Goal: Task Accomplishment & Management: Manage account settings

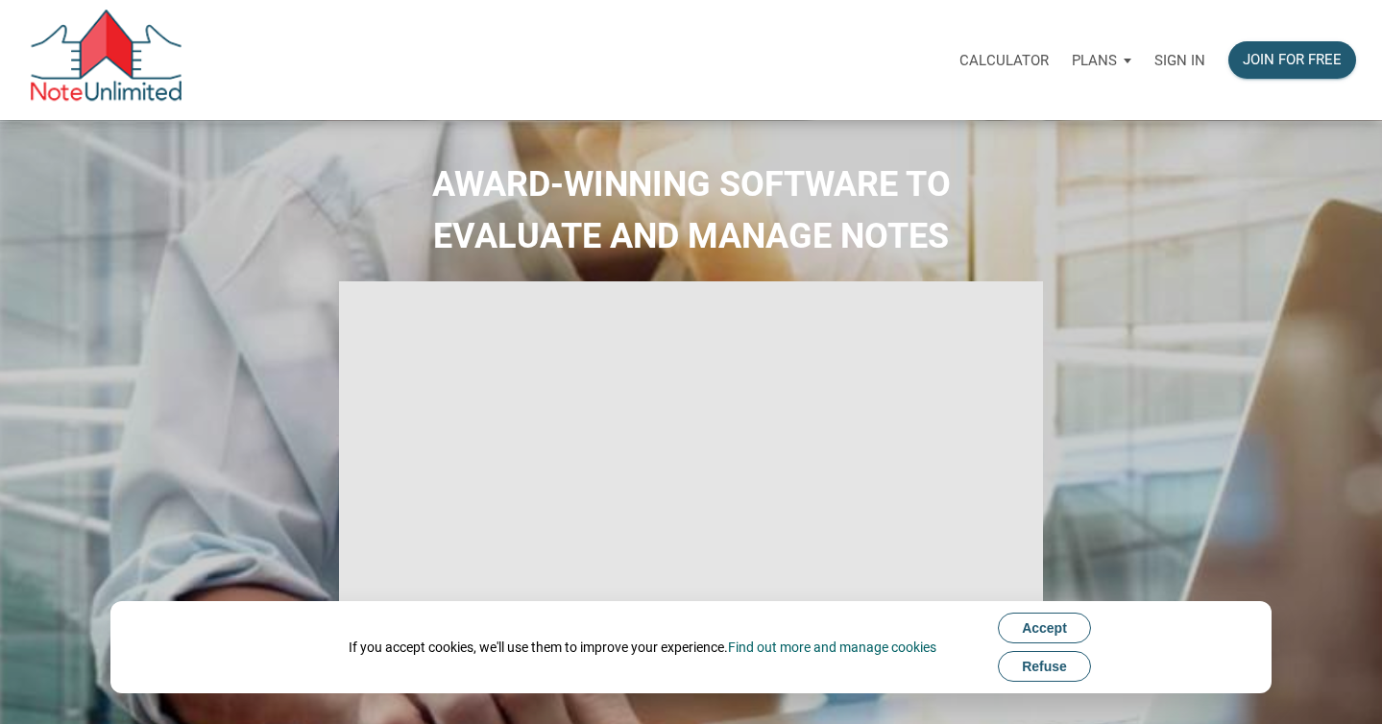
select select
type input "Introduction to new features"
select select
click at [1028, 639] on button "Accept" at bounding box center [1044, 628] width 93 height 31
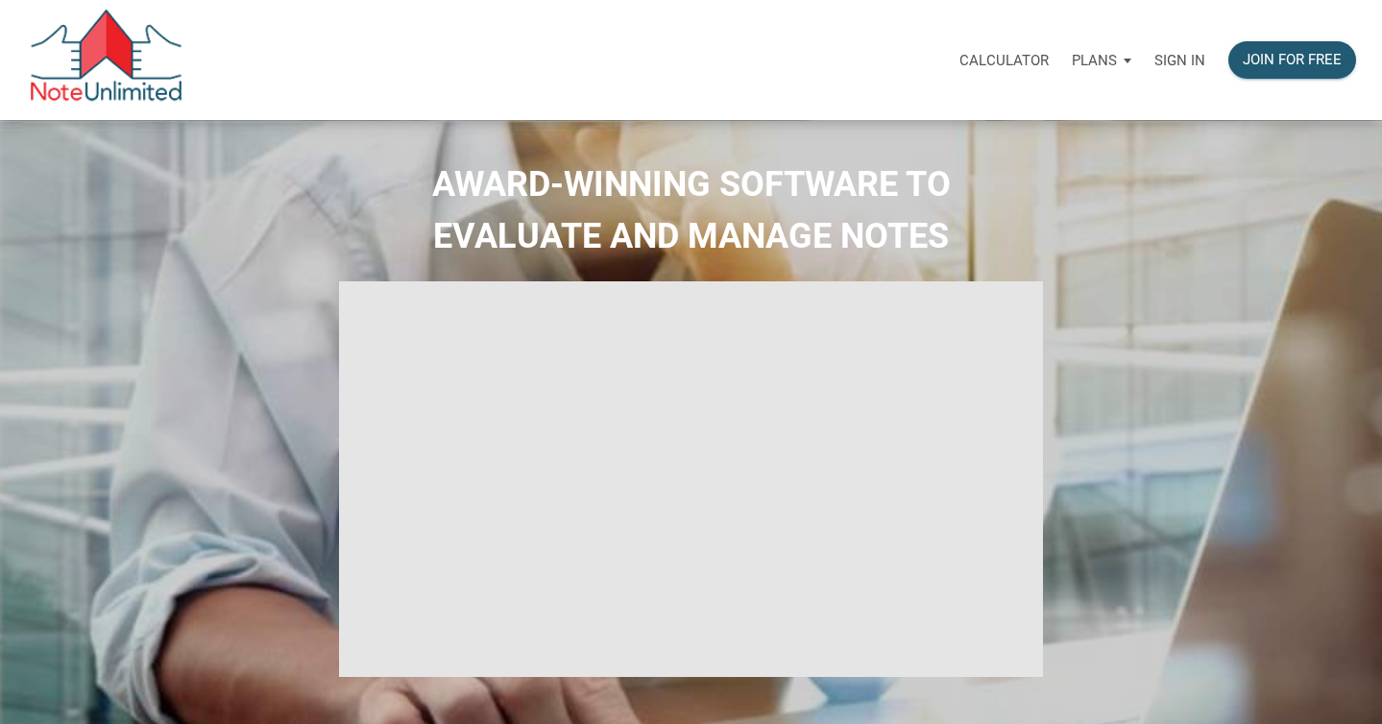
click at [1174, 66] on p "Sign in" at bounding box center [1179, 60] width 51 height 17
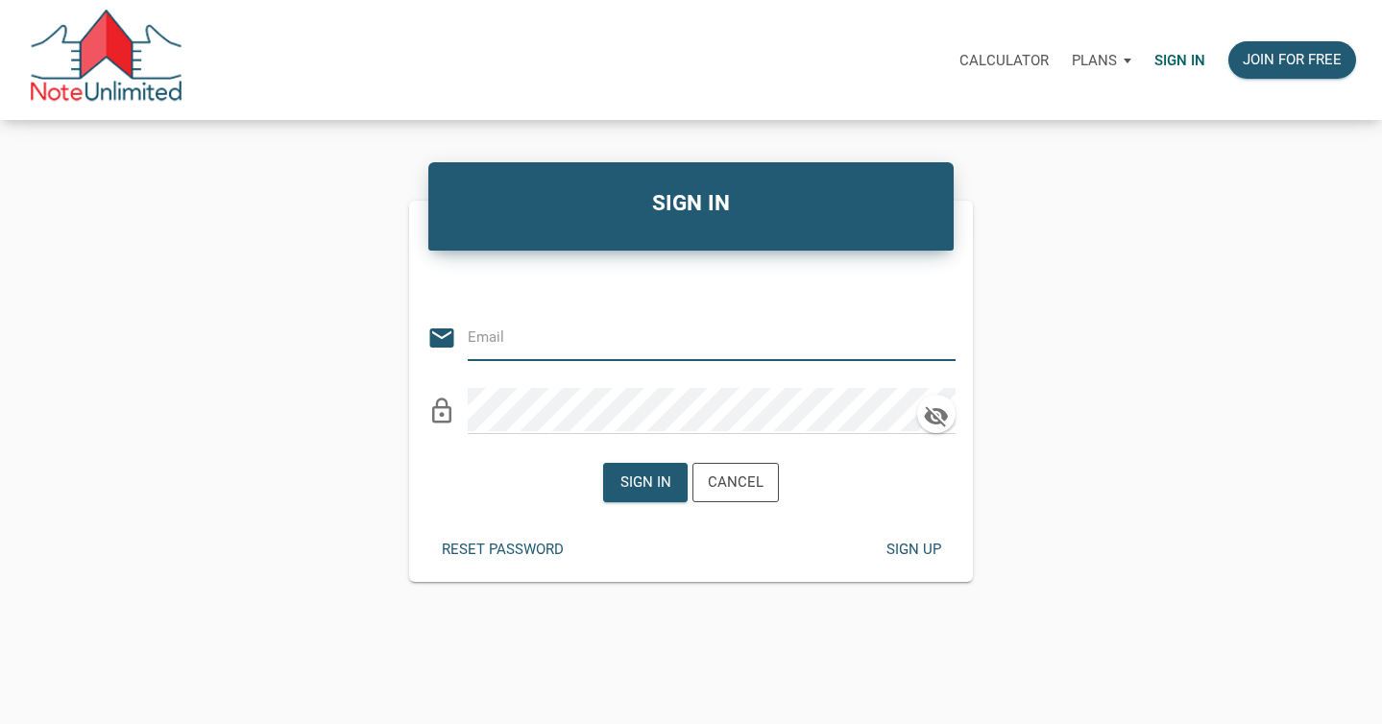
click at [914, 544] on div "Sign up" at bounding box center [912, 550] width 55 height 22
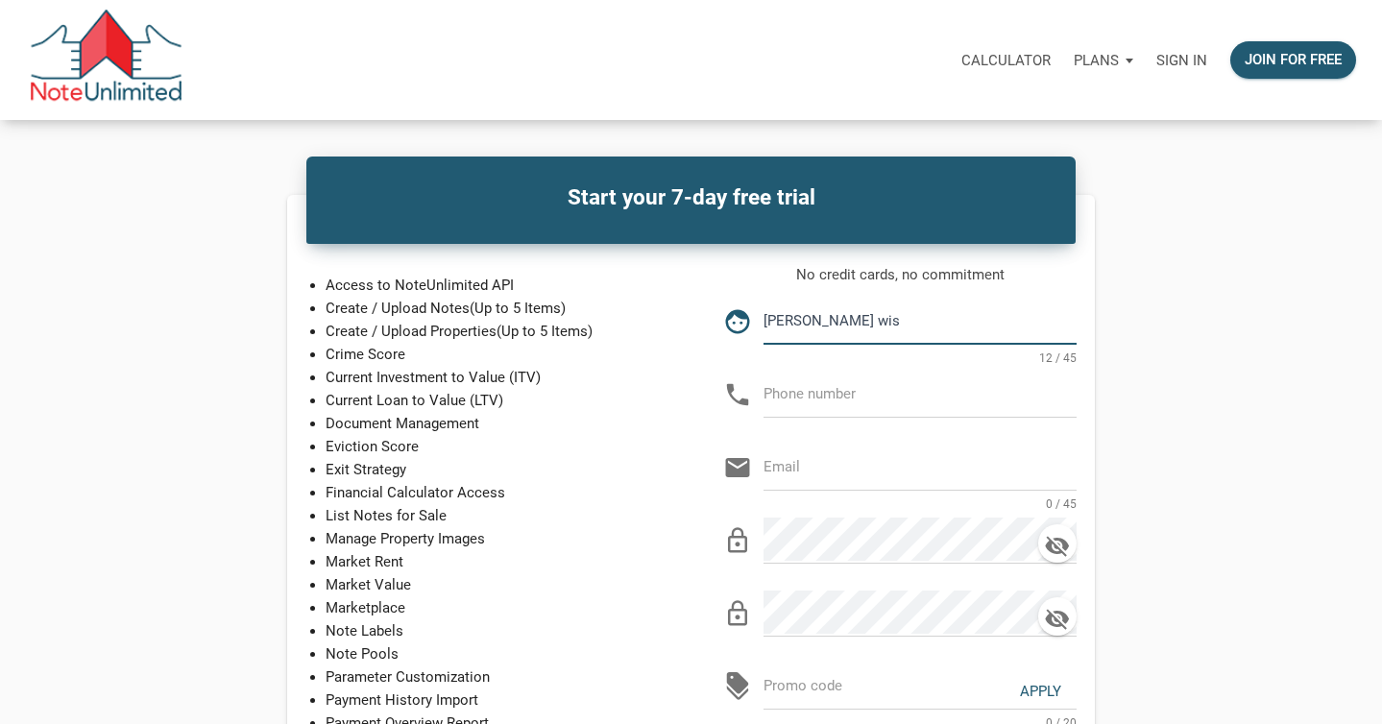
type input "[PERSON_NAME]"
type input "151-779-5817"
type input "[EMAIL_ADDRESS][DOMAIN_NAME]"
click at [770, 397] on input "151-779-5817" at bounding box center [919, 393] width 313 height 43
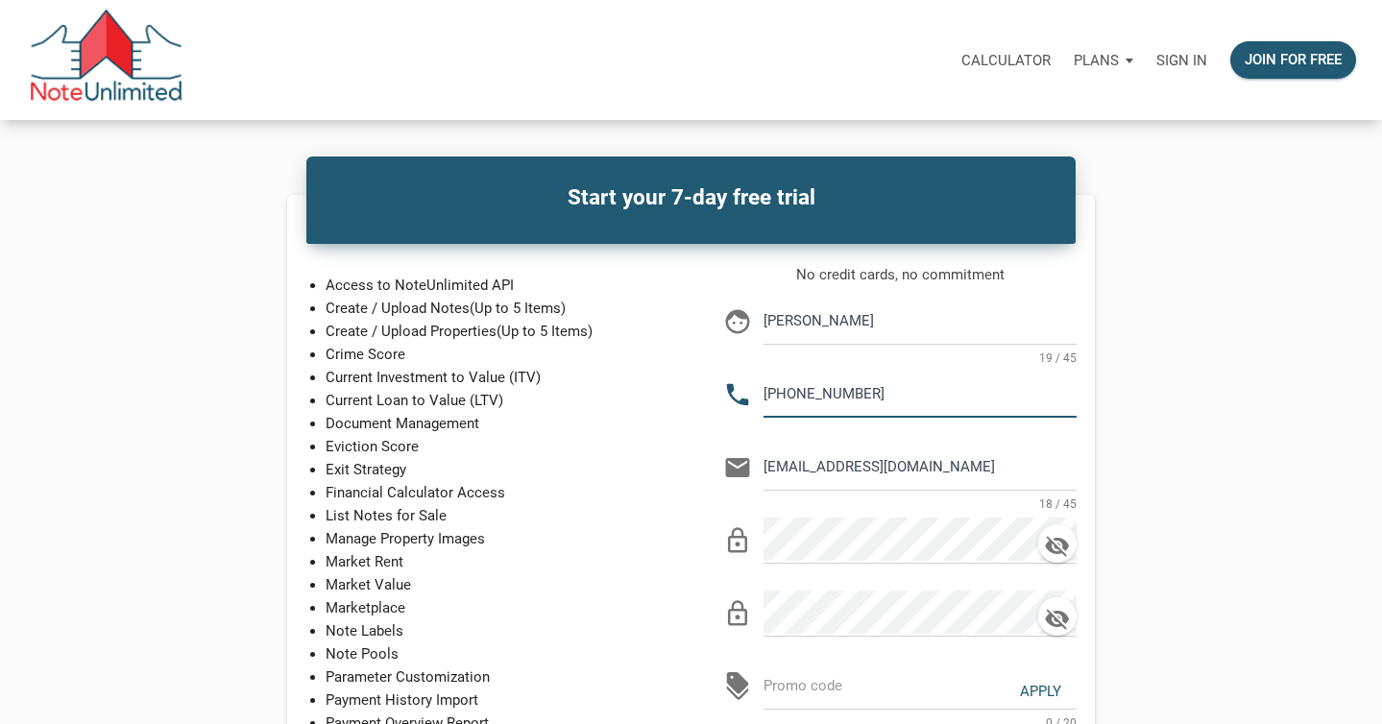
click at [847, 396] on input "[PHONE_NUMBER]" at bounding box center [919, 393] width 313 height 43
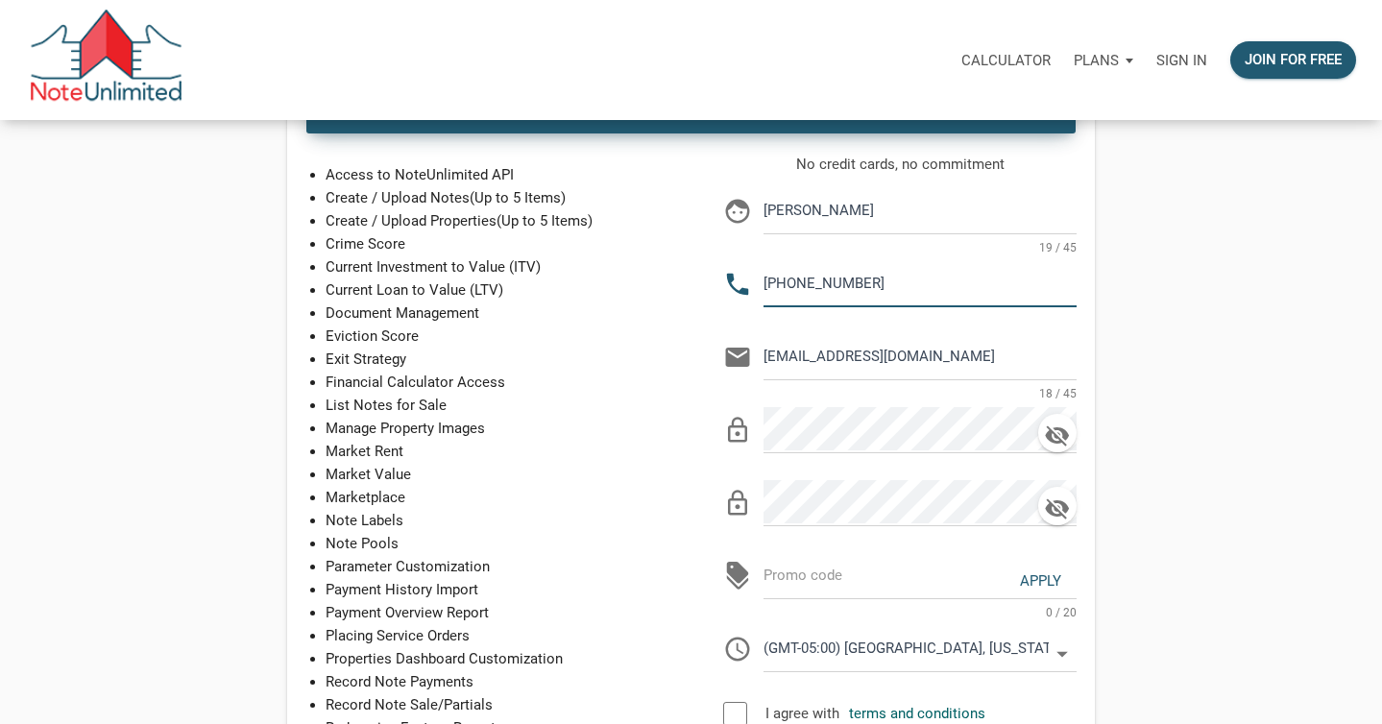
scroll to position [113, 0]
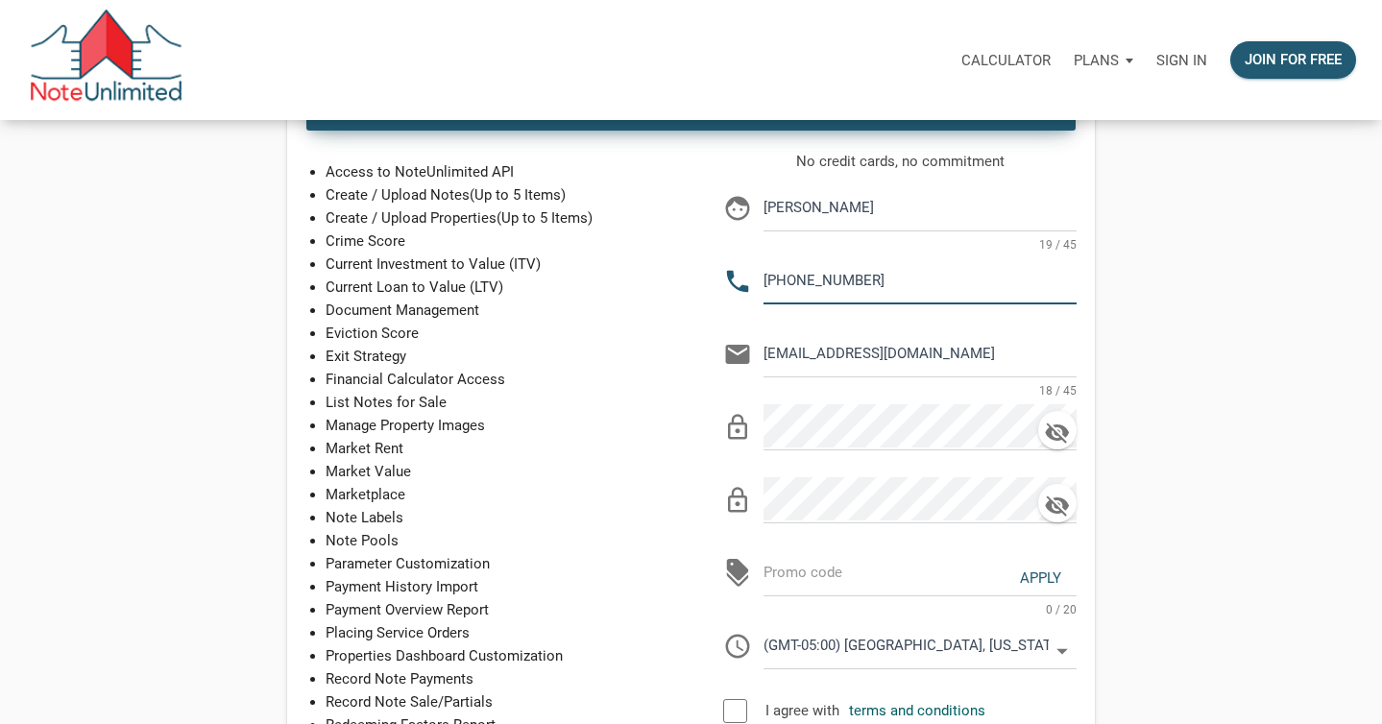
type input "[PHONE_NUMBER]"
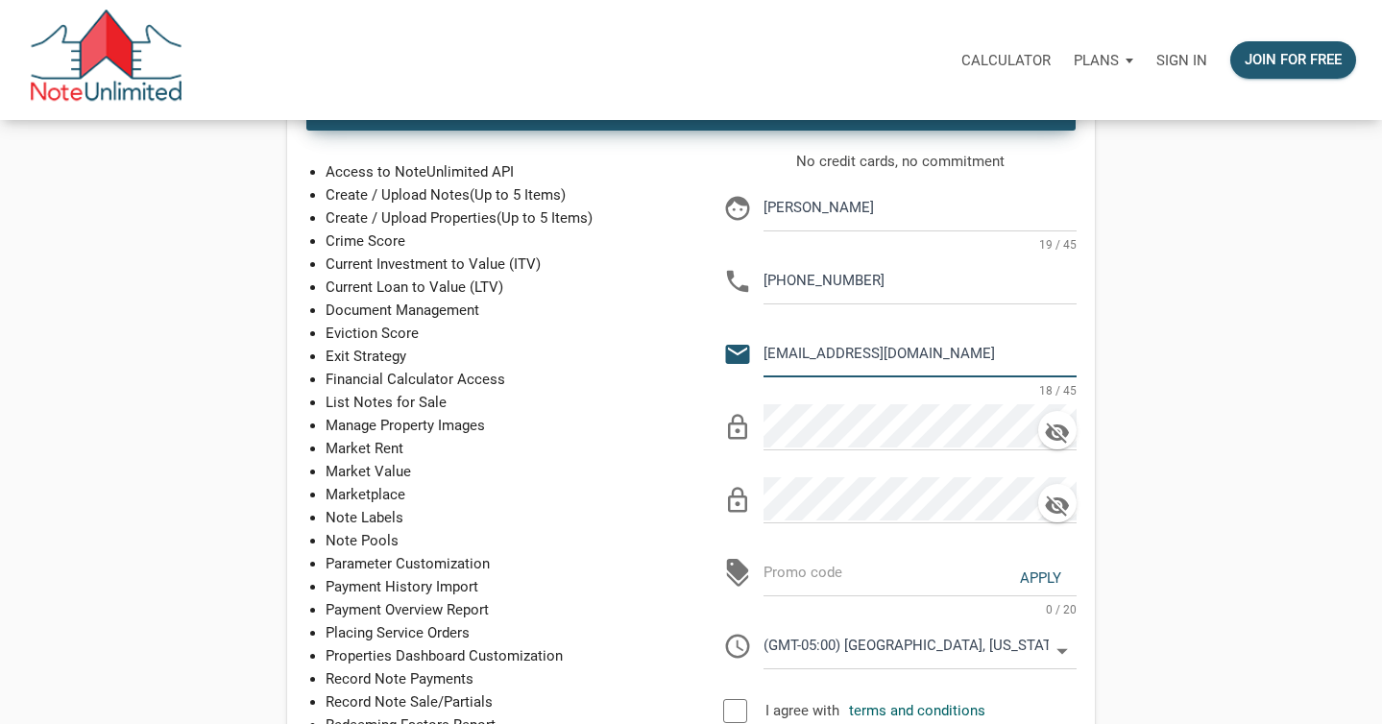
click at [925, 352] on input "[EMAIL_ADDRESS][DOMAIN_NAME]" at bounding box center [919, 352] width 313 height 43
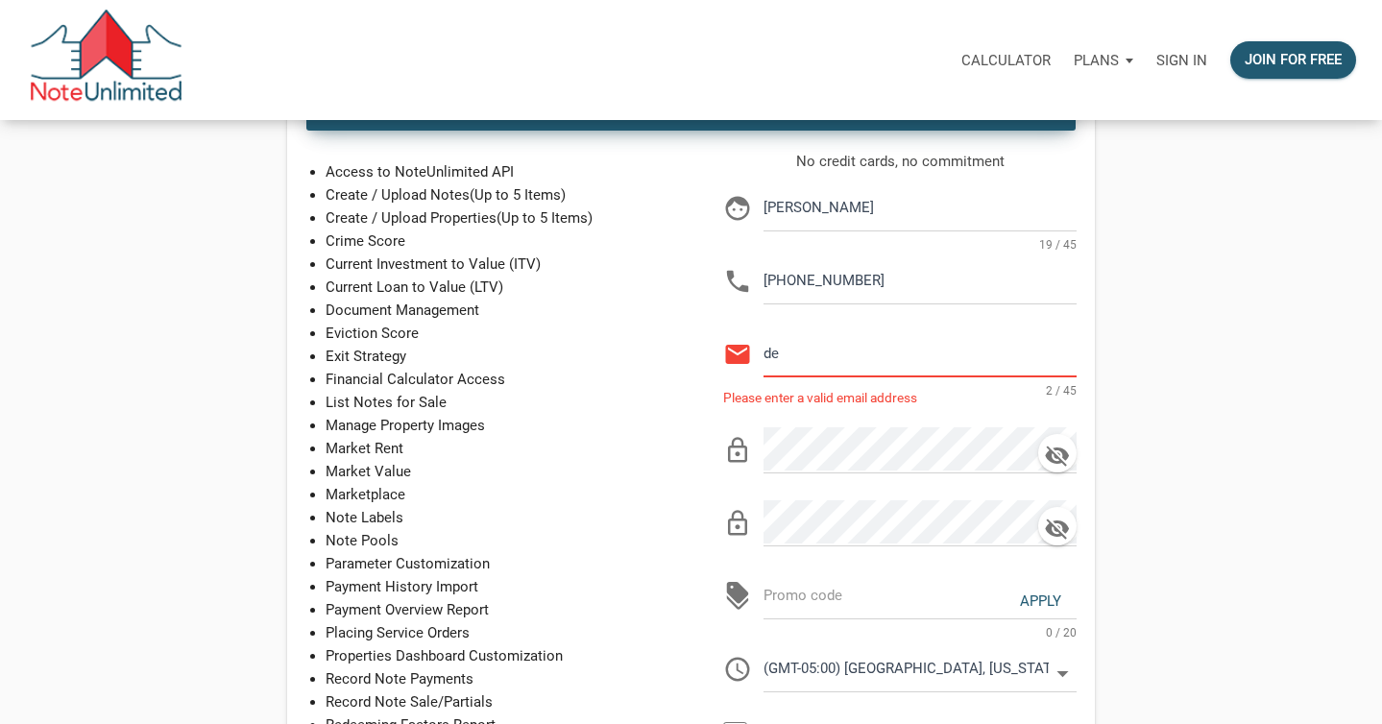
type input "d"
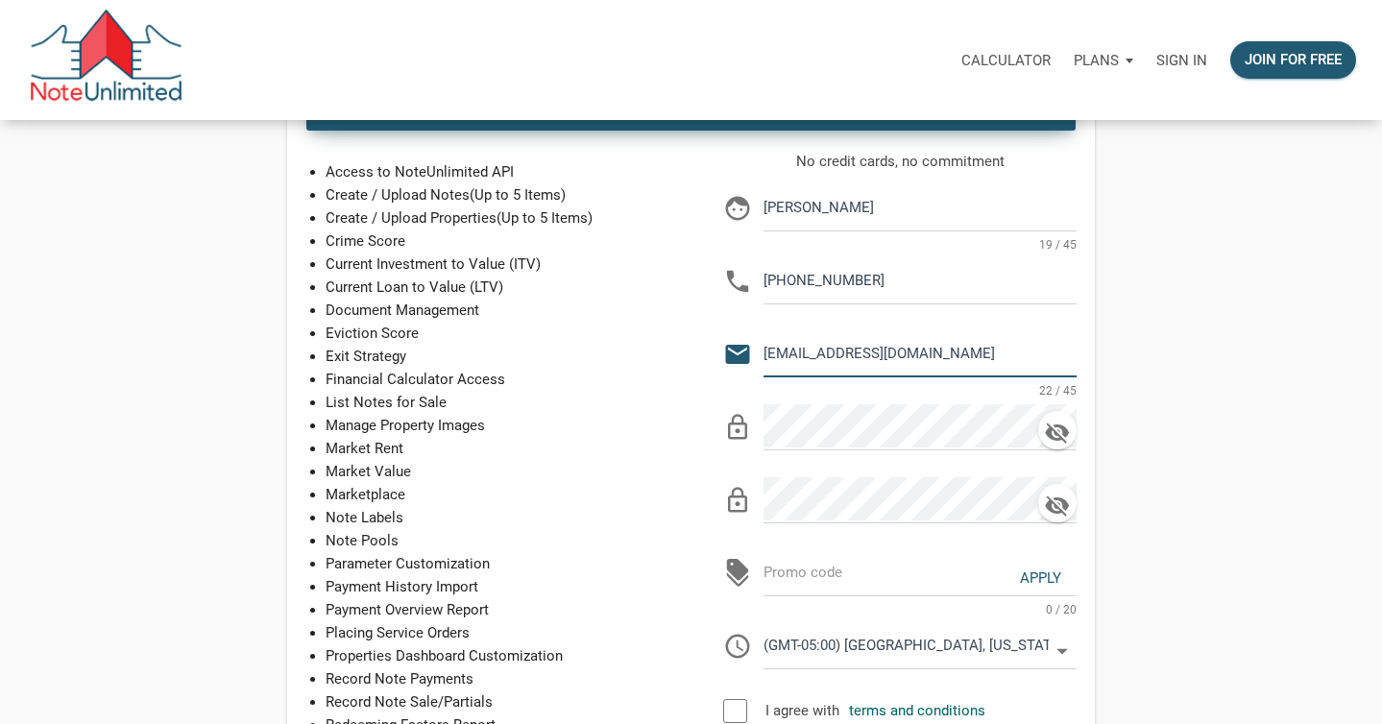
type input "[EMAIL_ADDRESS][DOMAIN_NAME]"
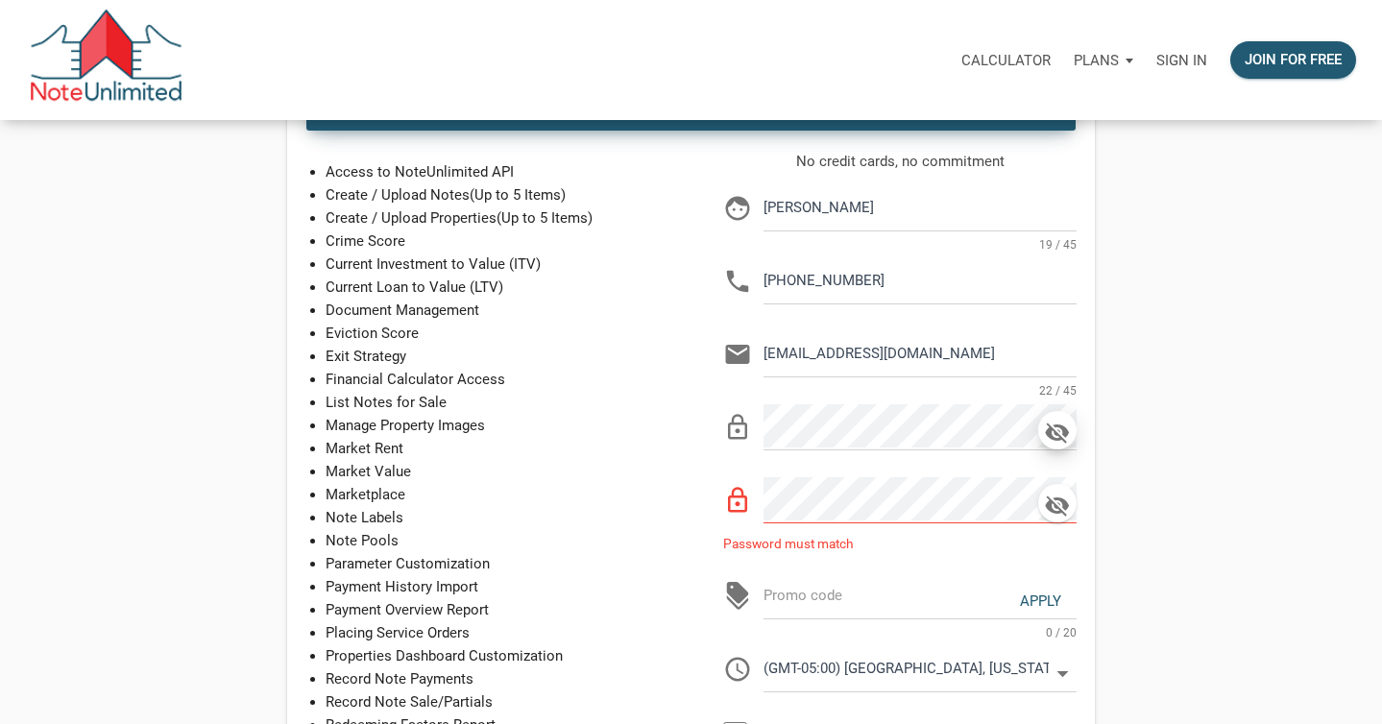
click at [1055, 440] on icon "button" at bounding box center [1057, 432] width 29 height 27
click at [725, 417] on div "lock_outline" at bounding box center [899, 421] width 353 height 59
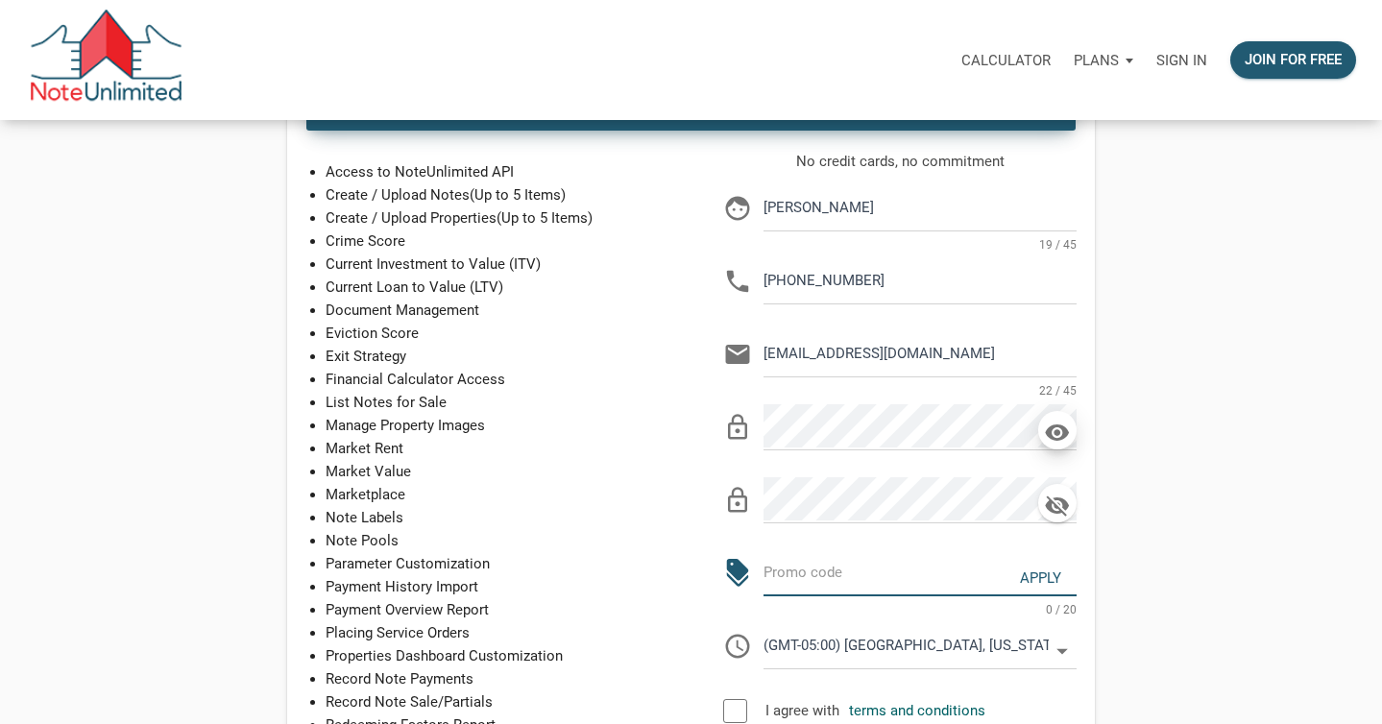
click at [863, 575] on input "text" at bounding box center [876, 571] width 227 height 43
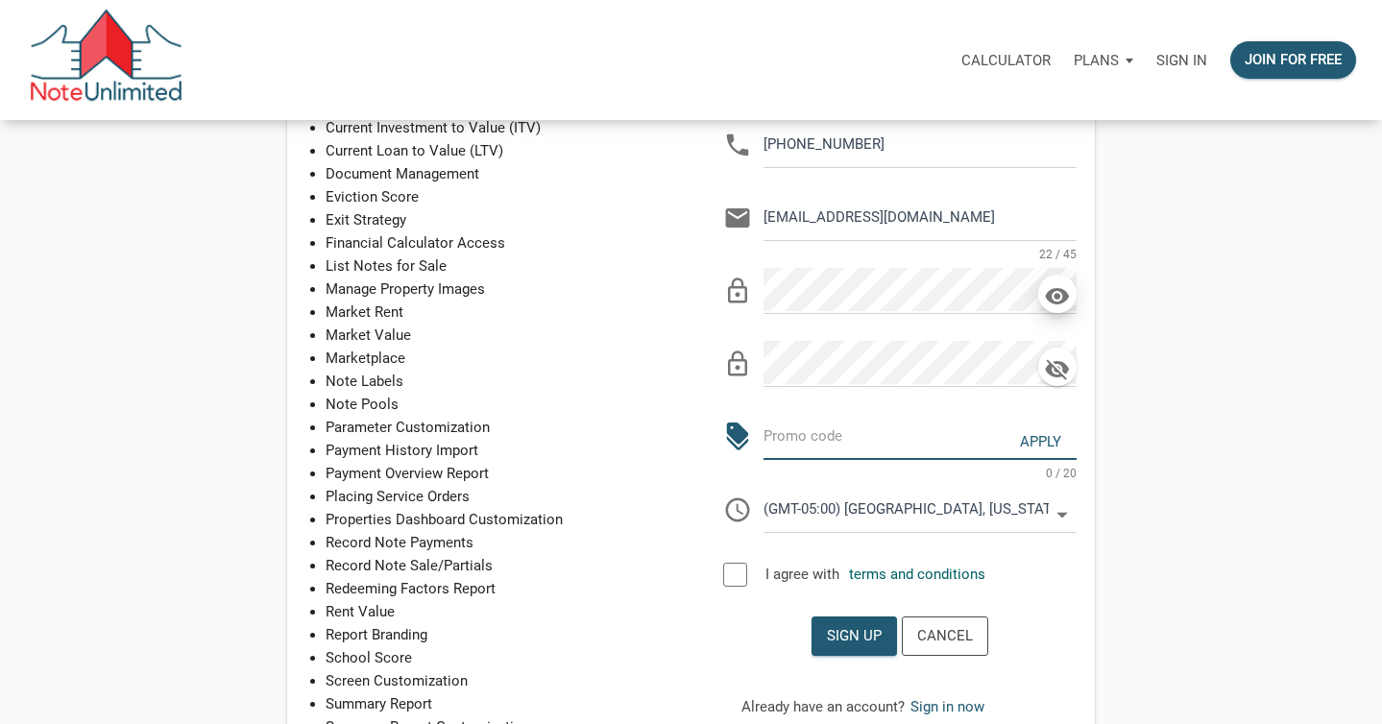
scroll to position [253, 0]
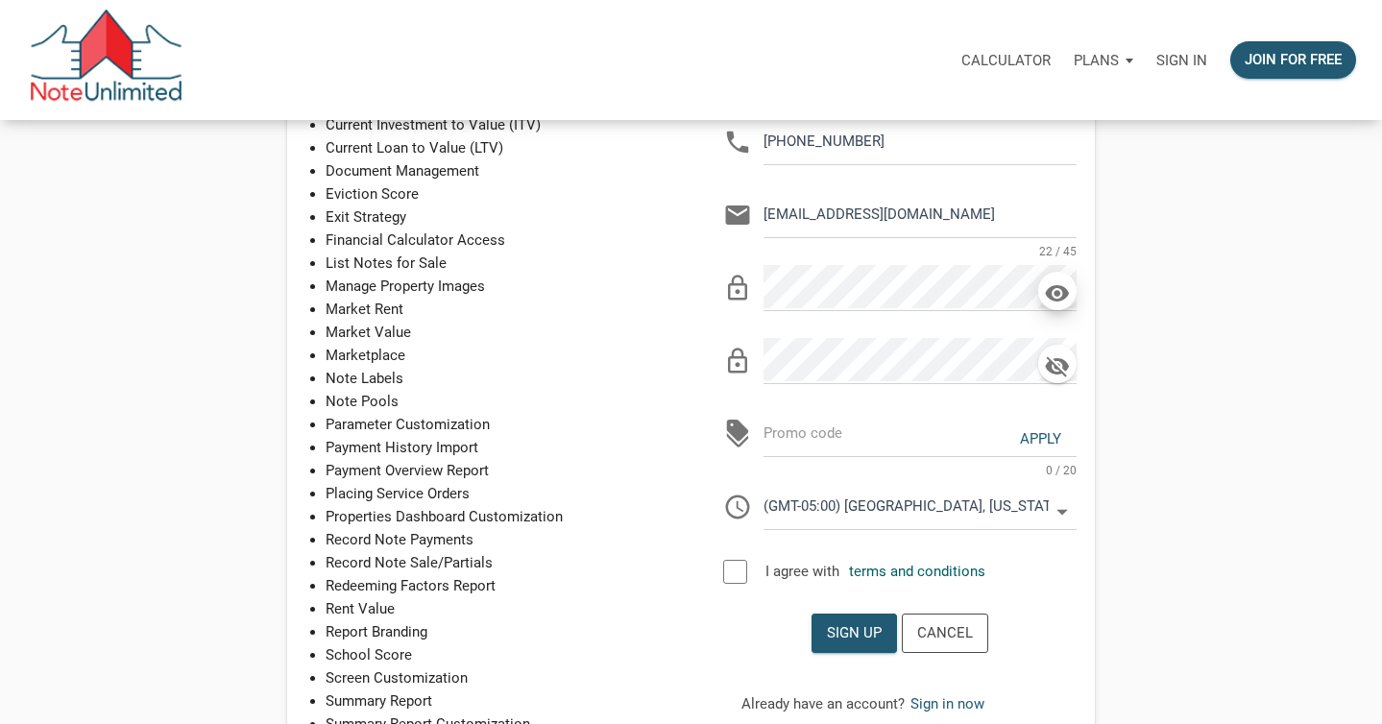
click at [738, 569] on div at bounding box center [735, 572] width 24 height 24
click at [857, 631] on div "Sign up" at bounding box center [854, 633] width 55 height 22
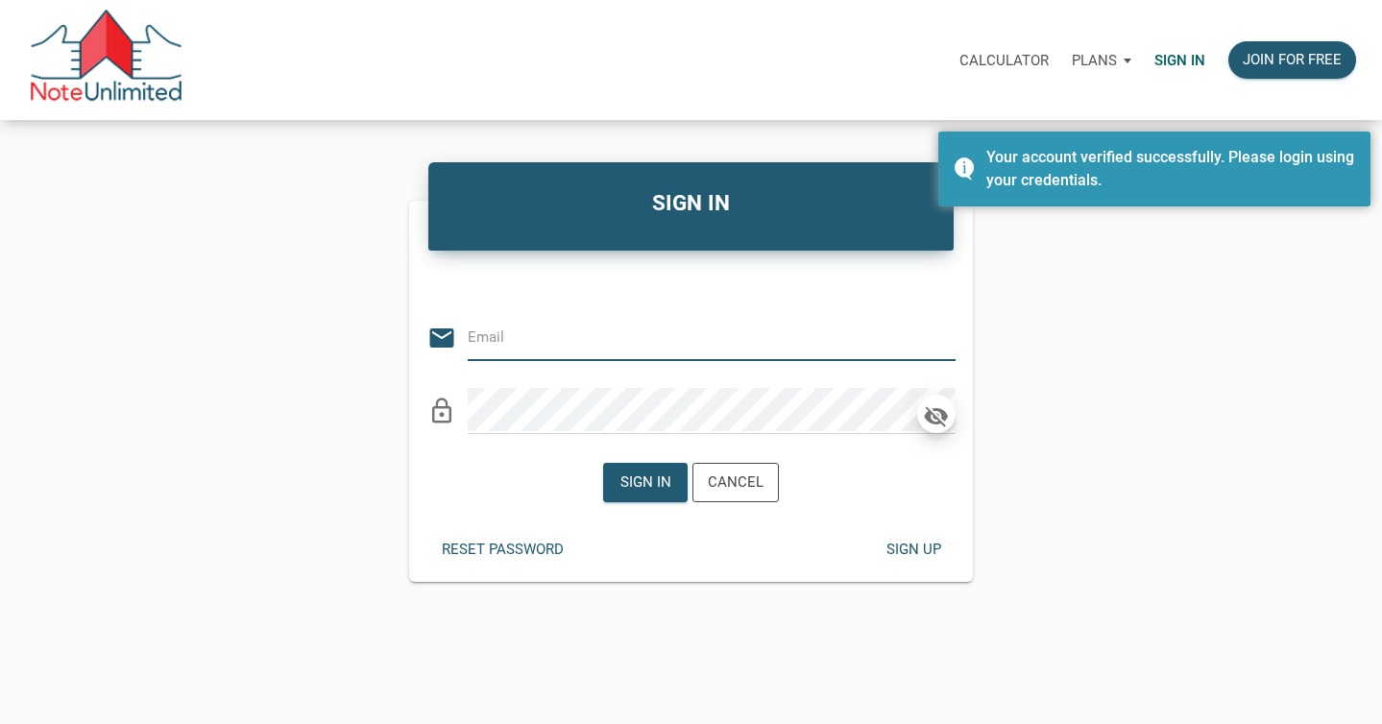
type input "[EMAIL_ADDRESS][DOMAIN_NAME]"
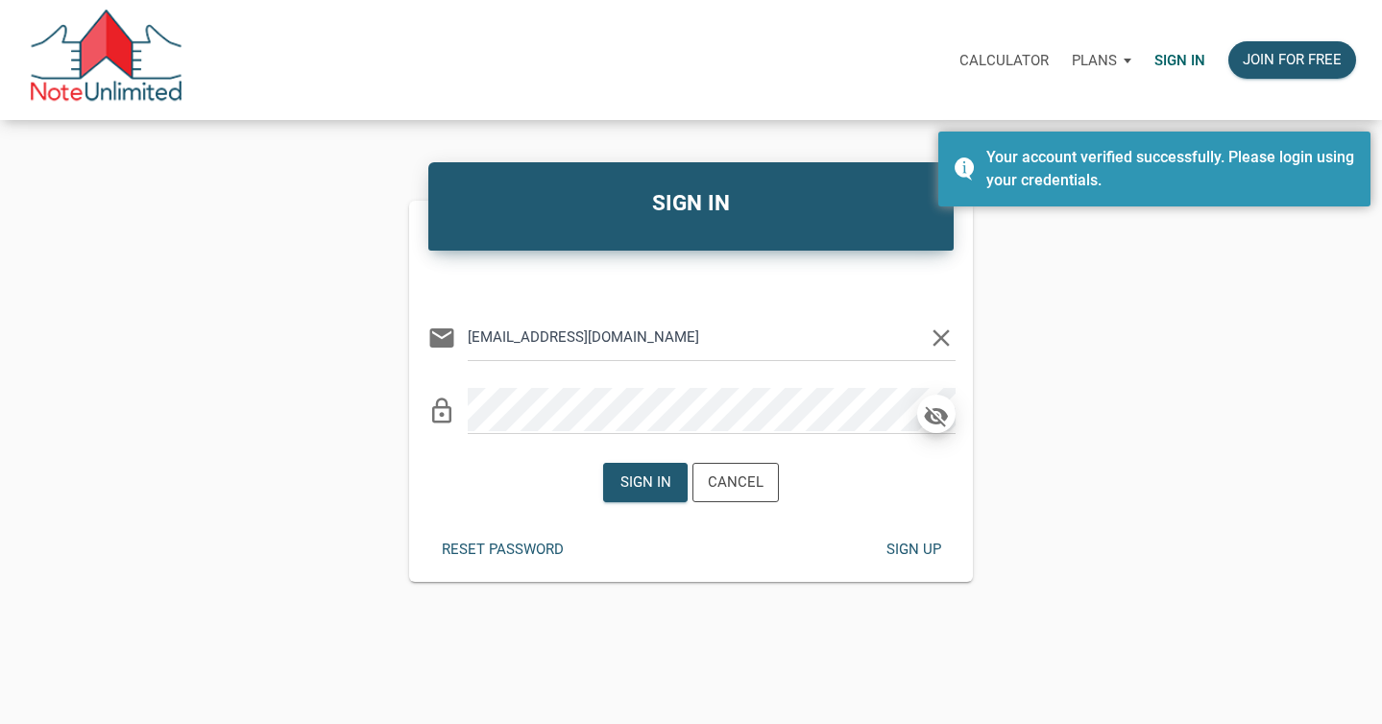
click at [933, 414] on icon "button" at bounding box center [936, 416] width 24 height 21
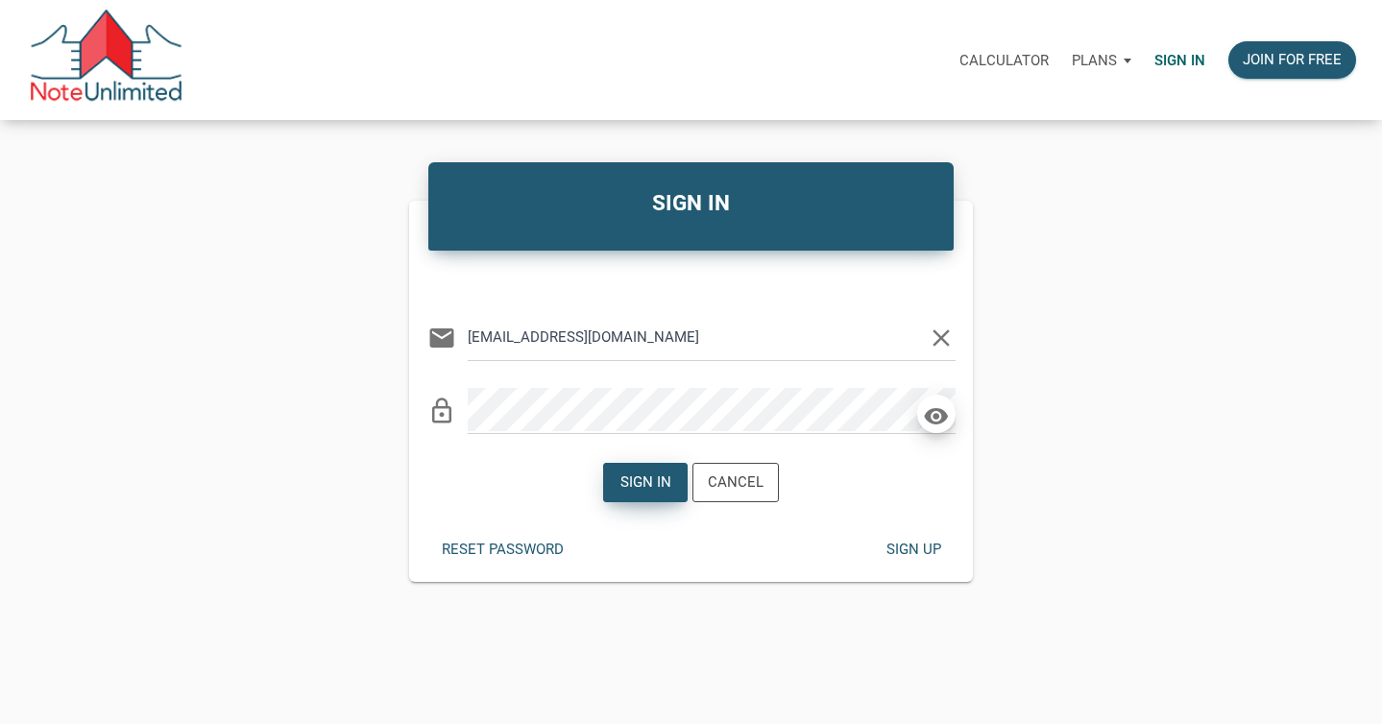
click at [620, 488] on div "Sign in" at bounding box center [645, 483] width 51 height 22
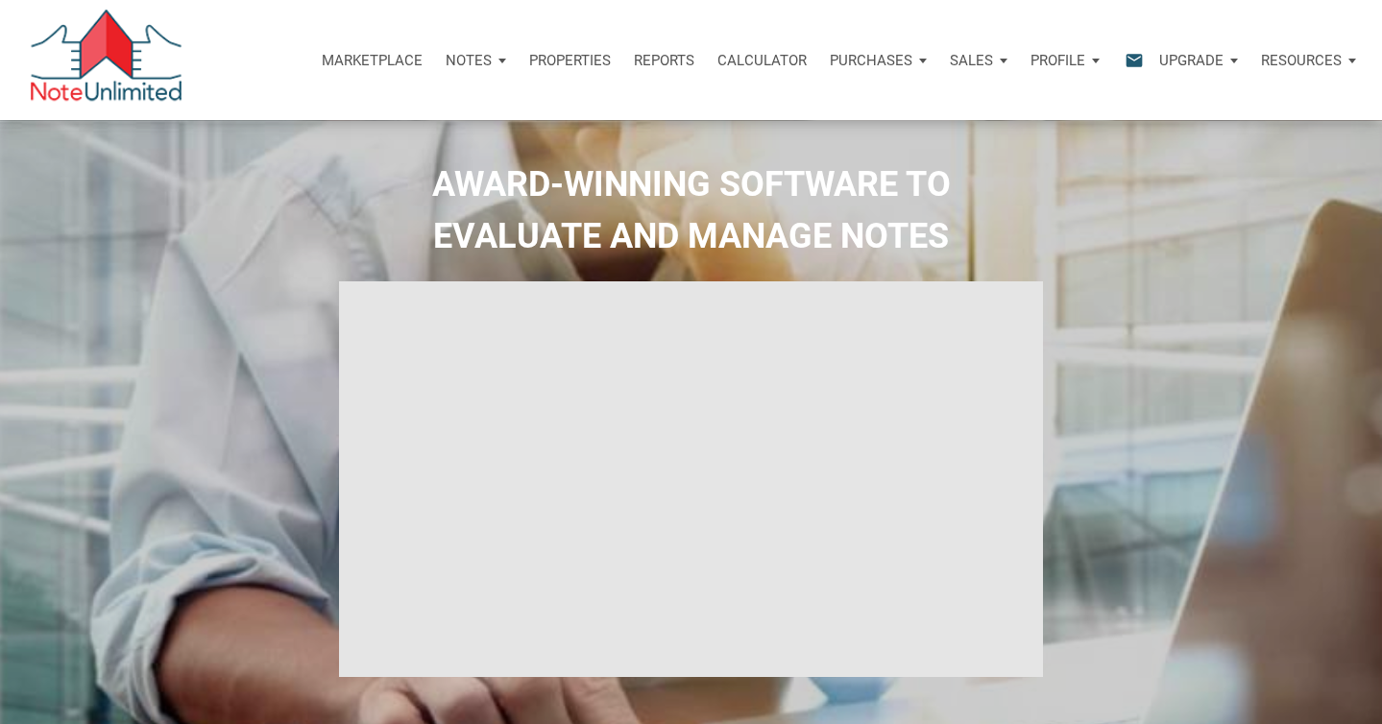
select select
type input "Introduction to new features"
select select
click at [1092, 58] on div "Profile" at bounding box center [1065, 61] width 92 height 58
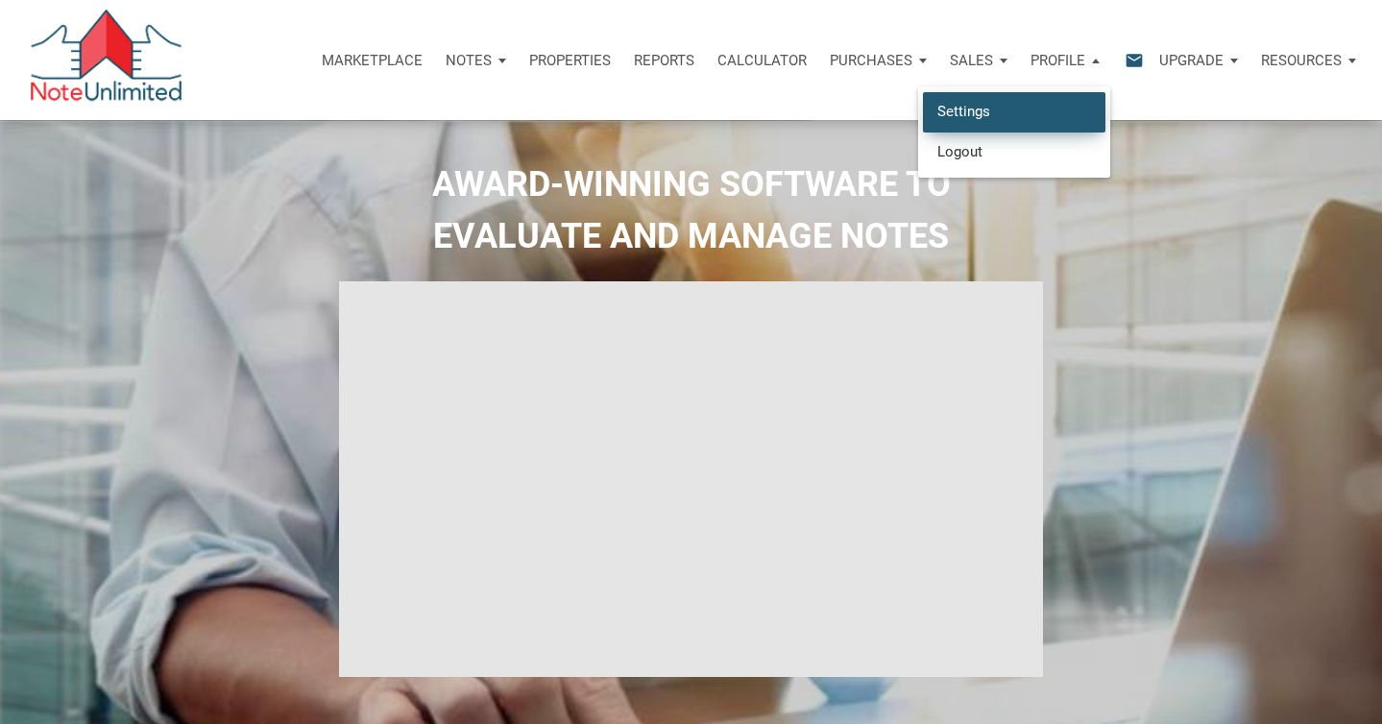
click at [973, 112] on link "Settings" at bounding box center [1014, 111] width 182 height 39
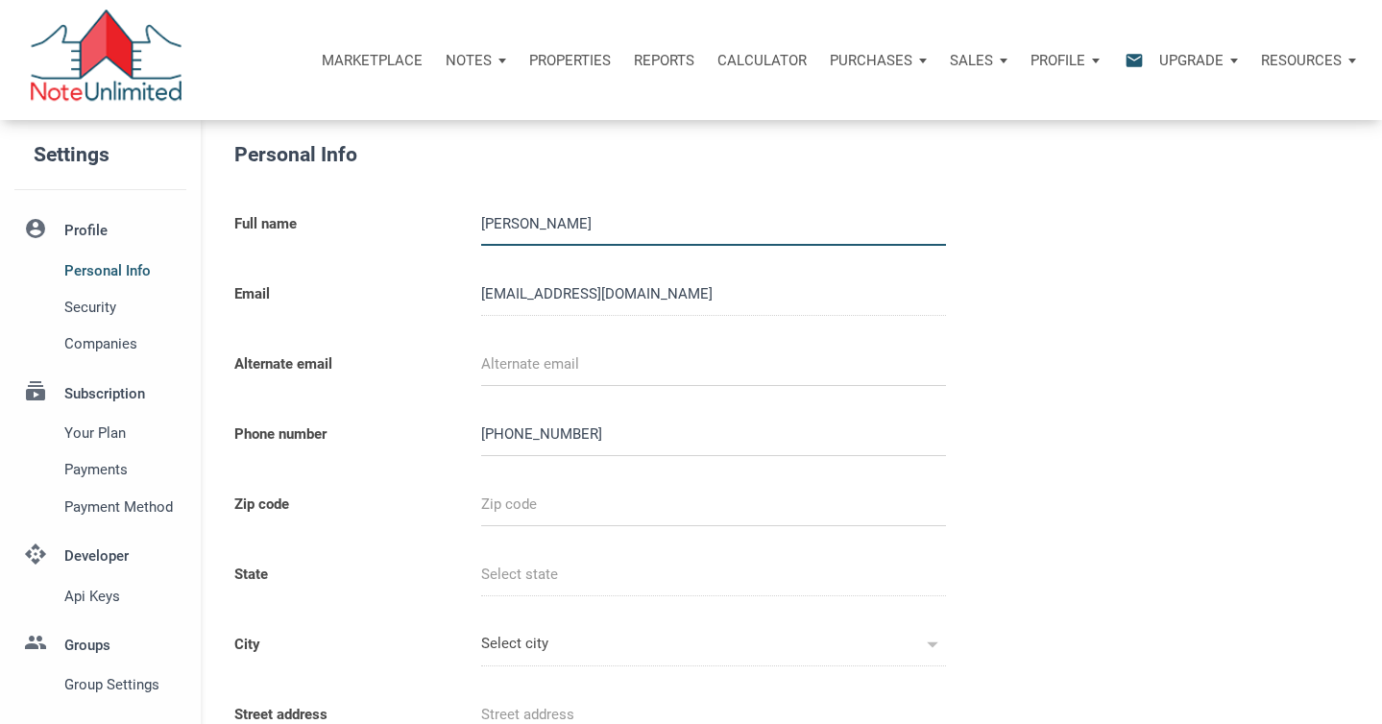
select select
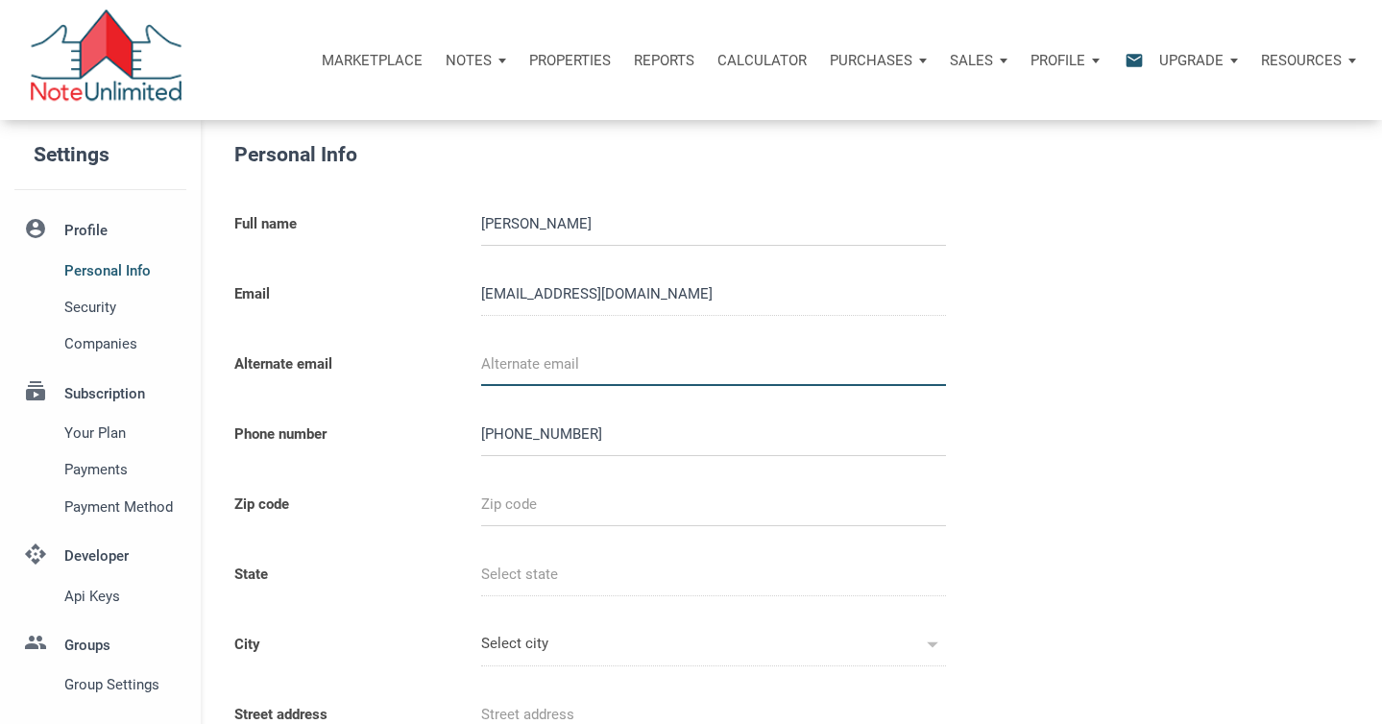
click at [642, 368] on input "email" at bounding box center [713, 364] width 465 height 43
type input "waz66@att.net"
select select
click at [566, 508] on input "text" at bounding box center [713, 504] width 465 height 43
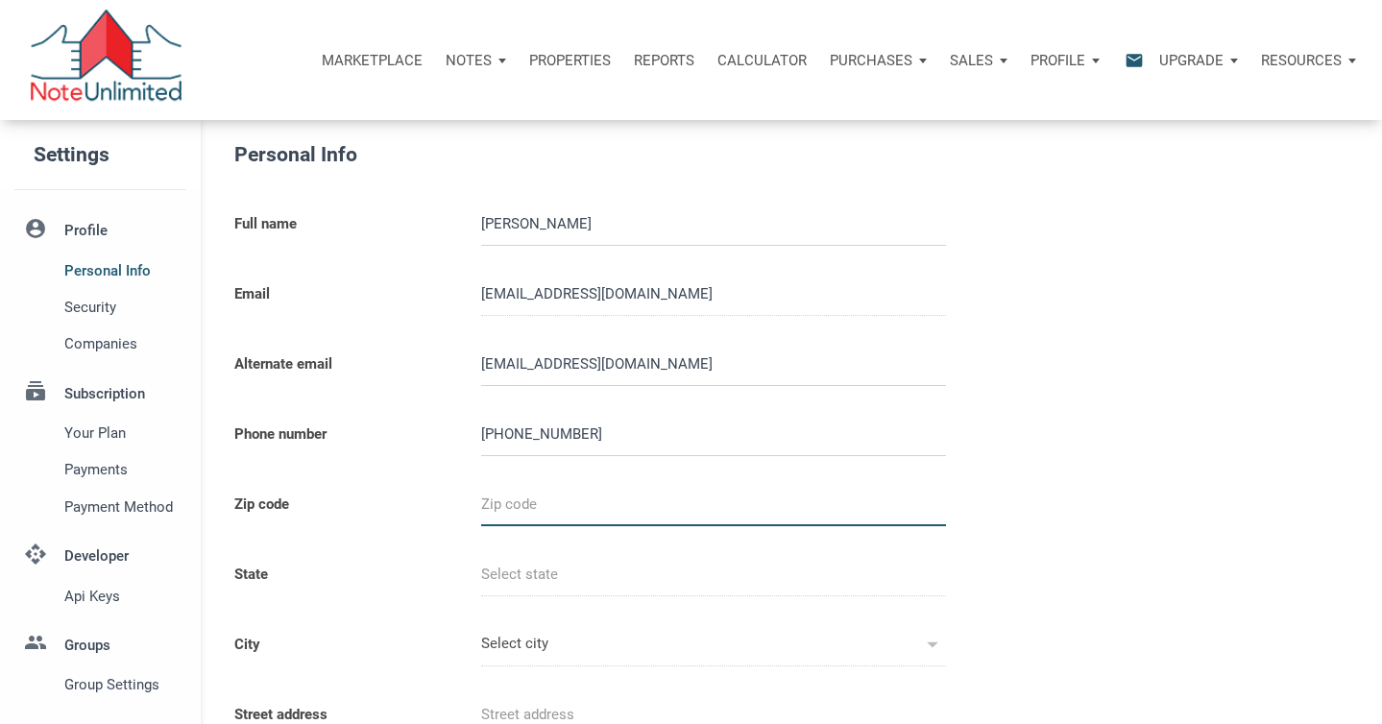
type input "4"
select select
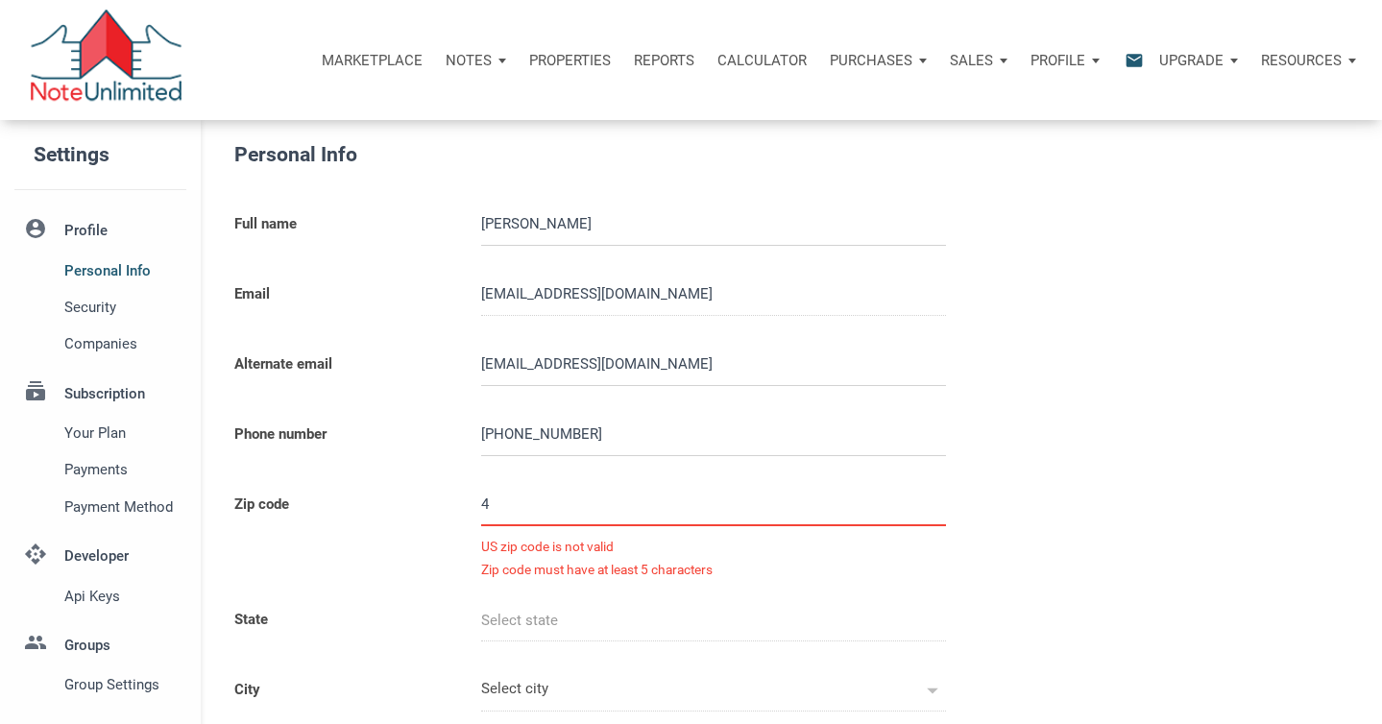
type input "49"
select select
type input "492"
select select
type input "4923"
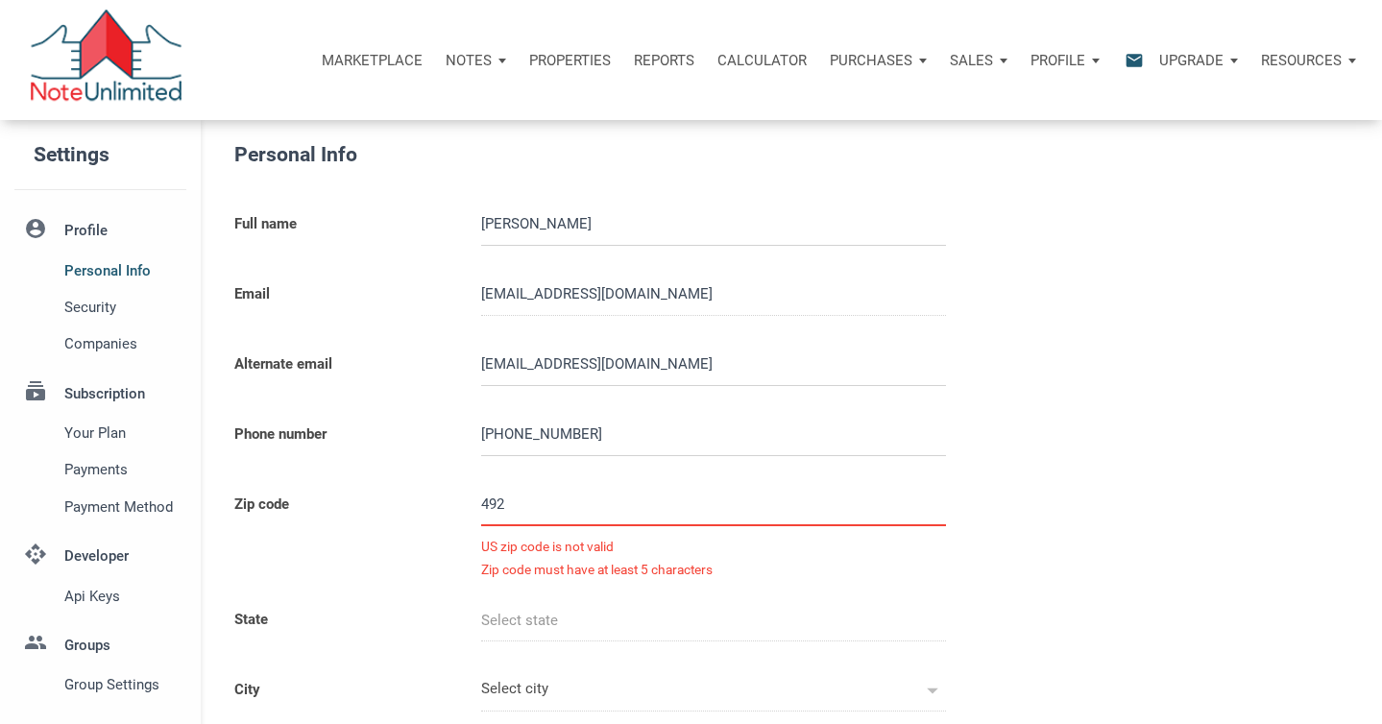
select select
type input "49234"
select select
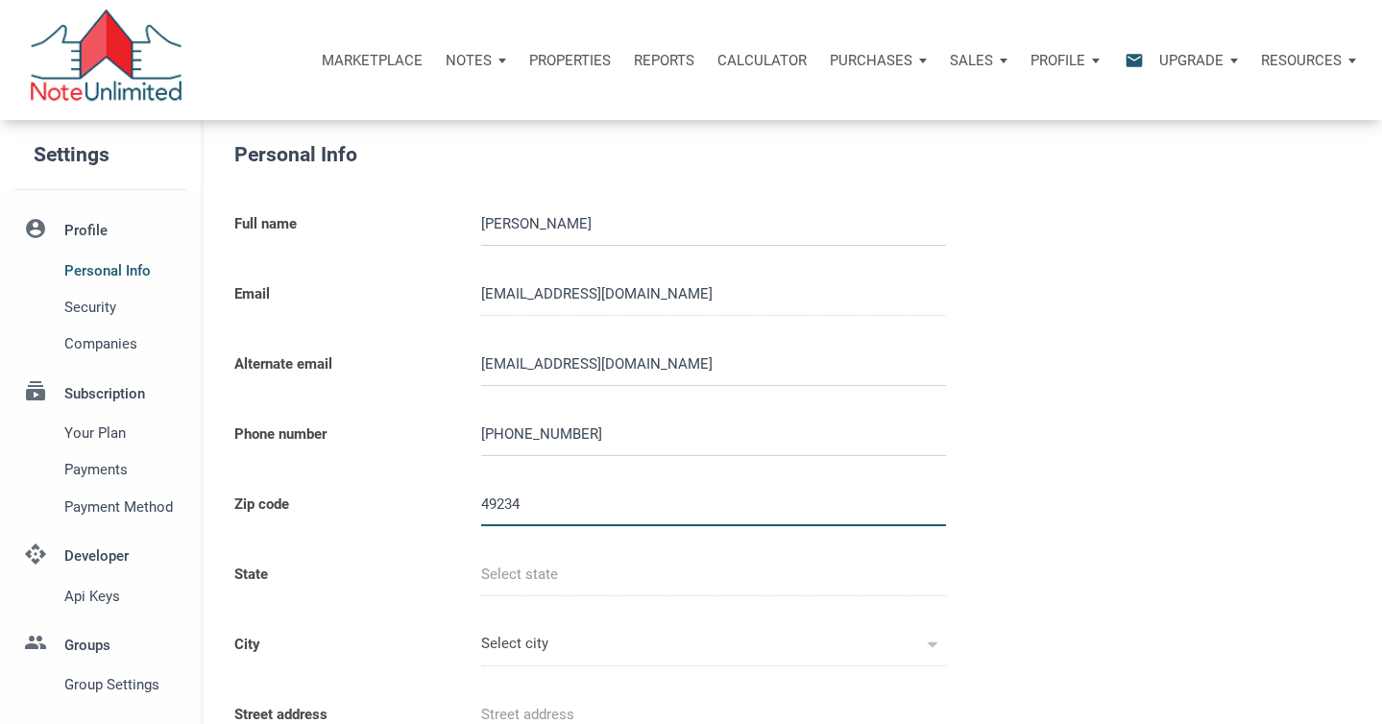
type input "MI"
type input "CLARKLAKE"
select select
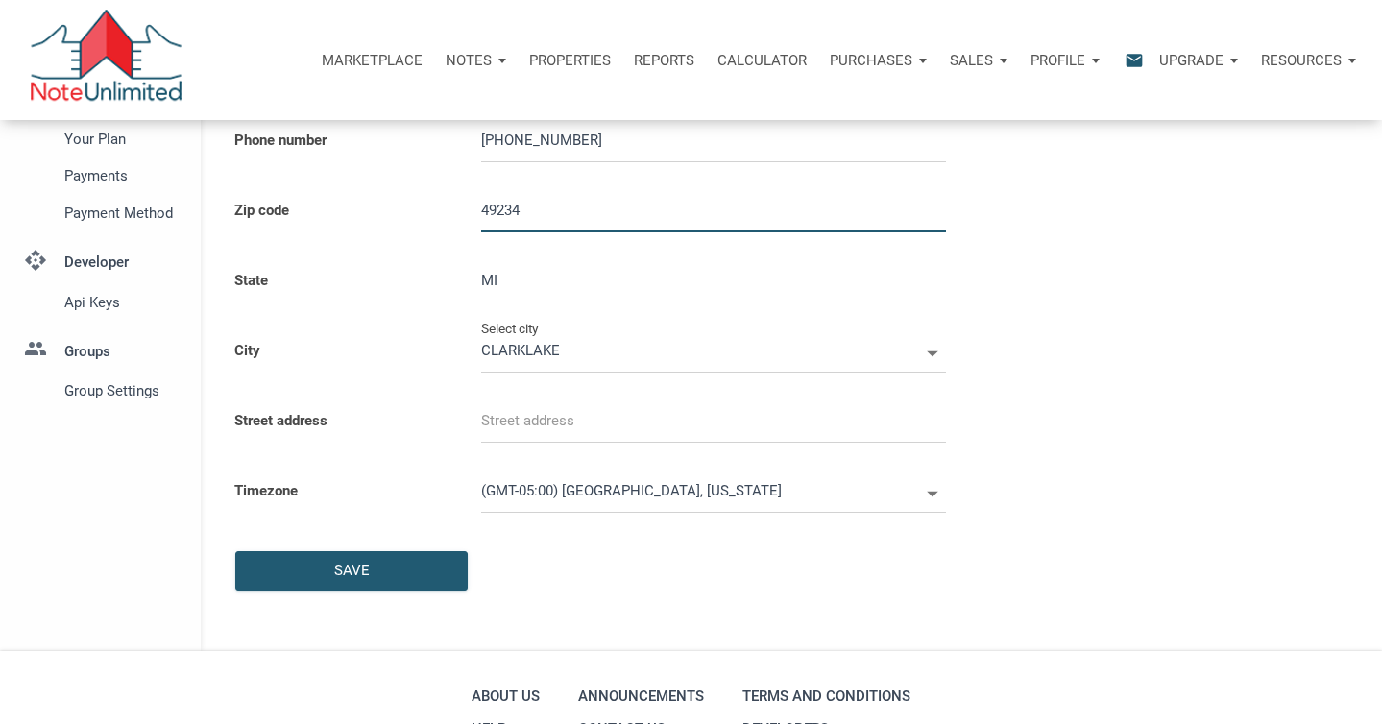
scroll to position [295, 0]
type input "49234"
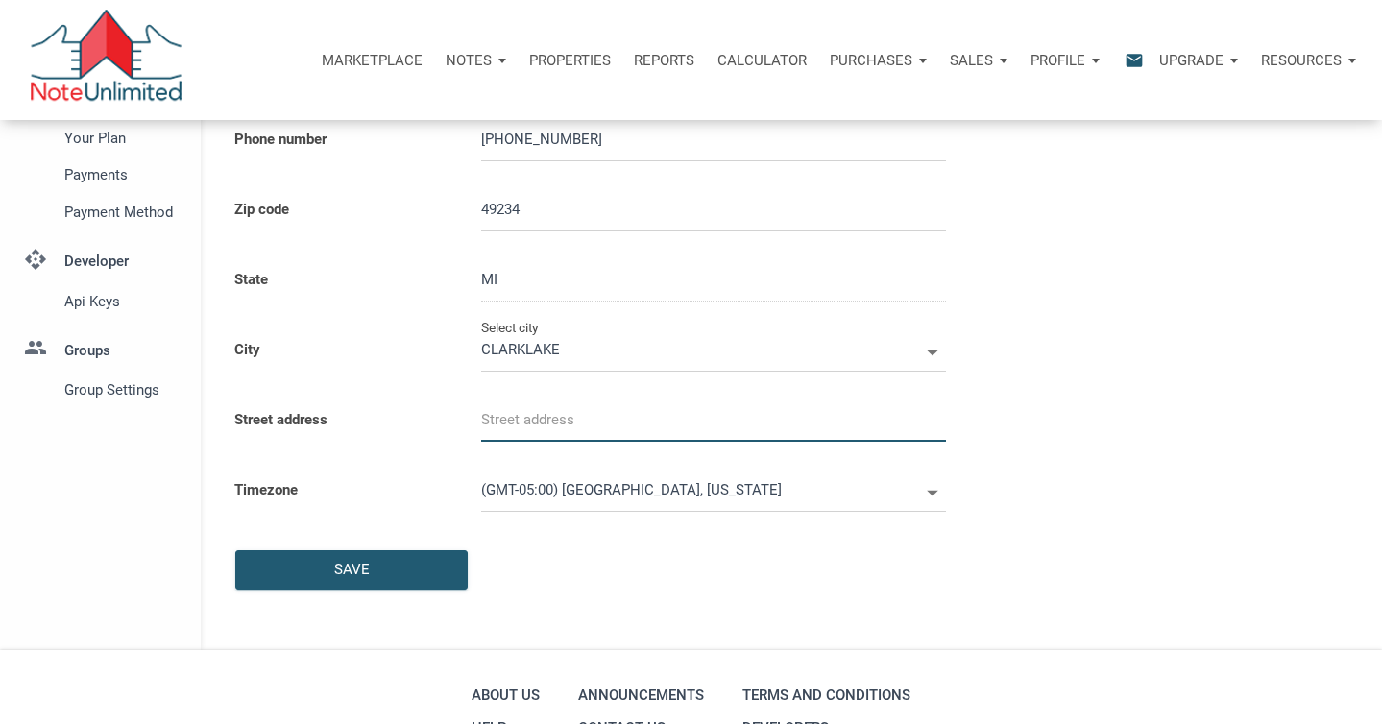
click at [609, 424] on input "text" at bounding box center [713, 420] width 465 height 43
select select
type input "1"
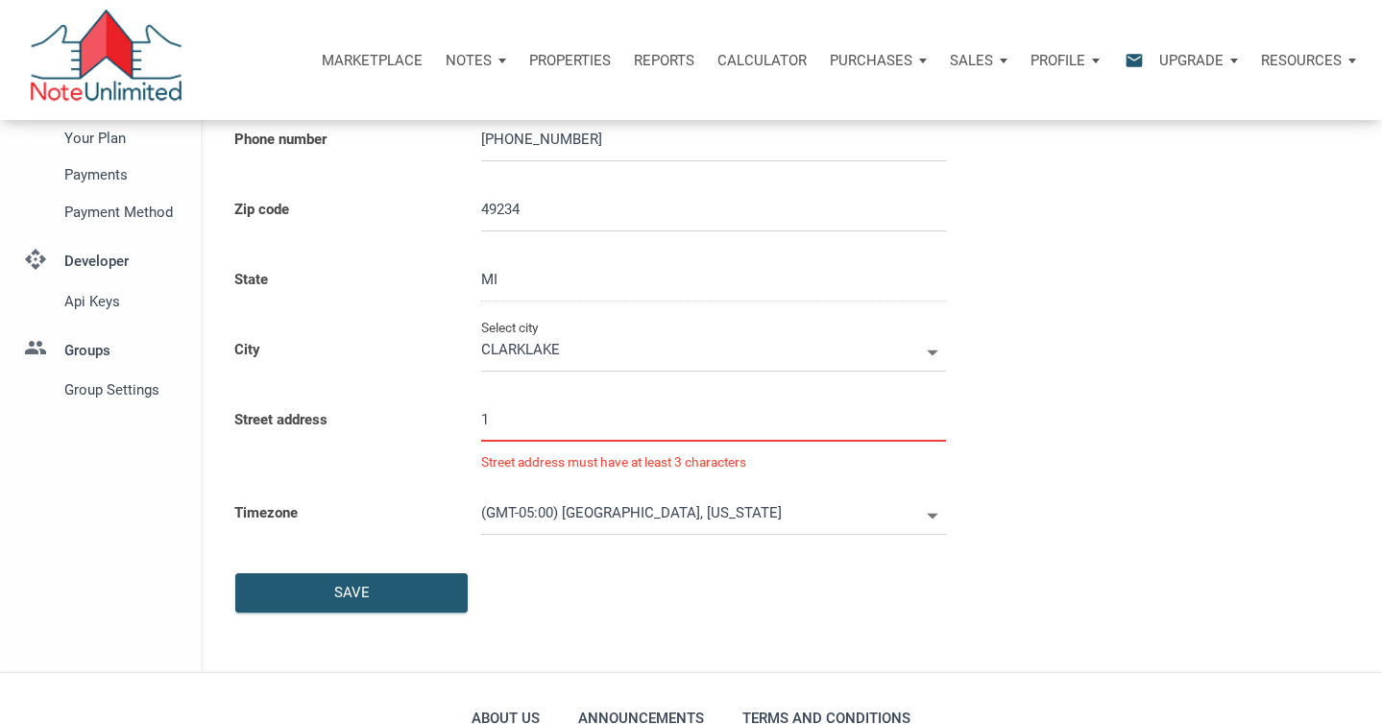
select select
type input "10"
select select
type input "101"
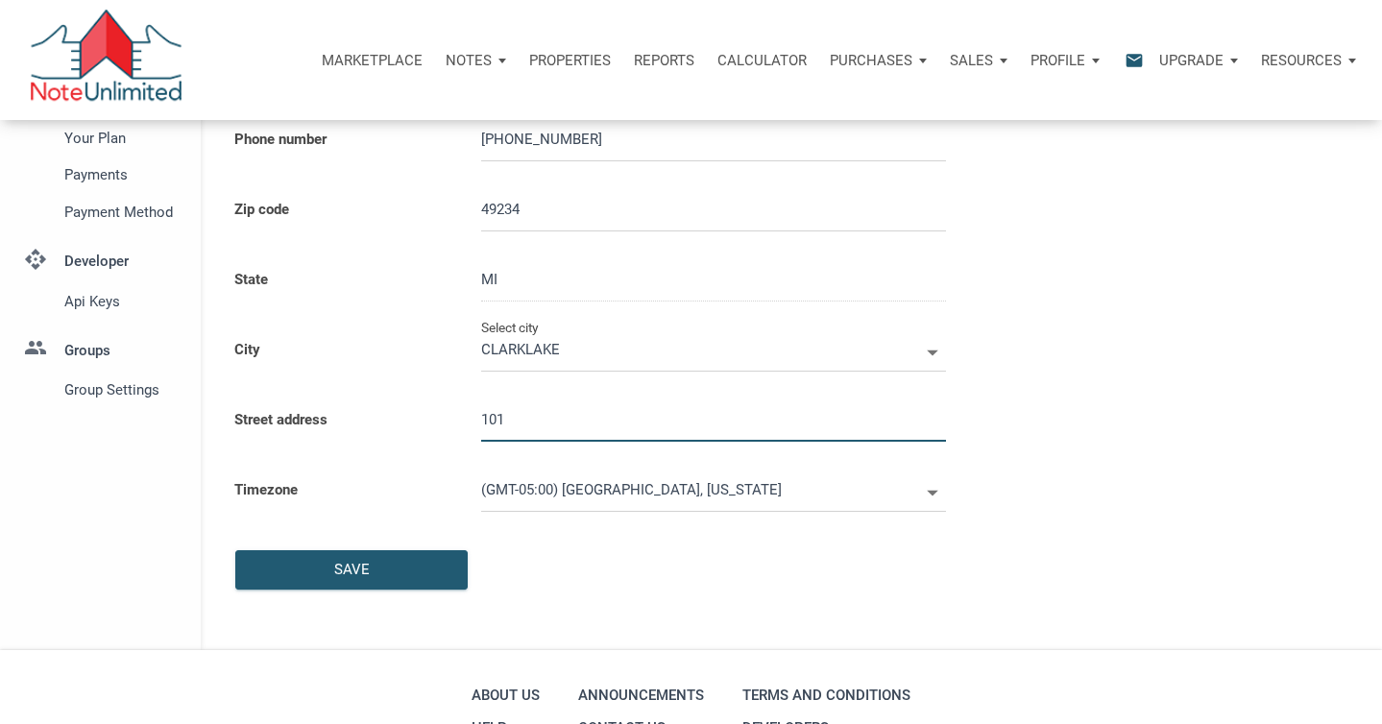
select select
type input "1010"
select select
type input "10105"
select select
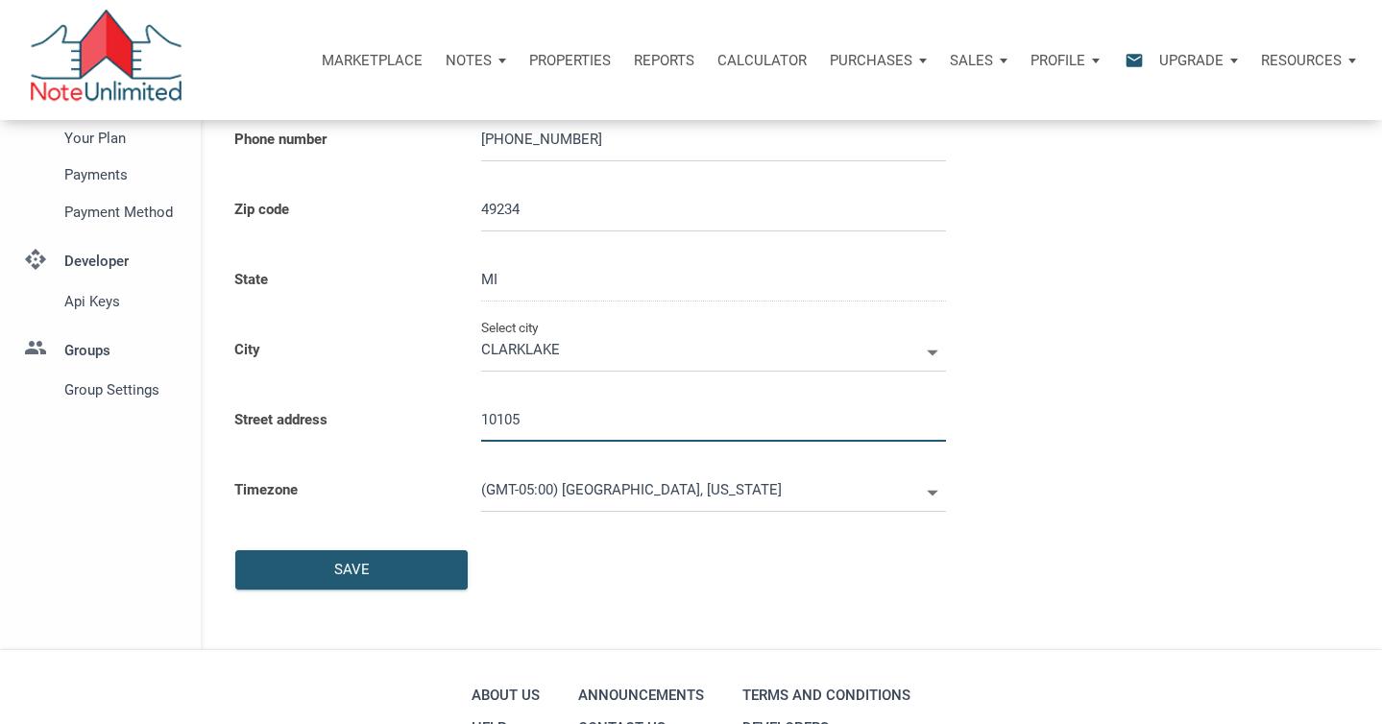
type input "10105 G"
select select
type input "10105 Ga"
select select
type input "10105 Gat"
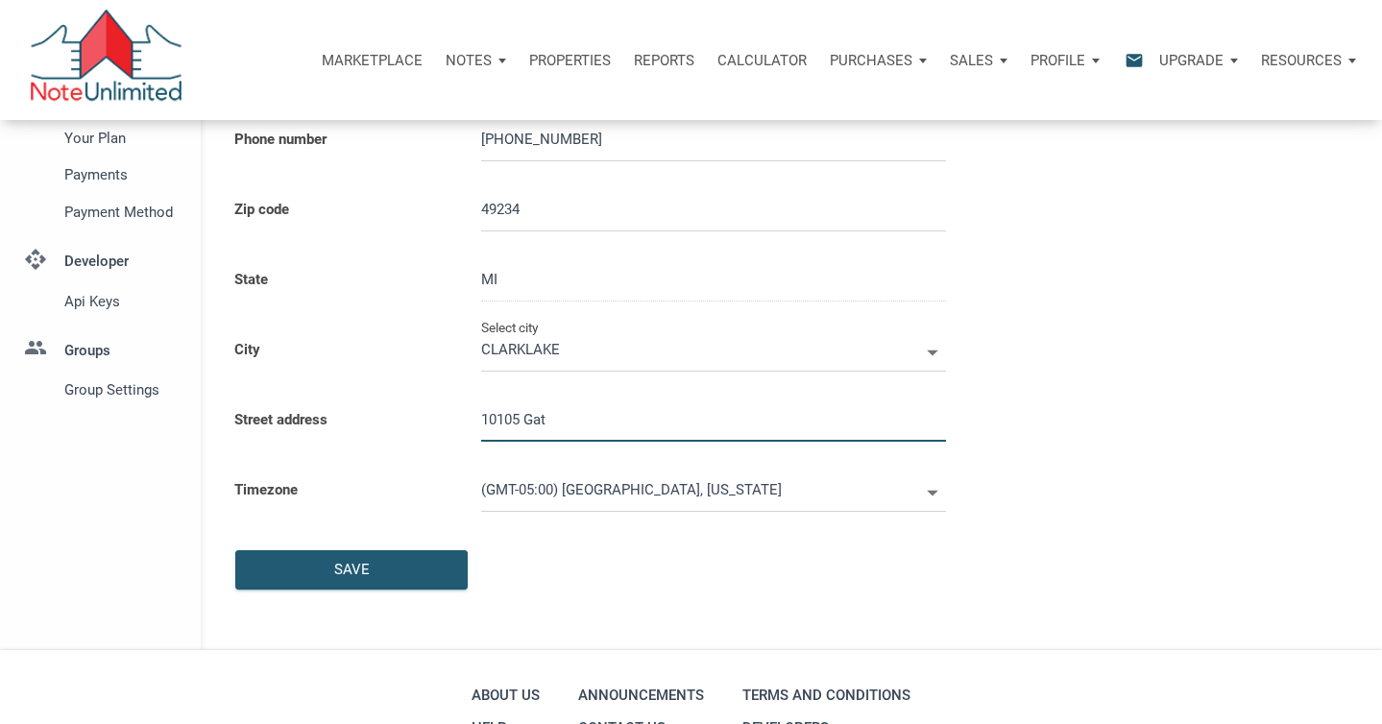
select select
type input "10105 Gate"
select select
type input "10105 Gates"
select select
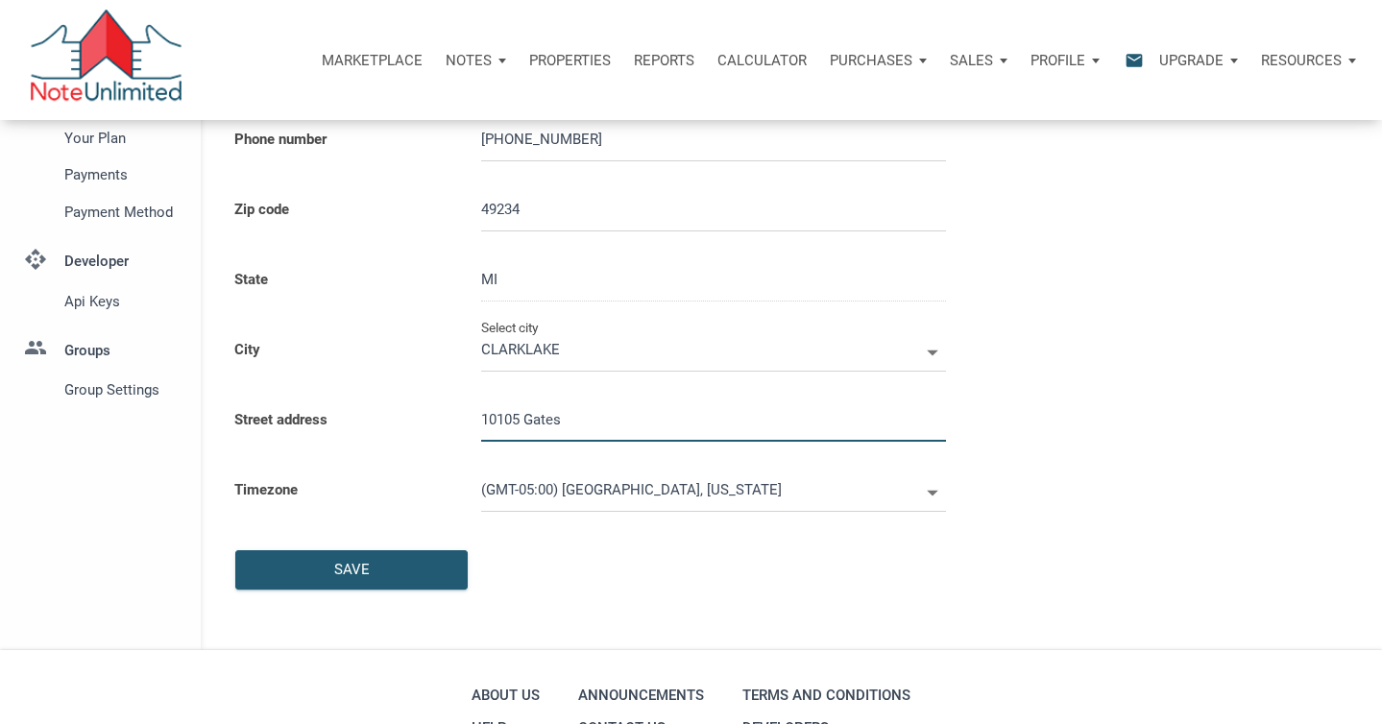
type input "10105 Gates R"
select select
type input "10105 Gates Ro"
select select
type input "10105 Gates Roa"
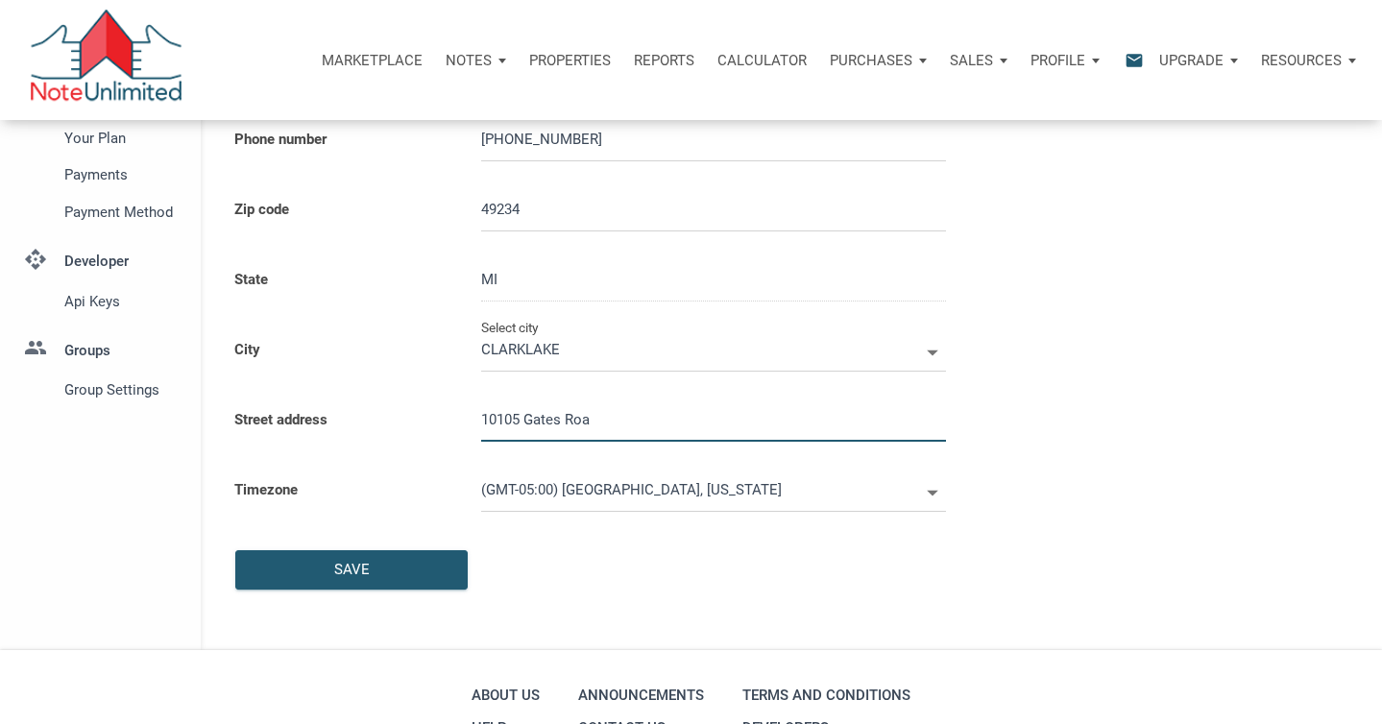
select select
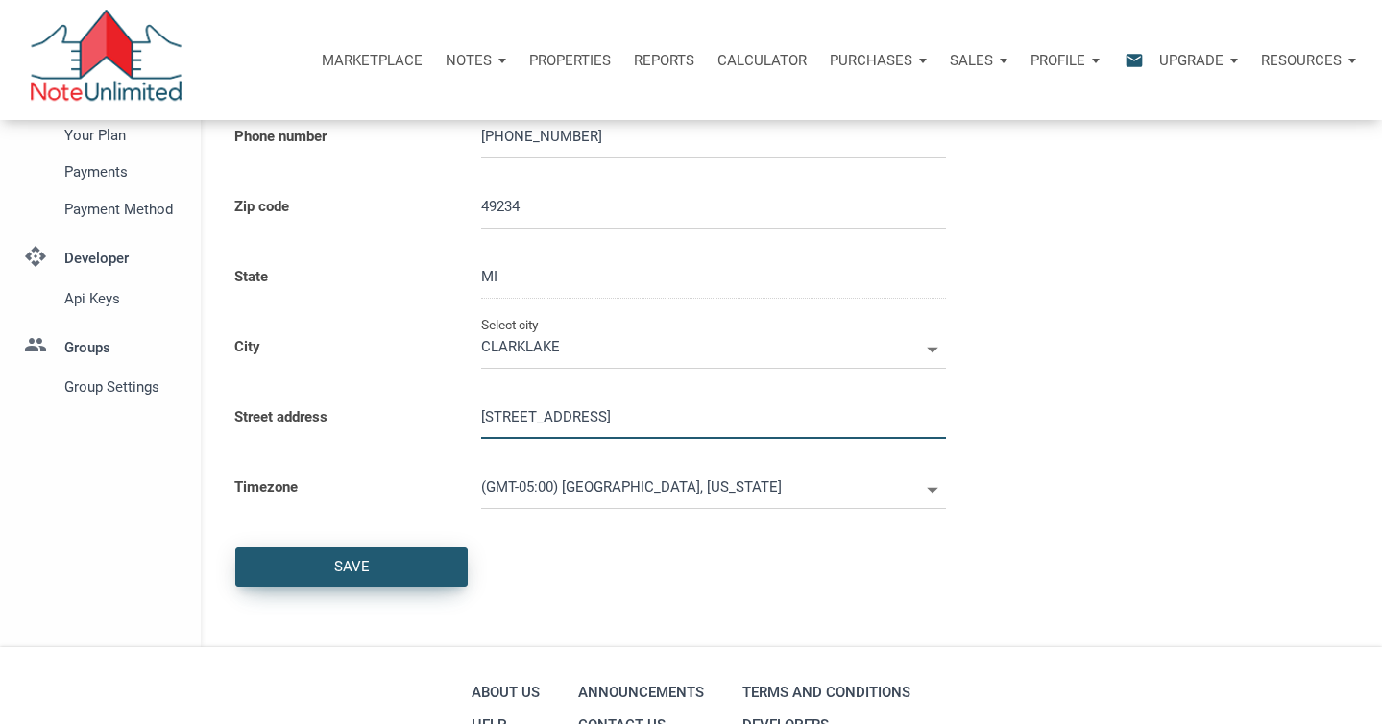
type input "10105 Gates Road"
click at [436, 573] on div "Save" at bounding box center [351, 566] width 230 height 37
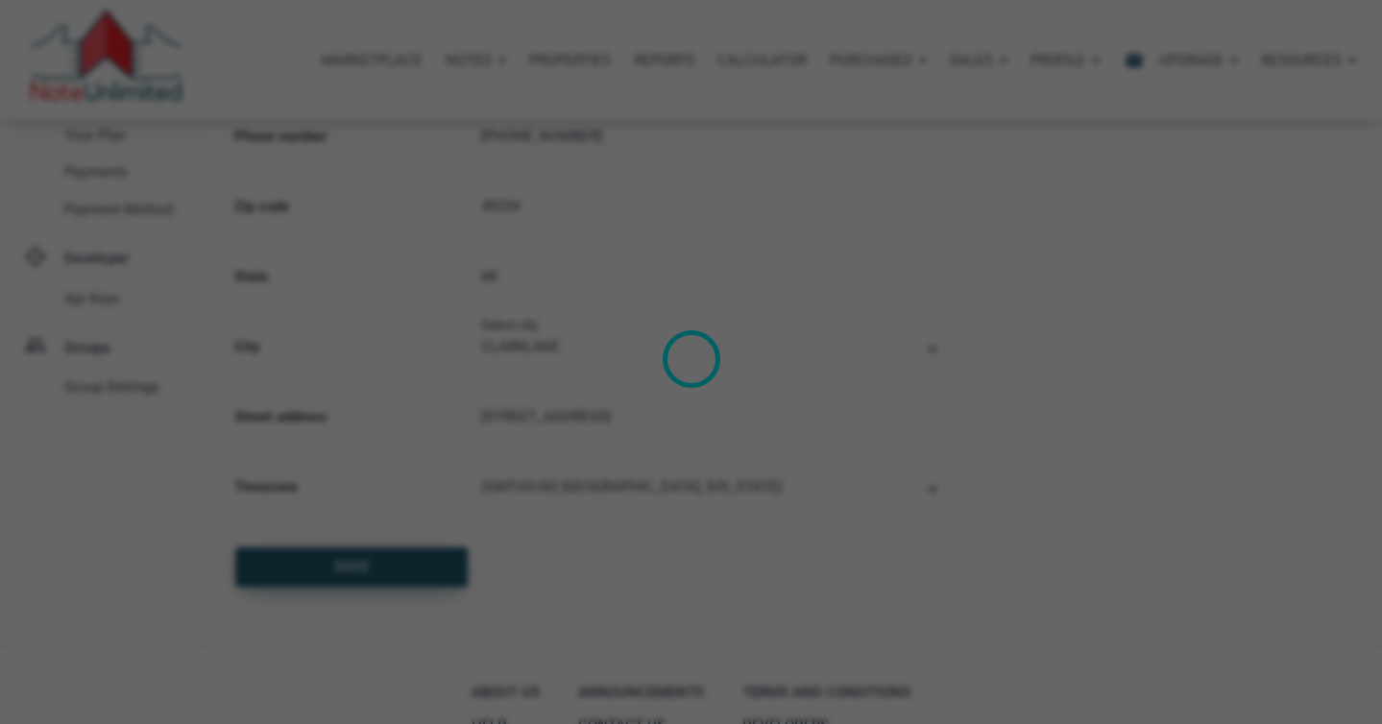
select select
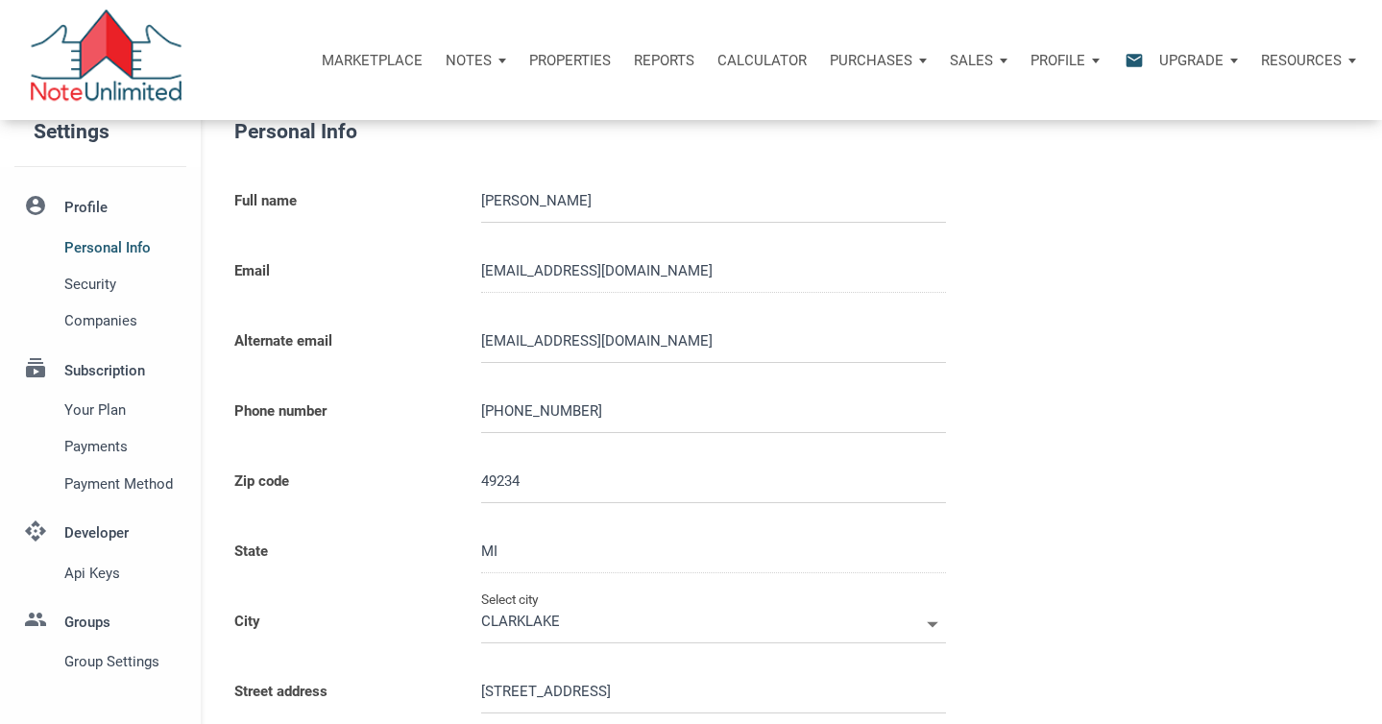
scroll to position [0, 0]
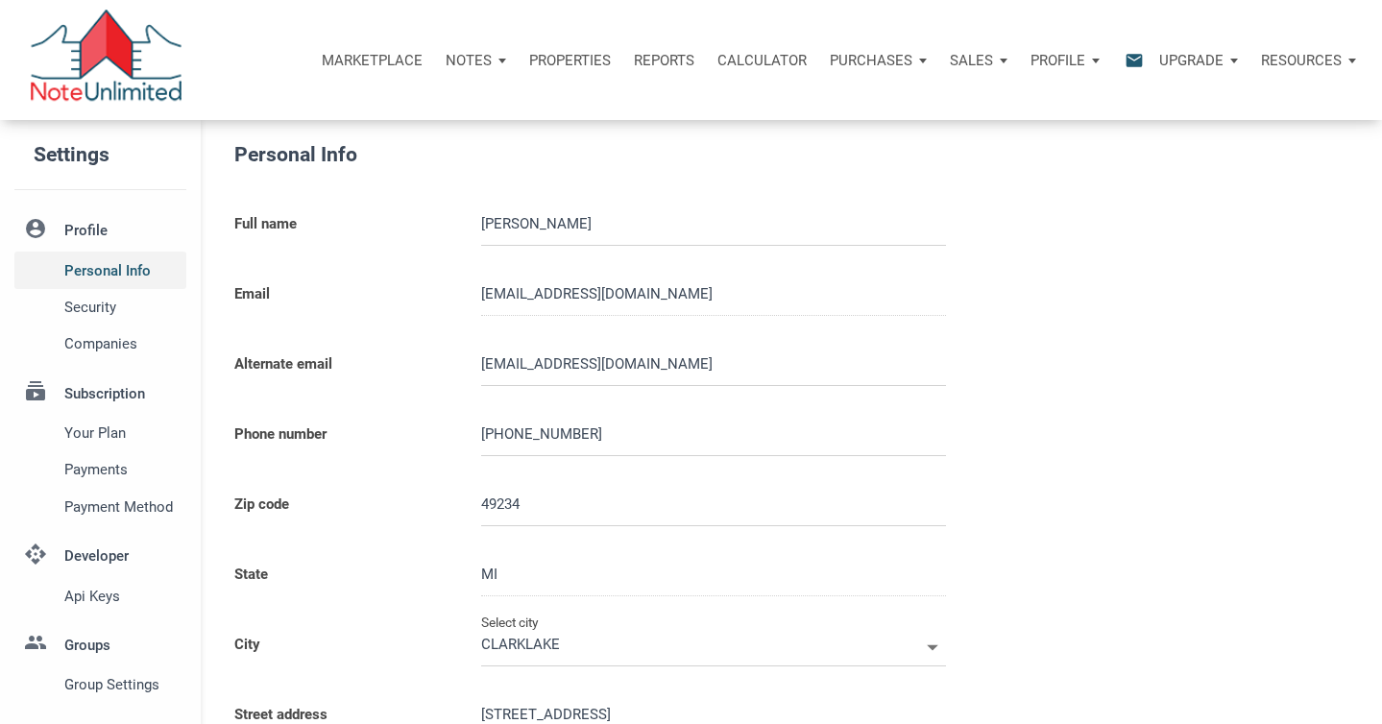
click at [132, 265] on span "Personal Info" at bounding box center [121, 270] width 114 height 23
click at [111, 307] on span "Security" at bounding box center [121, 307] width 114 height 23
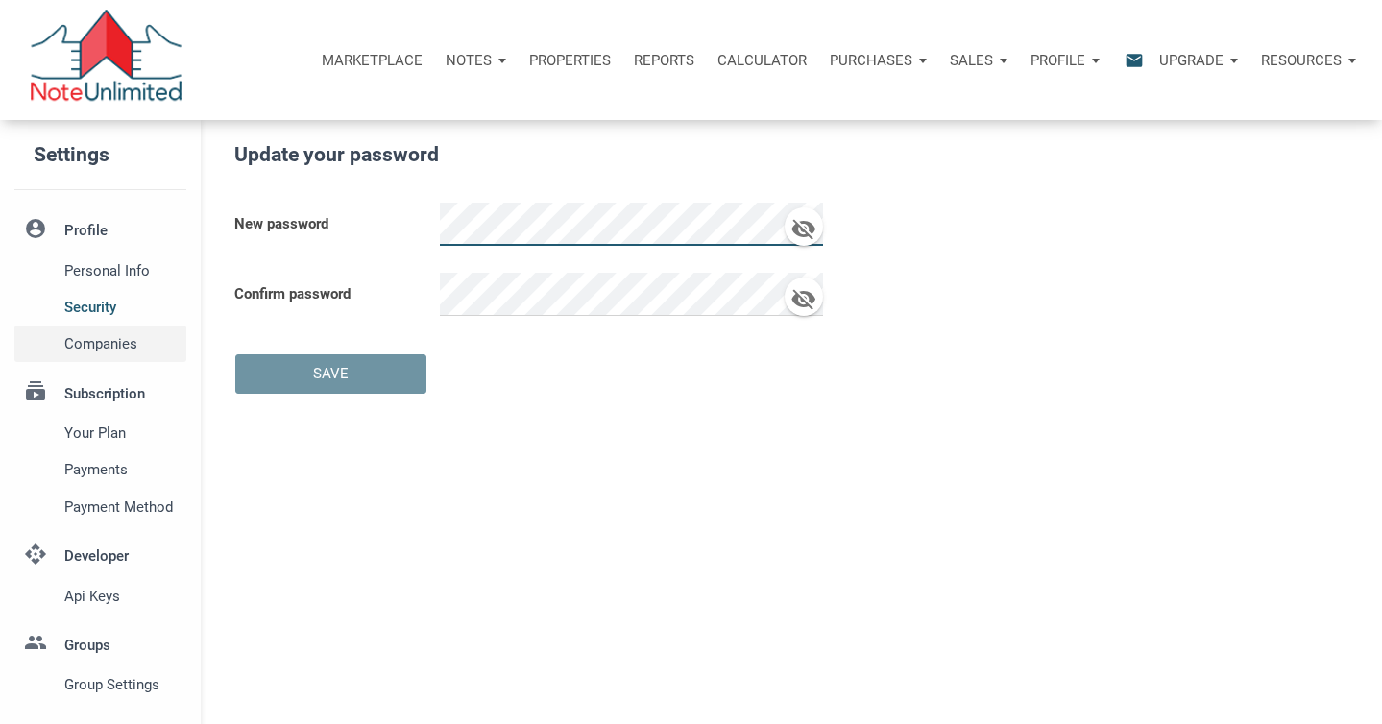
click at [113, 338] on span "Companies" at bounding box center [121, 343] width 114 height 23
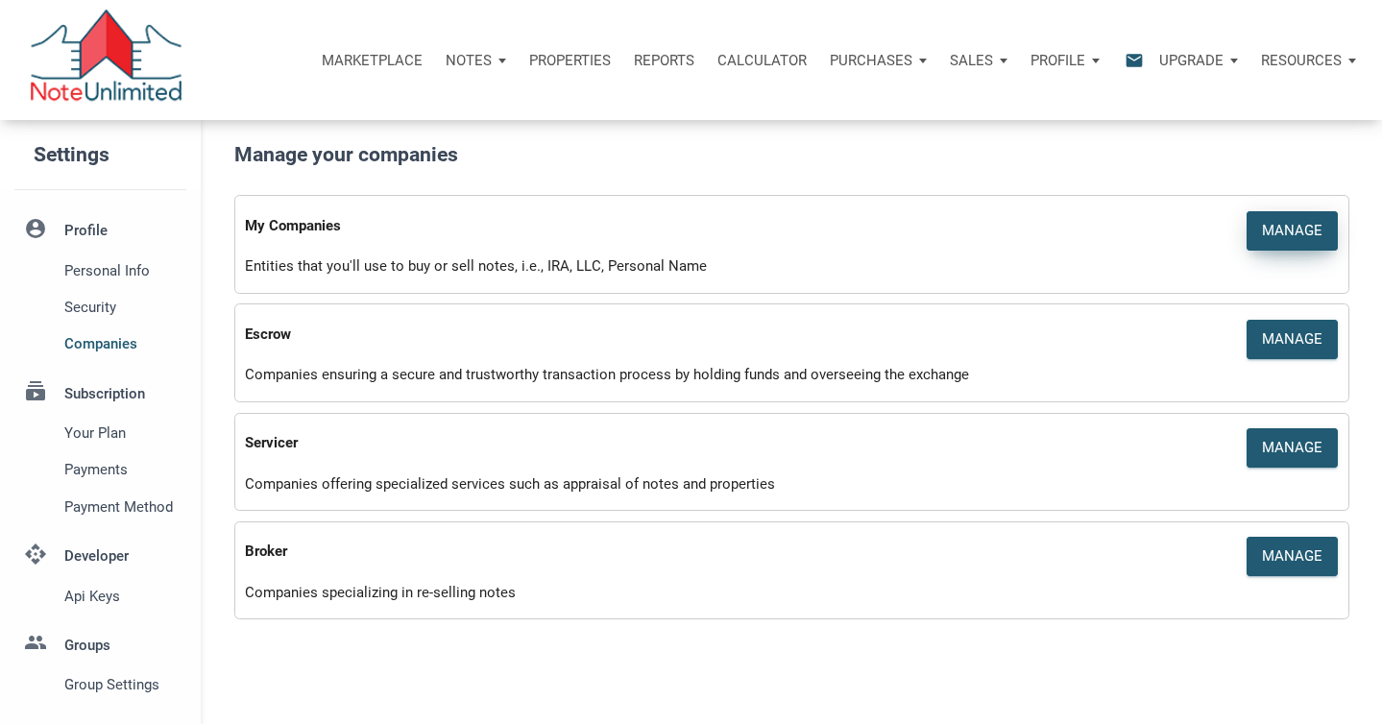
click at [1310, 220] on div "Manage" at bounding box center [1292, 231] width 61 height 22
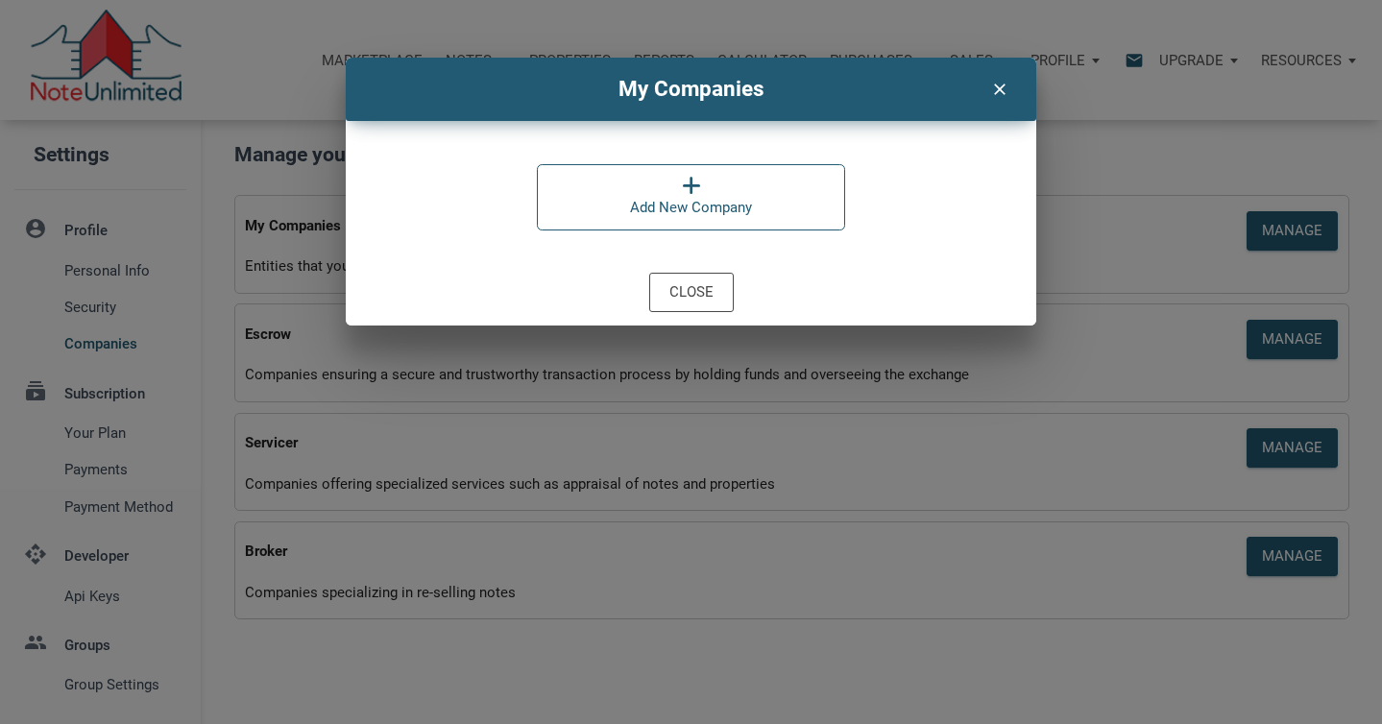
click at [749, 210] on div "Add New Company" at bounding box center [691, 207] width 122 height 23
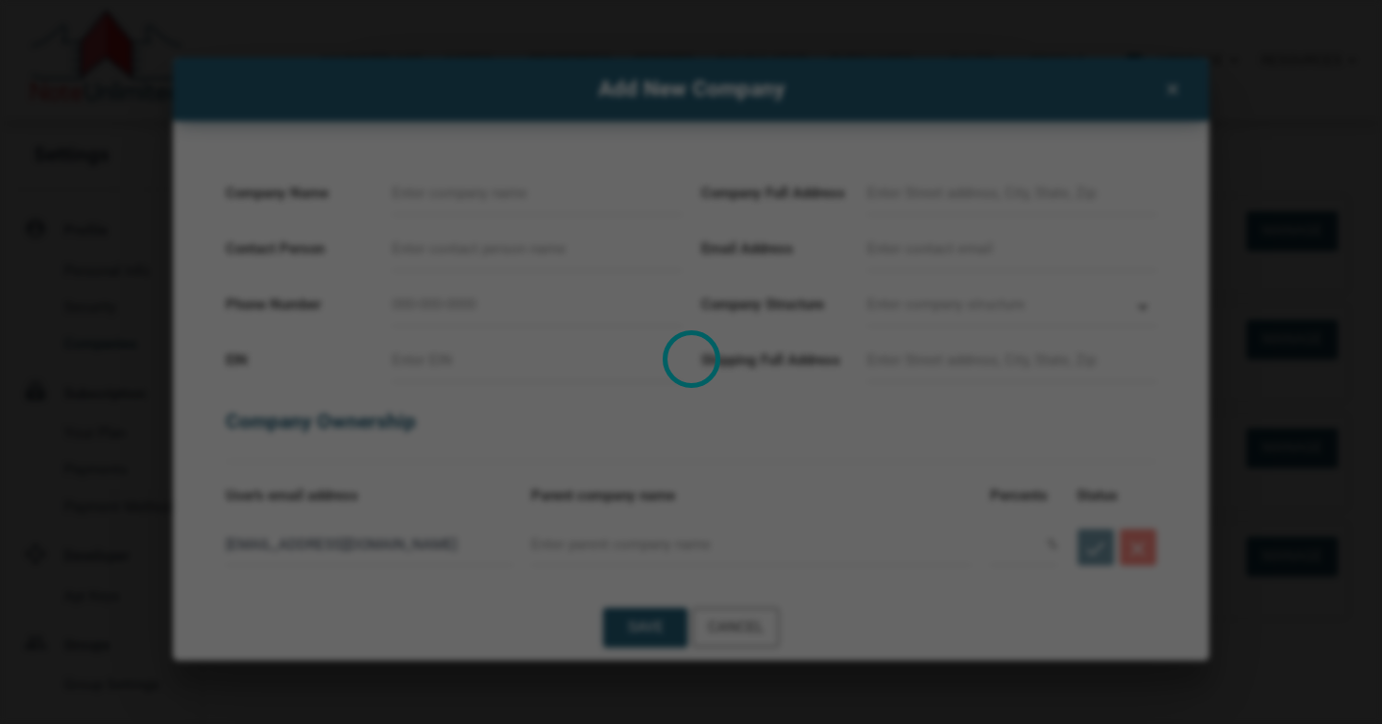
select select
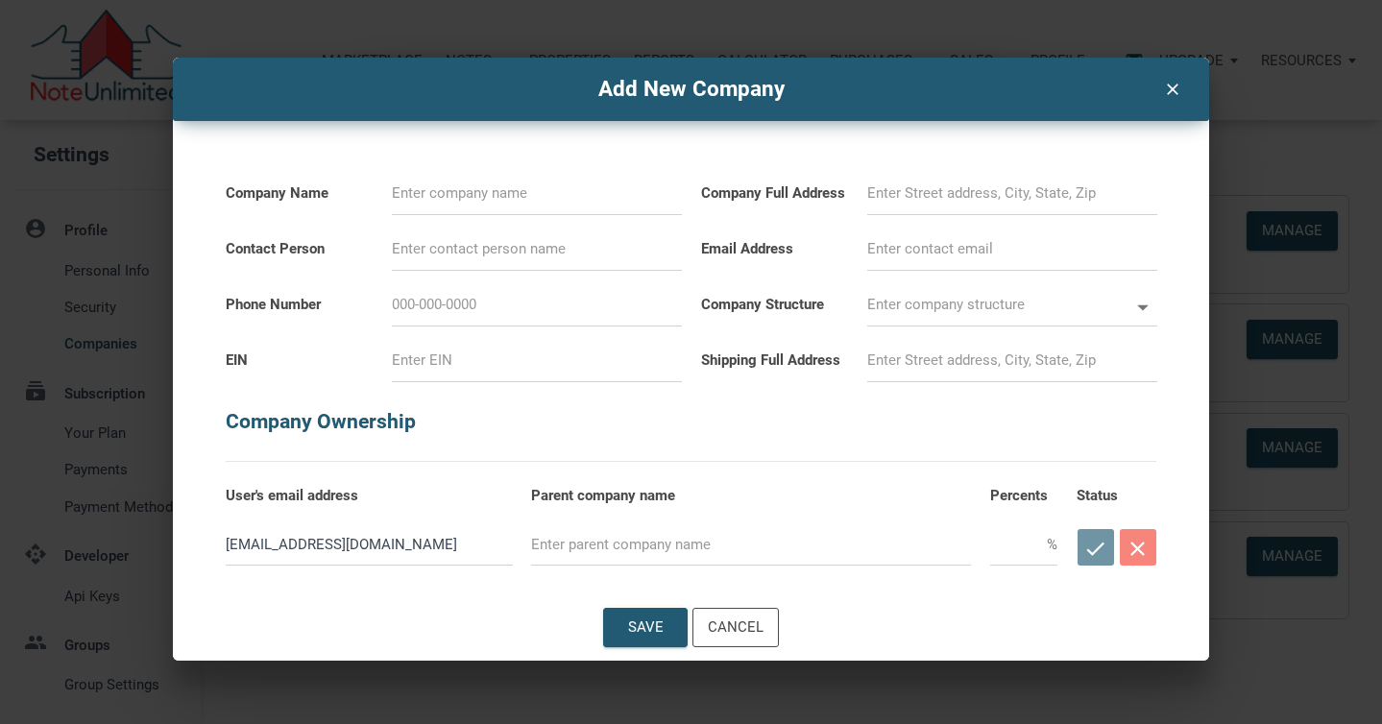
click at [582, 183] on input at bounding box center [537, 193] width 290 height 43
type input "H"
select select
type input "HM"
select select
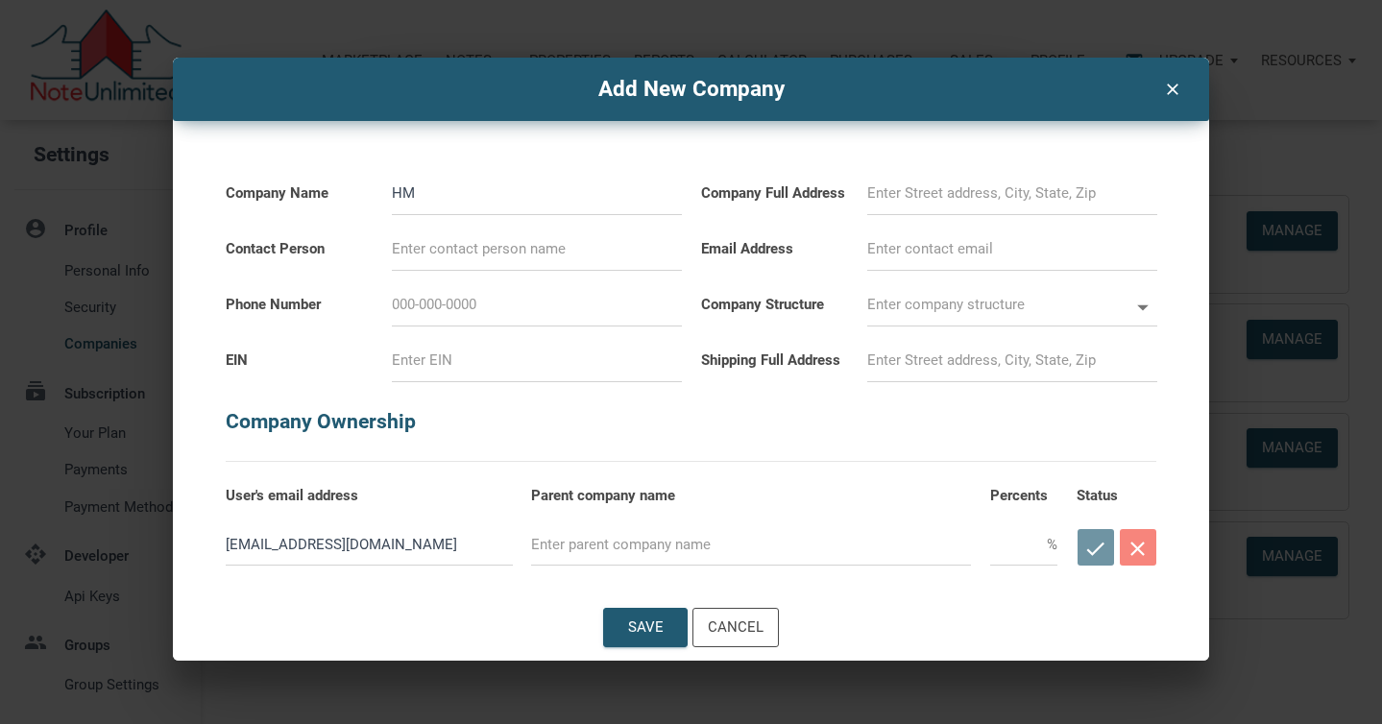
type input "HMS"
select select
type input "HMSo"
select select
type input "HMSol"
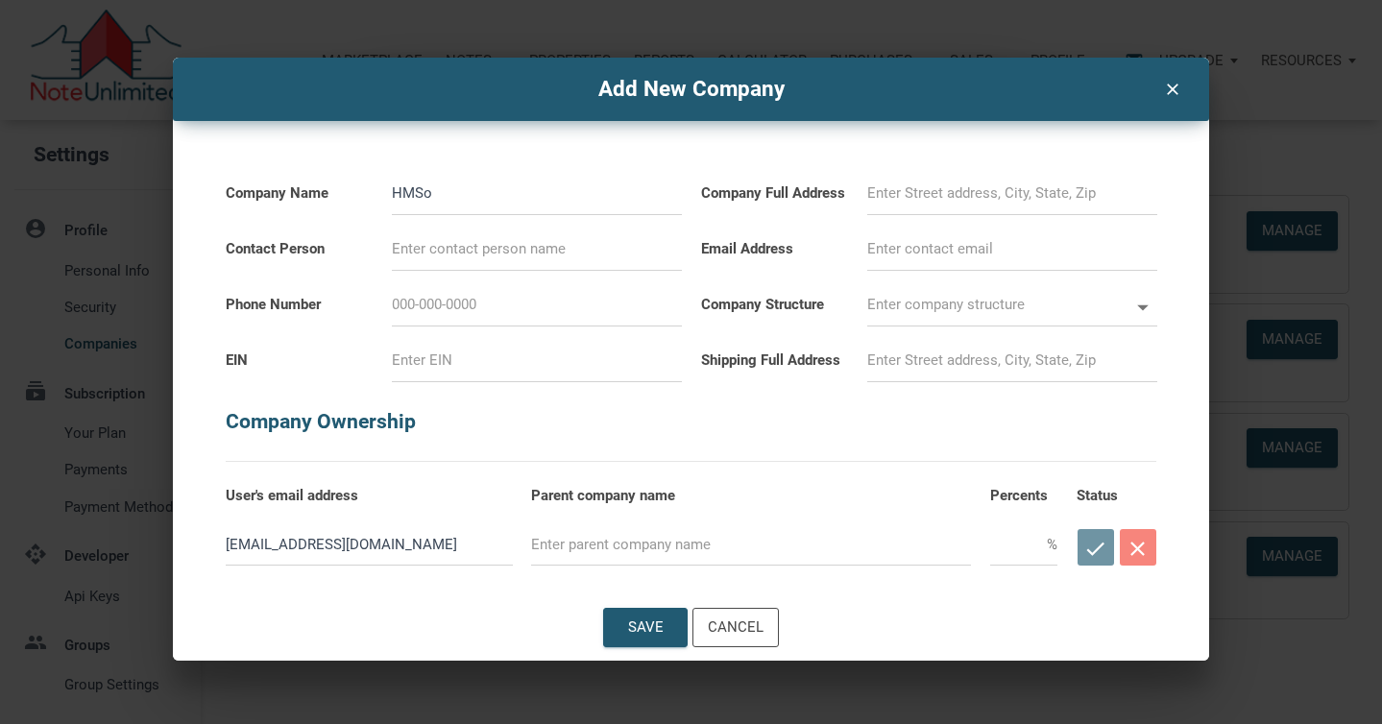
select select
type input "HMSolu"
select select
type input "HMSolut"
select select
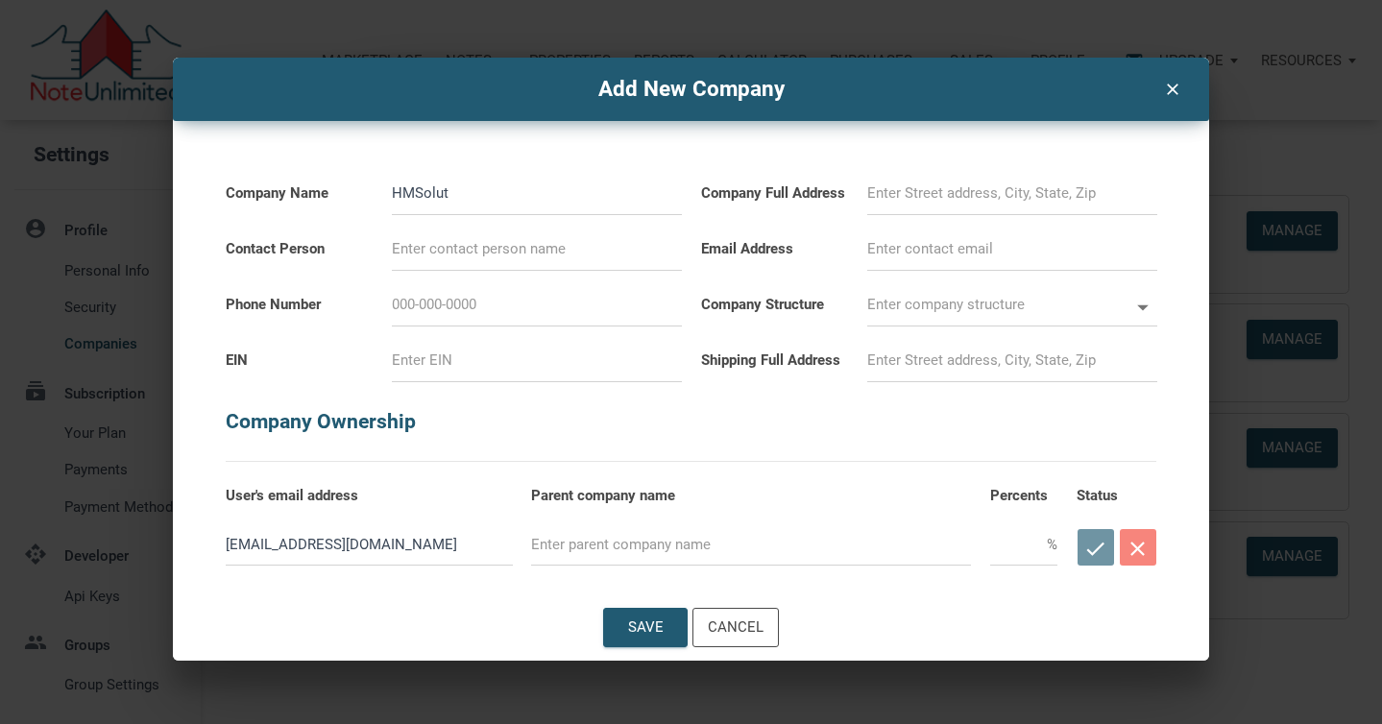
type input "HMSoluti"
select select
type input "HMSolutio"
select select
type input "HMSolution"
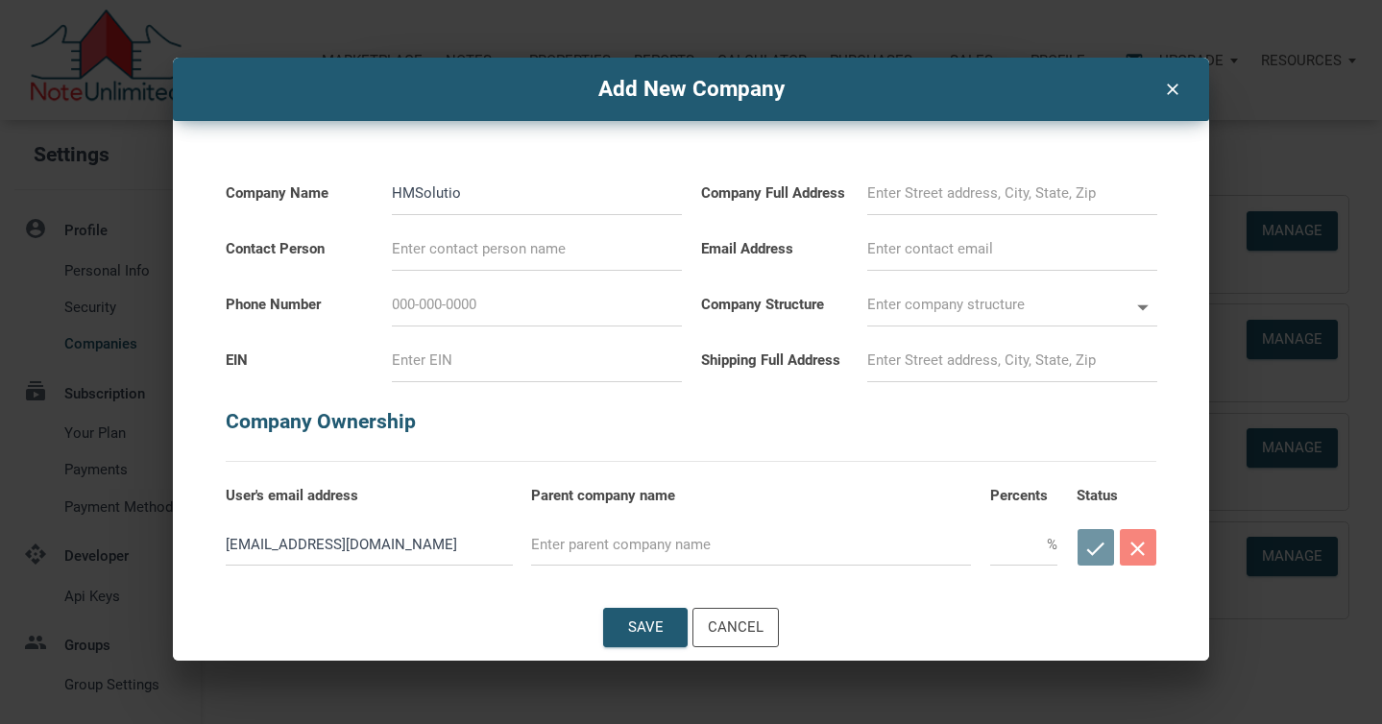
select select
type input "HMSolutions"
select select
click at [402, 196] on input "HMSolutions" at bounding box center [537, 193] width 290 height 43
type input "H MSolutions"
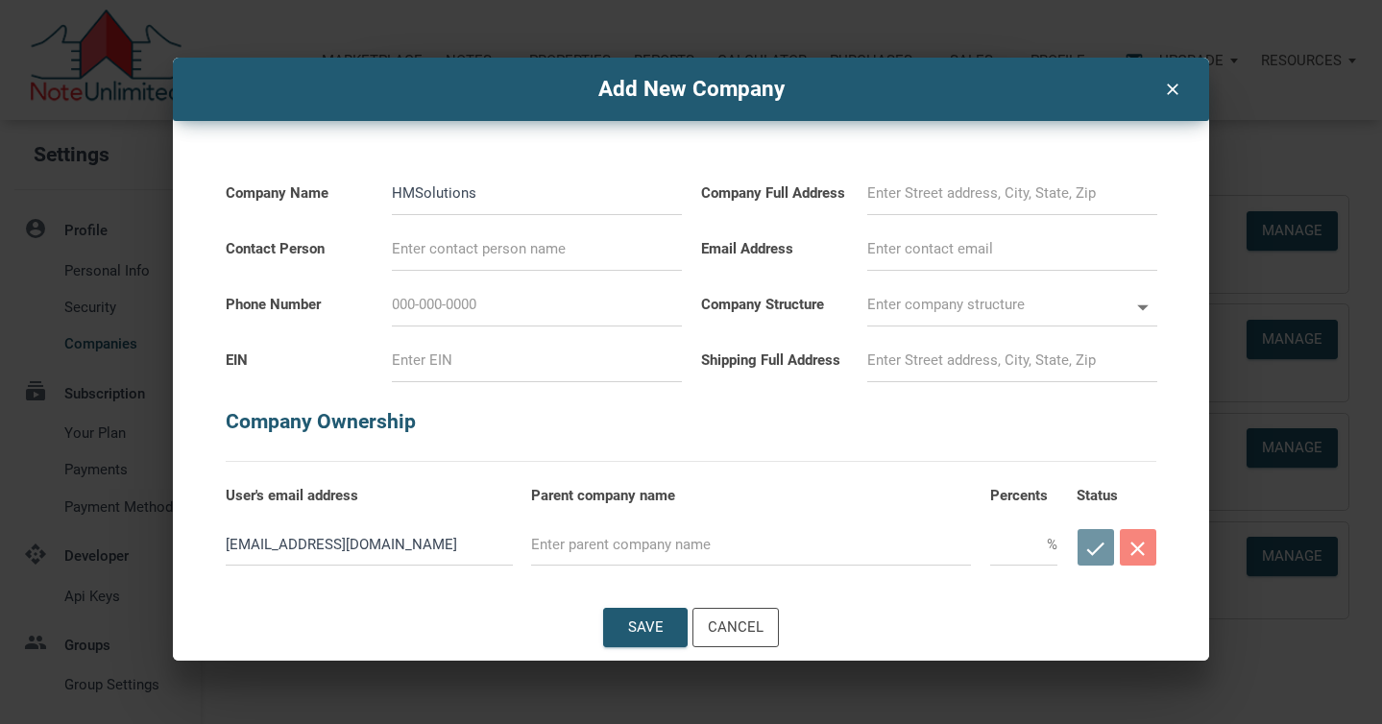
select select
type input "H. MSolutions"
select select
type input "H.MSolutions"
select select
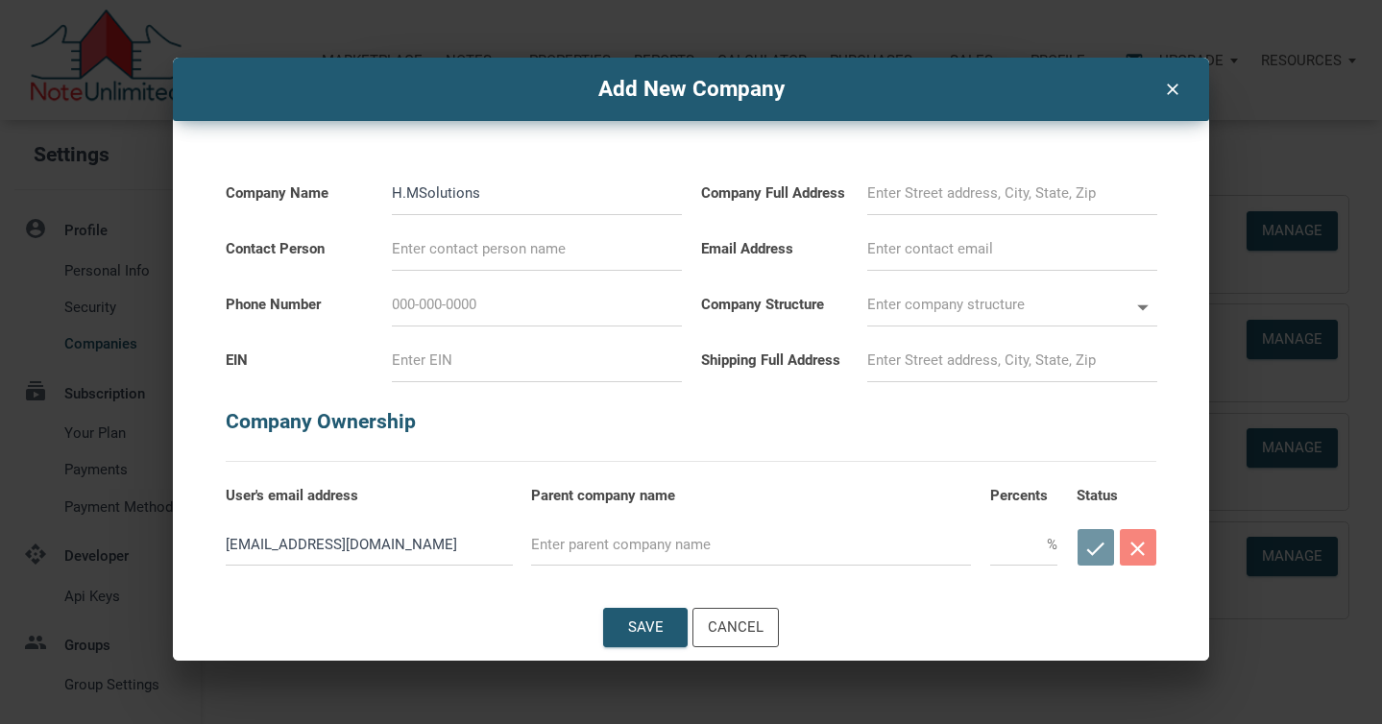
click at [419, 192] on input "H.MSolutions" at bounding box center [537, 193] width 290 height 43
type input "H.M Solutions"
select select
click at [502, 191] on input "H.M Solutions" at bounding box center [537, 193] width 290 height 43
type input "H.M Solutions,"
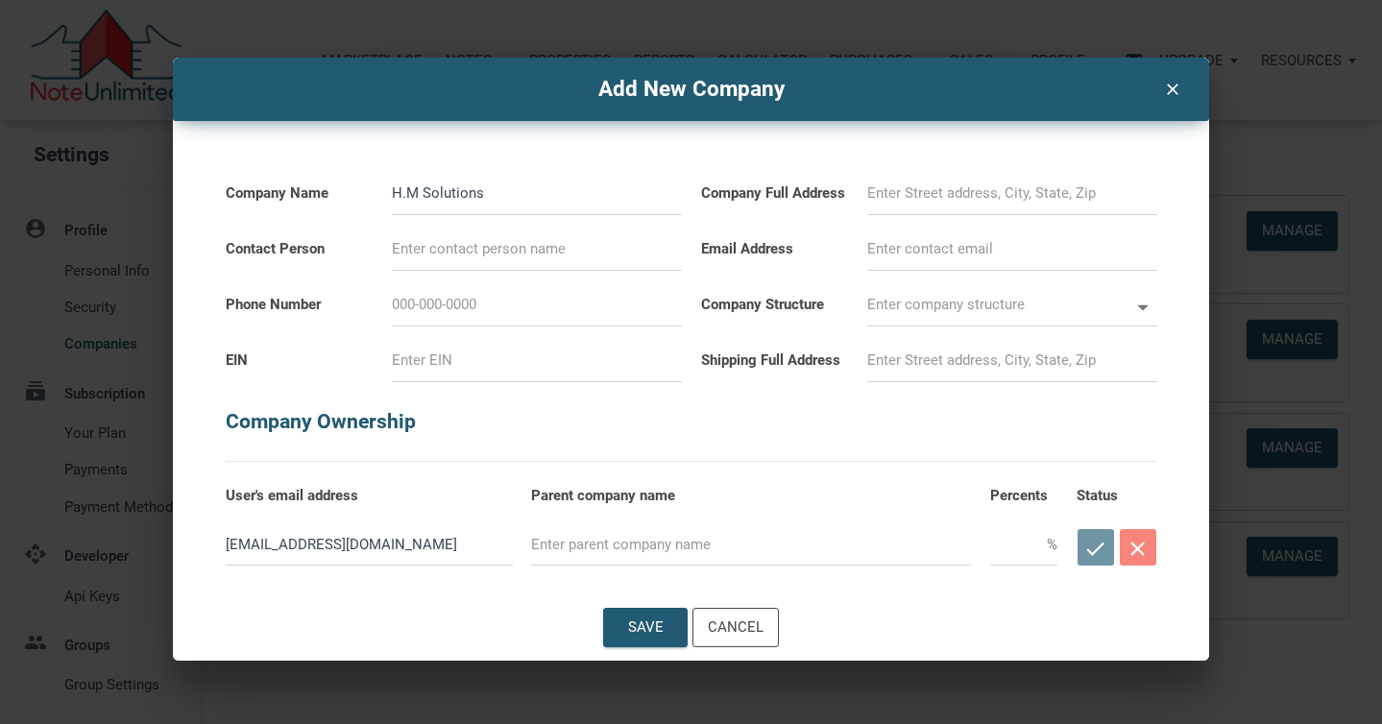
select select
type input "H.M Solutions,"
select select
type input "H.M Solutions, L"
select select
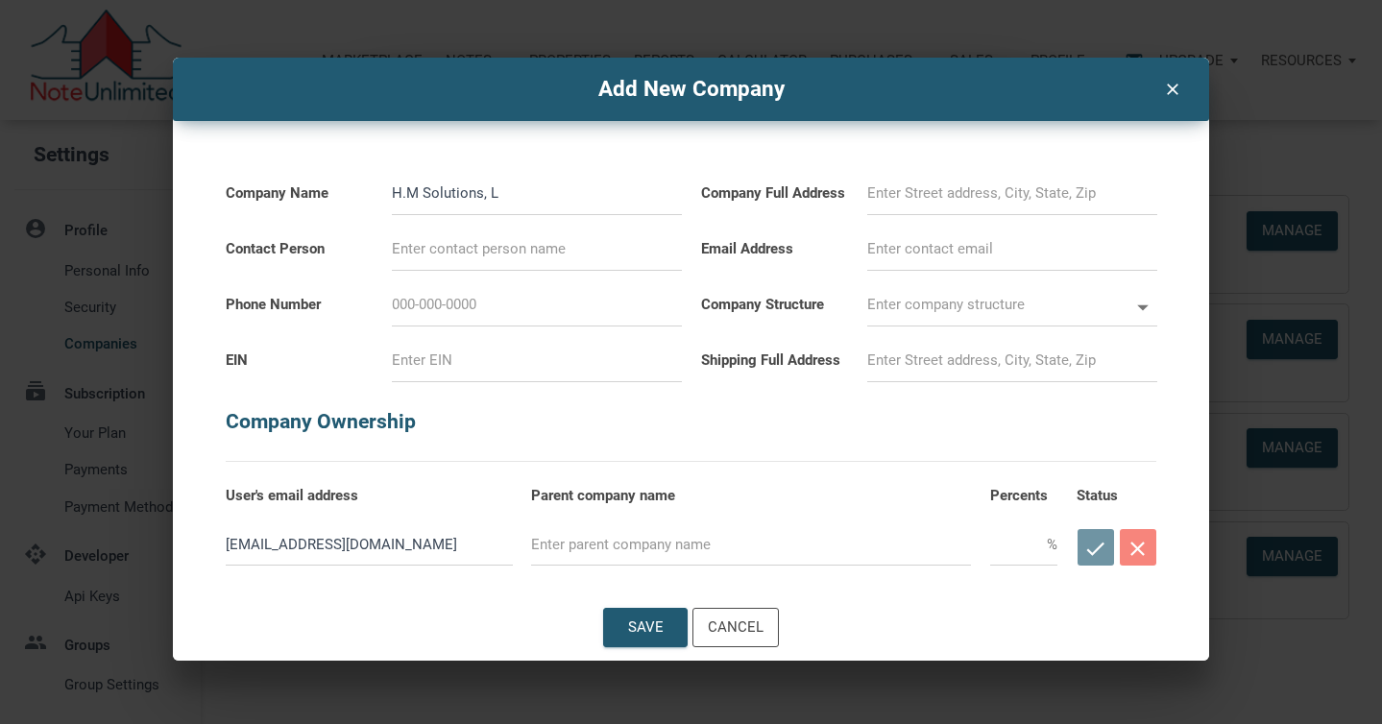
type input "H.M Solutions, LL"
select select
type input "H.M Solutions, LLC"
select select
type input "H.M Solutions, LLC"
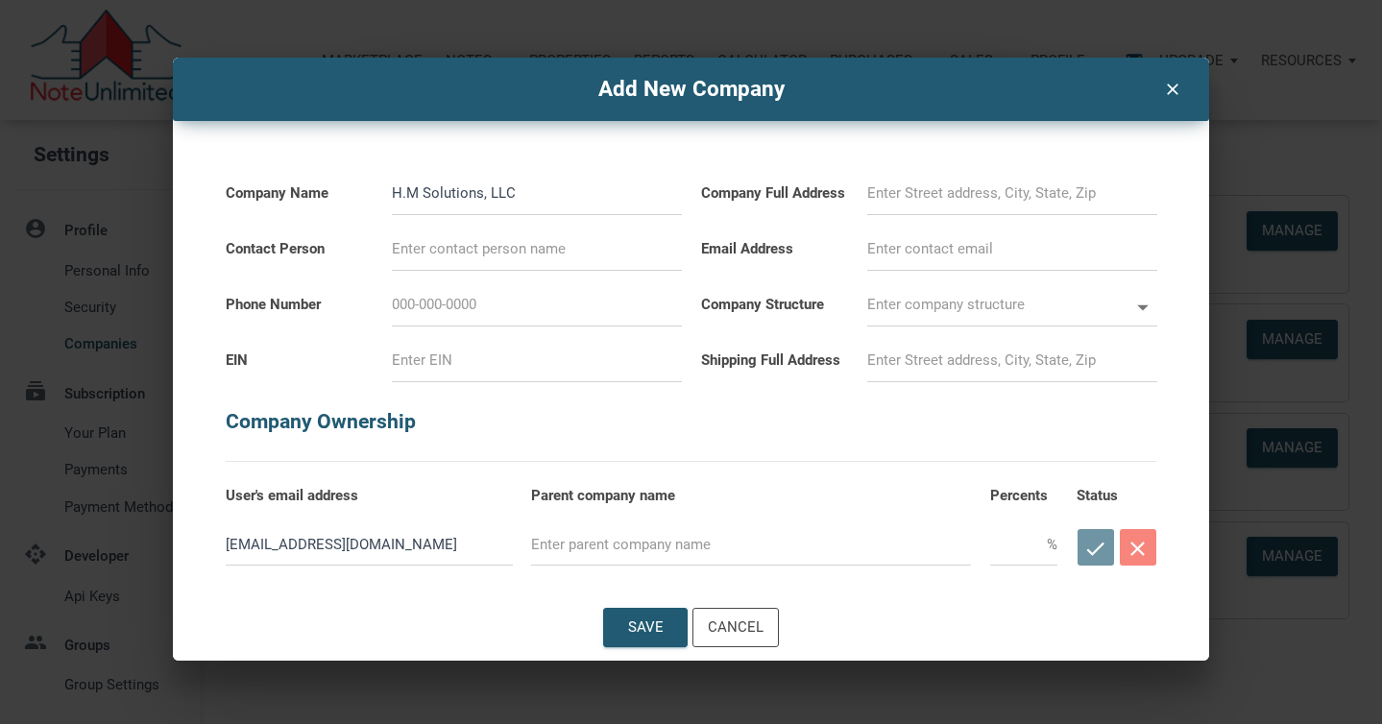
click at [873, 190] on input at bounding box center [1012, 193] width 290 height 43
select select
type input "10105 Gates Rd"
type input "[PERSON_NAME]"
type input "[PHONE_NUMBER]"
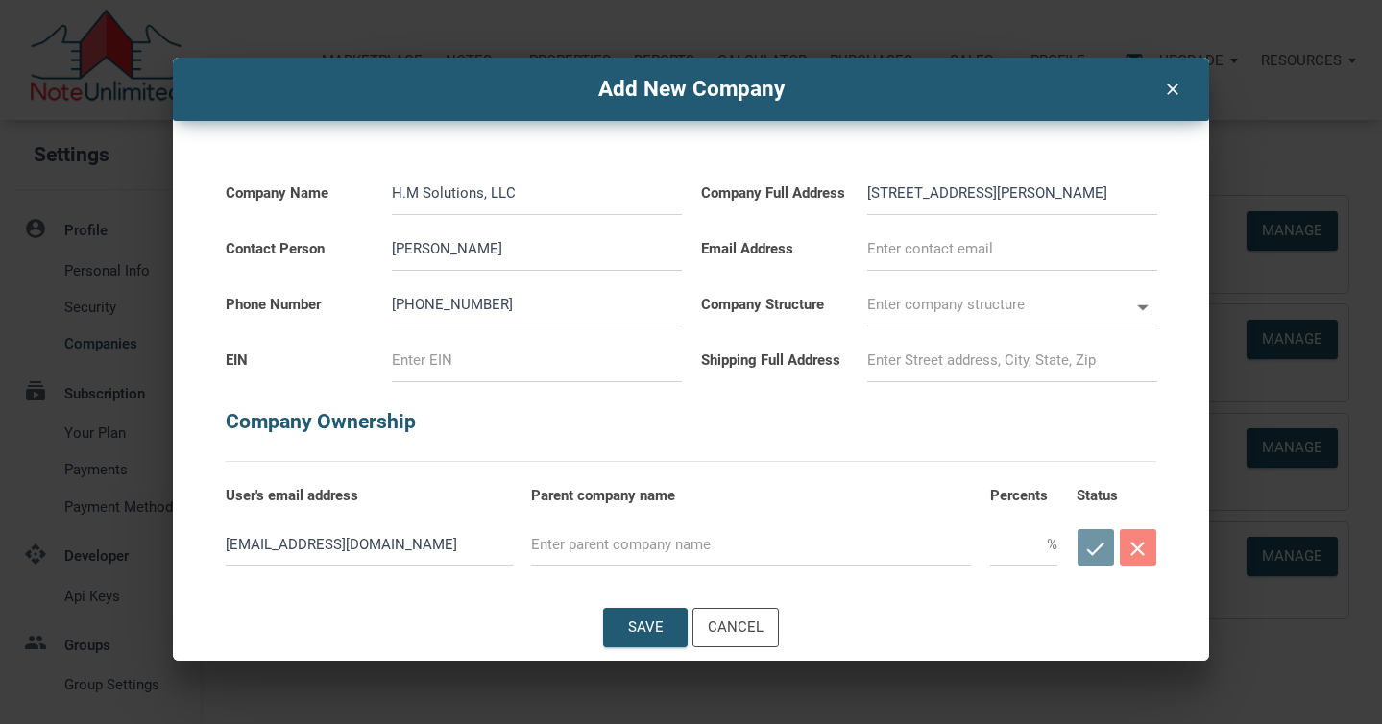
type input "[EMAIL_ADDRESS][DOMAIN_NAME]"
drag, startPoint x: 1022, startPoint y: 254, endPoint x: 827, endPoint y: 245, distance: 195.1
click at [827, 245] on div "Email Address debwaz22@gmail.com" at bounding box center [928, 243] width 475 height 56
select select
type input "h"
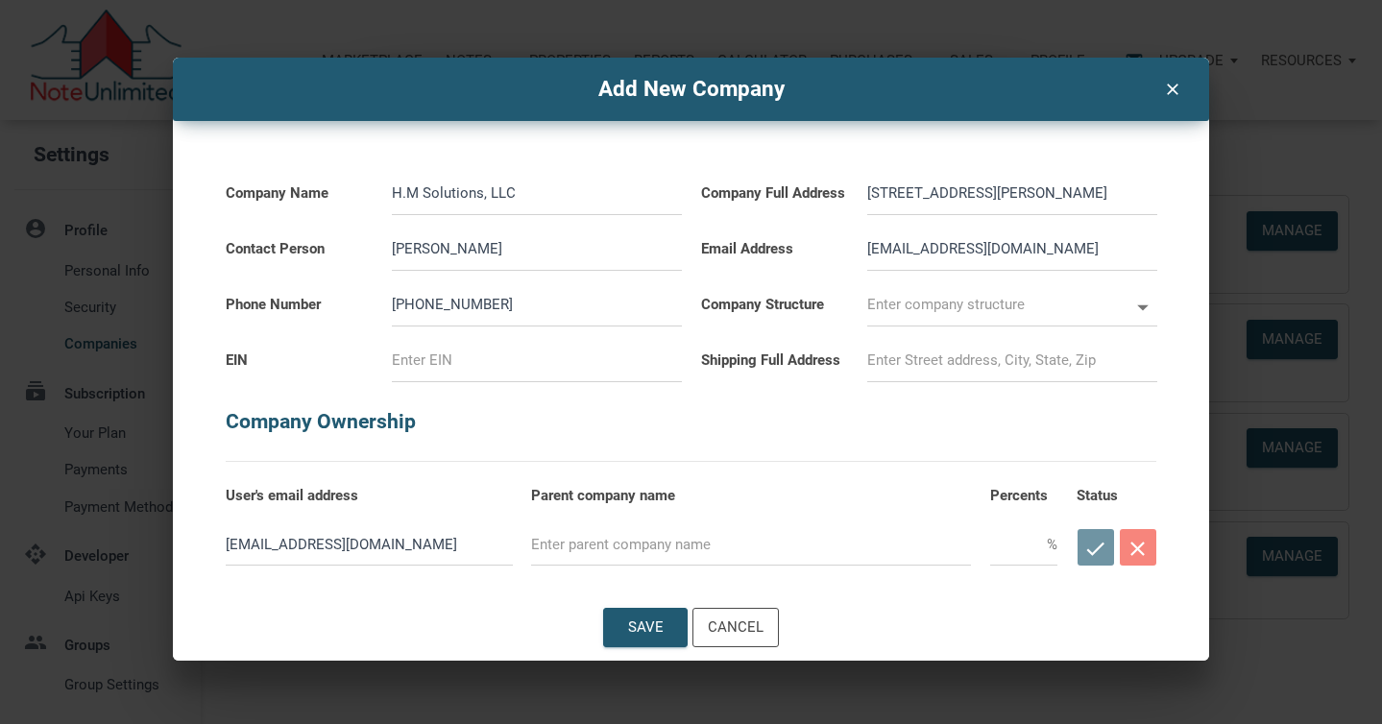
select select
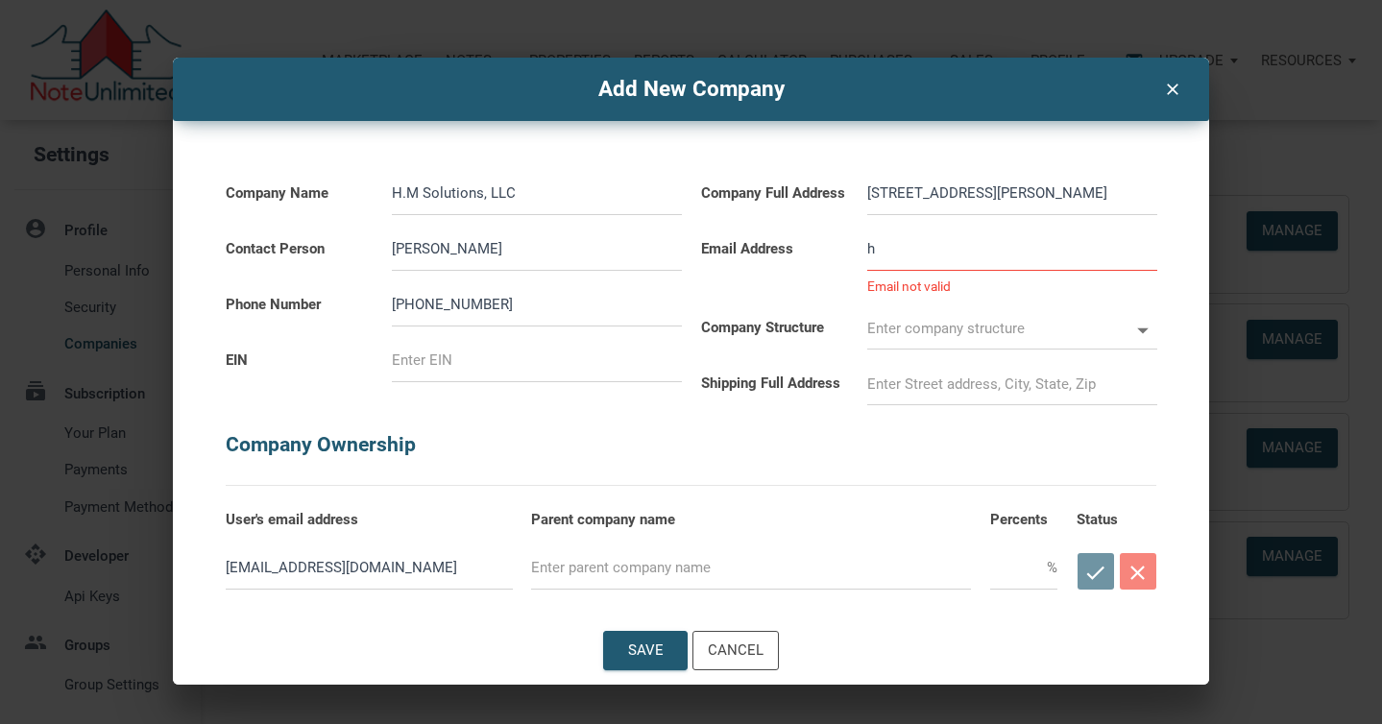
type input "hm"
select select
type input "[MEDICAL_DATA]"
select select
type input "hmso"
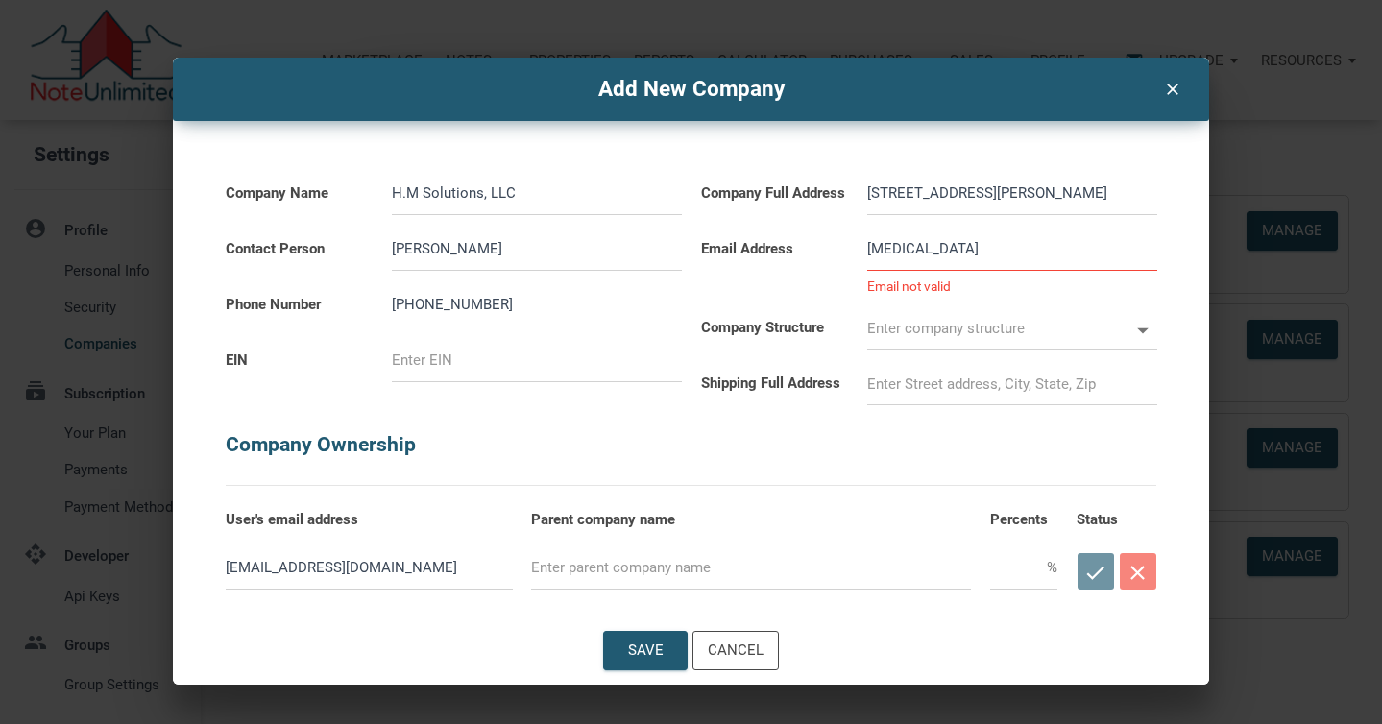
select select
type input "hmsol"
select select
type input "hmsolu"
select select
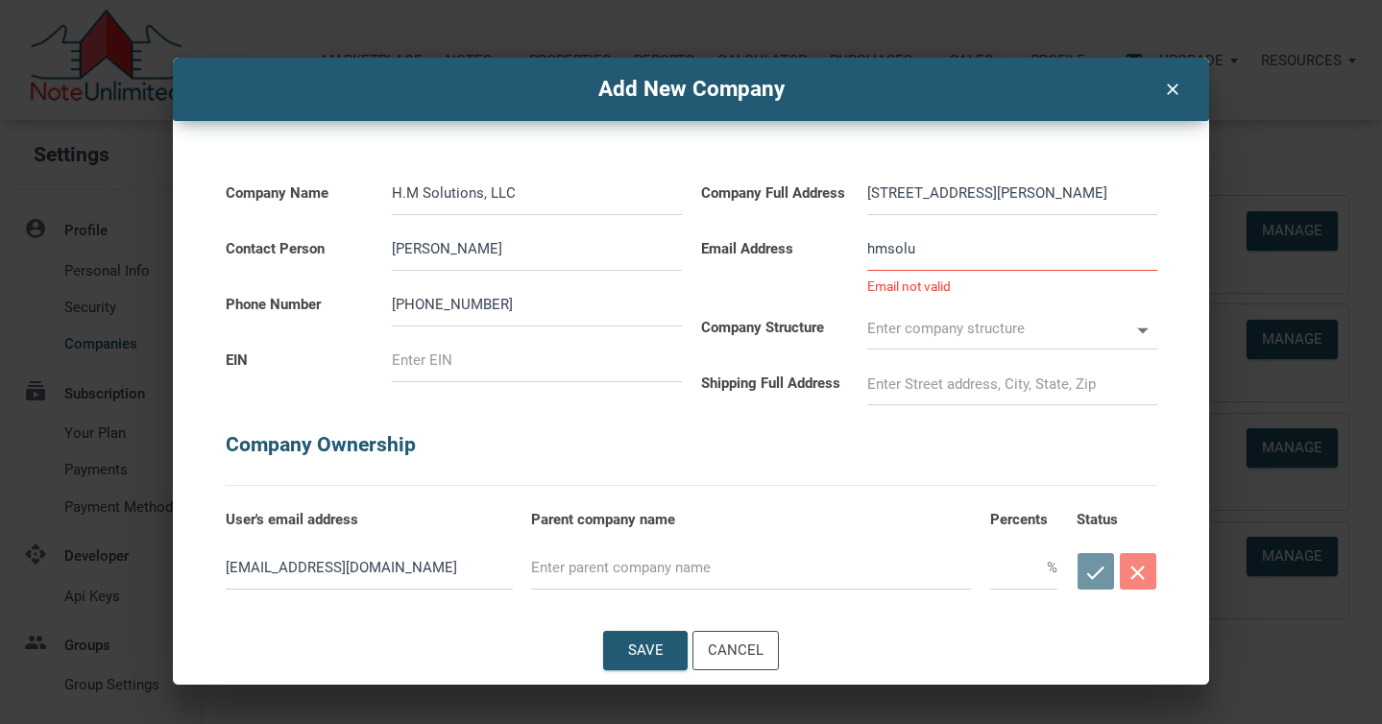
type input "hmsolut"
select select
type input "hmsoluti"
select select
type input "hmsolutio"
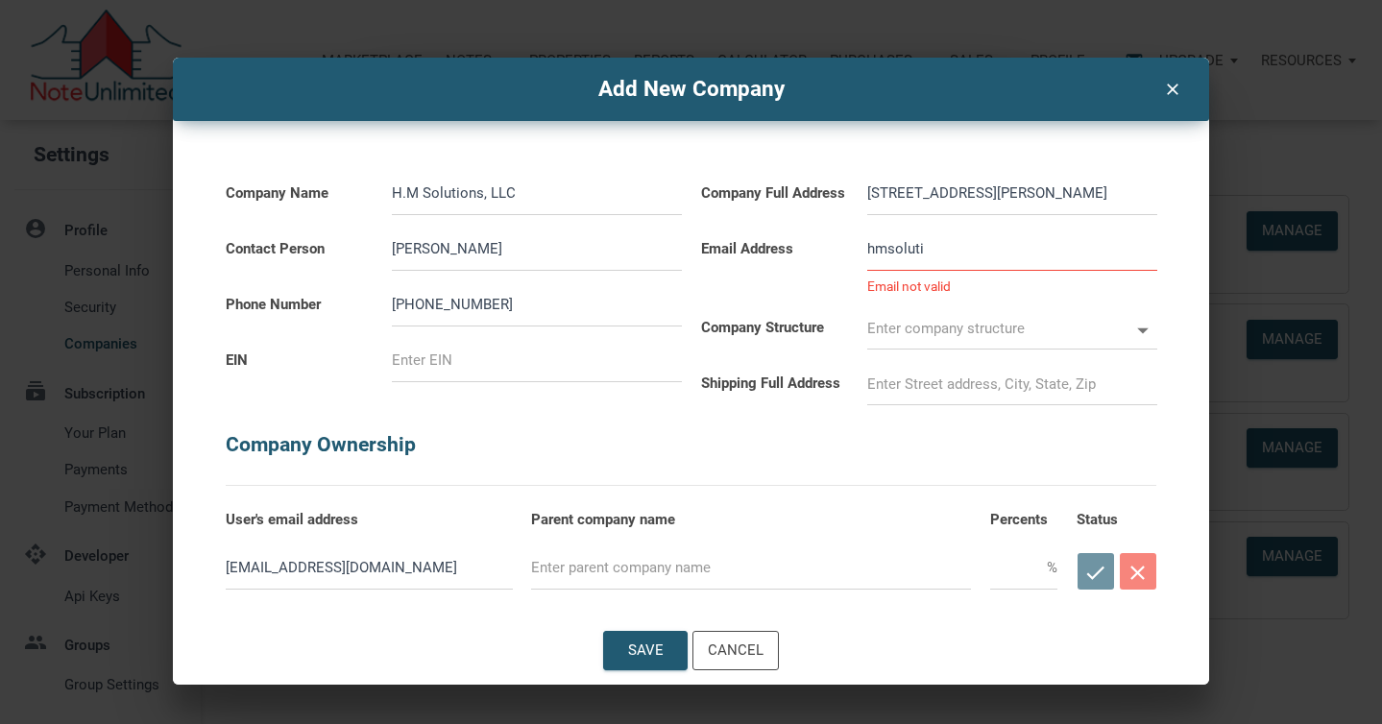
select select
type input "hmsolution"
select select
type input "hmsolutions"
select select
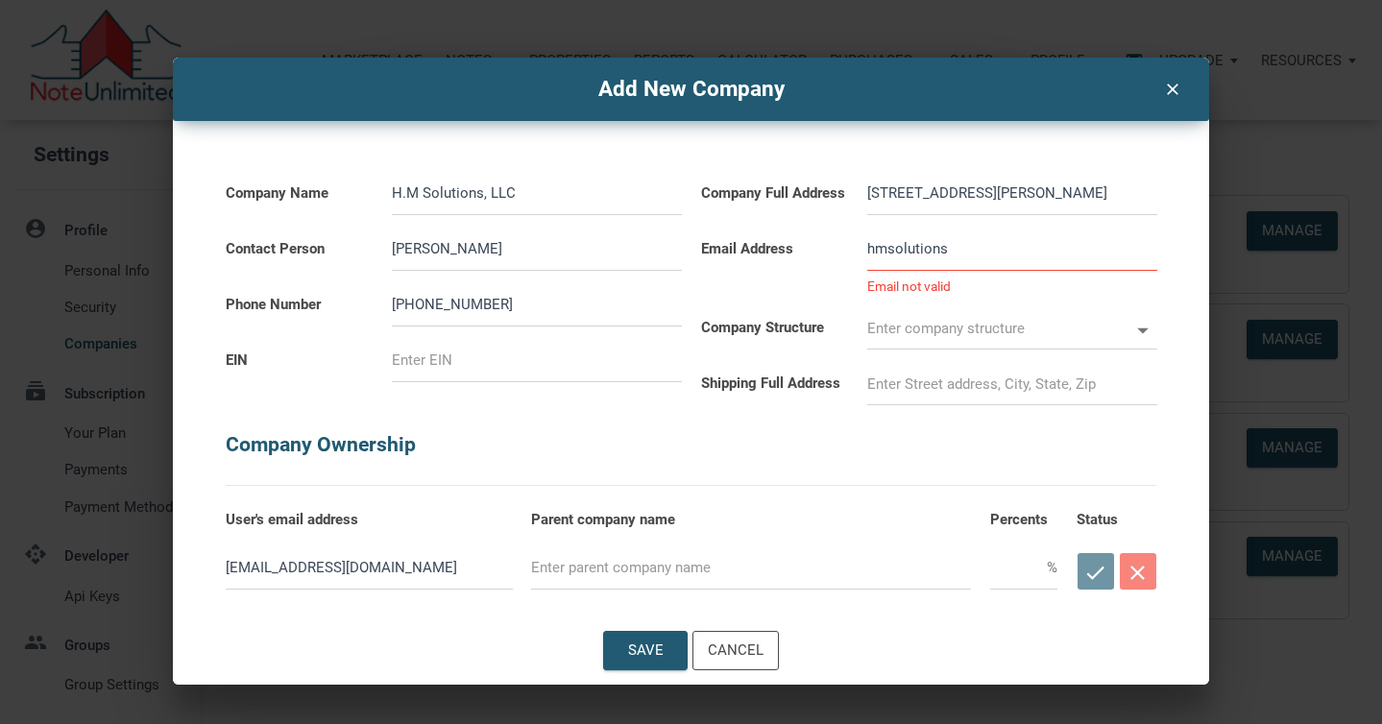
type input "hmsolutionsl"
select select
type input "hmsolutionsll"
select select
type input "hmsolutionsllc"
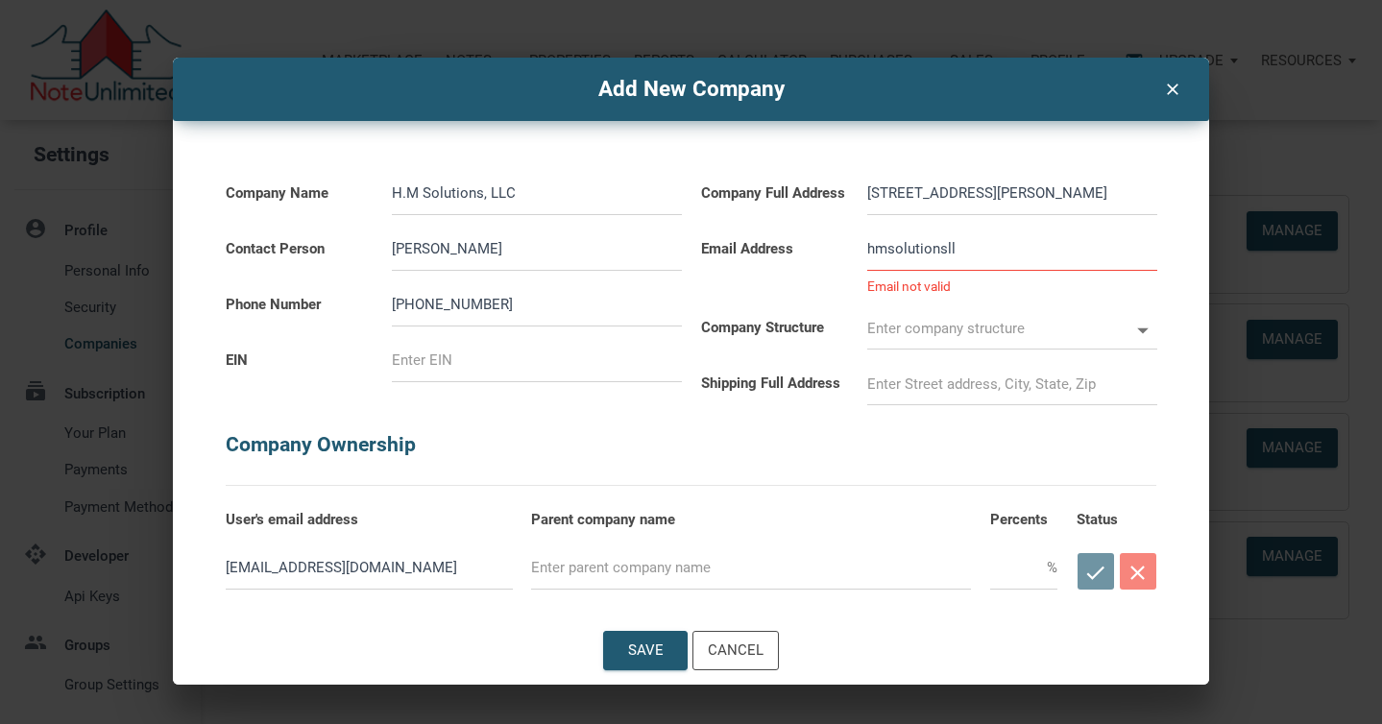
select select
type input "hmsolutionsllc@"
select select
type input "hmsolutionsllc@a"
select select
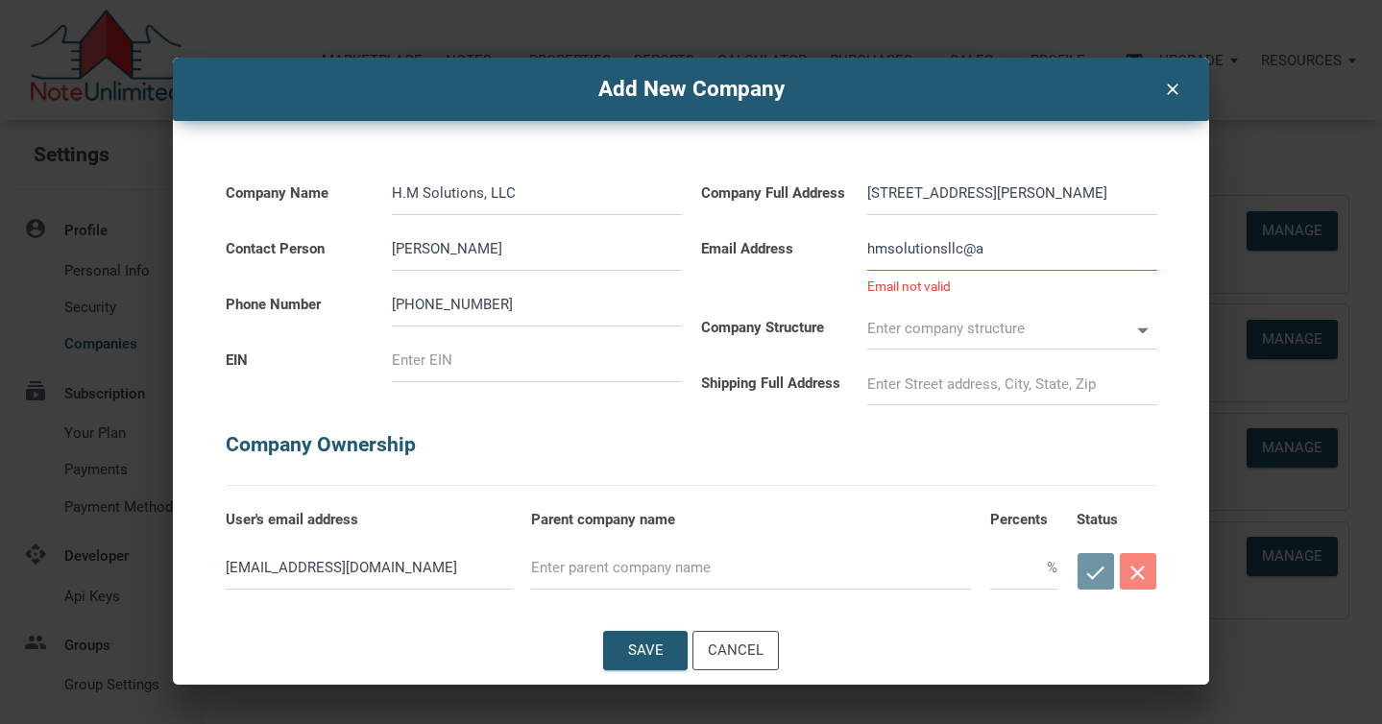
type input "hmsolutionsllc@at"
select select
type input "[EMAIL_ADDRESS]"
select select
type input "[EMAIL_ADDRESS]."
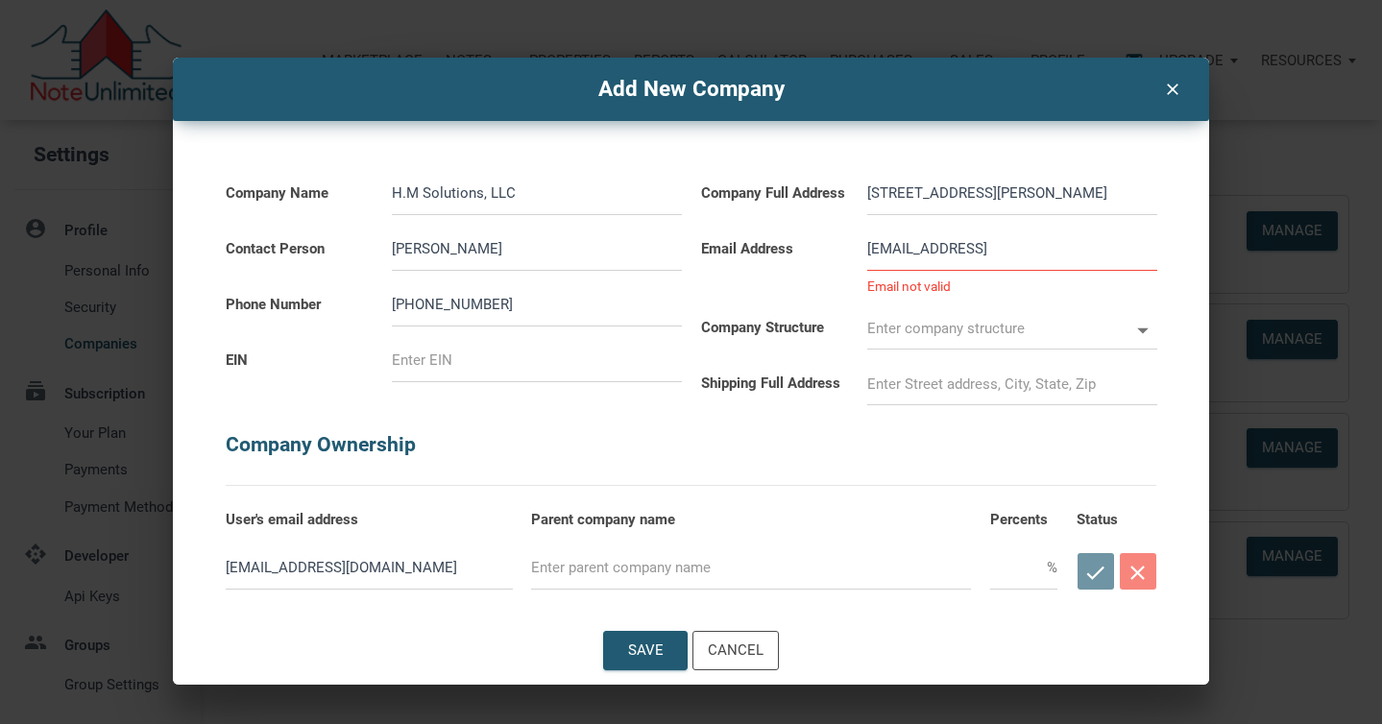
select select
type input "hmsolutionsllc@att.n"
select select
type input "[EMAIL_ADDRESS][DOMAIN_NAME]"
select select
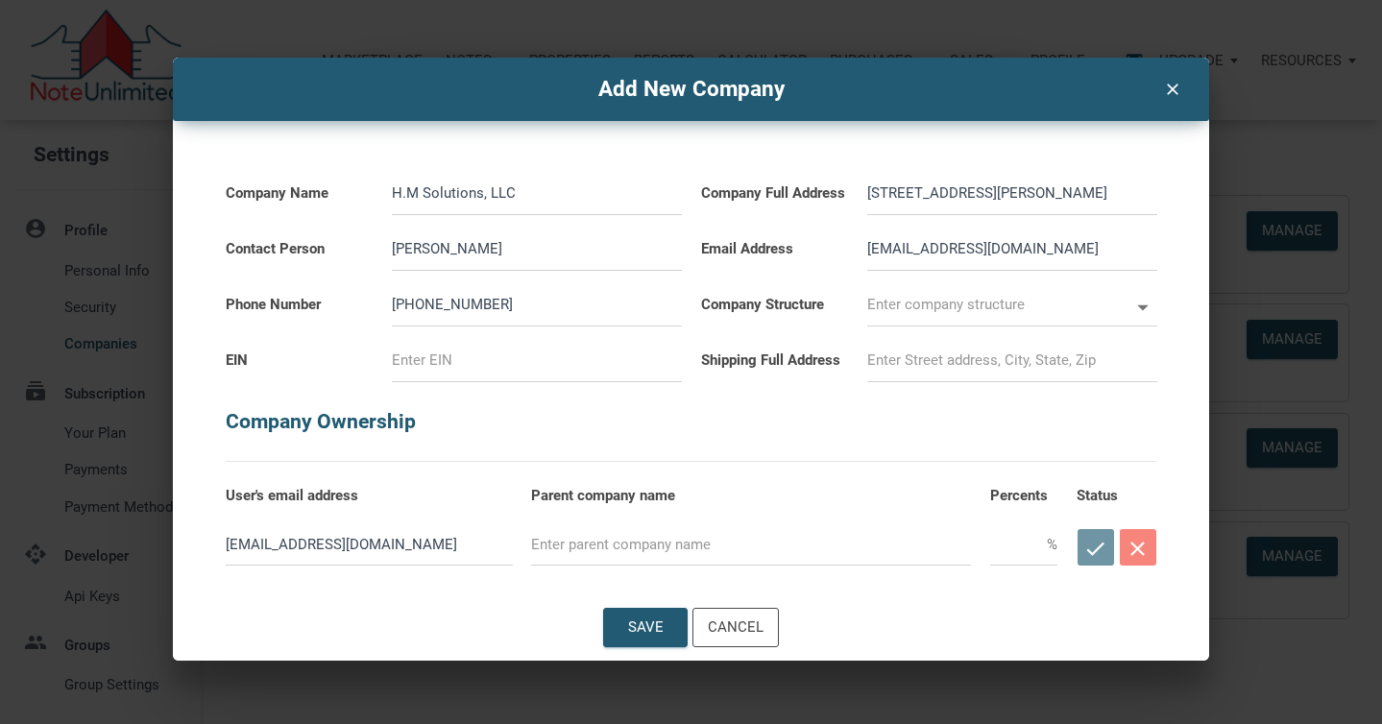
type input "[EMAIL_ADDRESS][DOMAIN_NAME]"
select select
type input "[EMAIL_ADDRESS][DOMAIN_NAME]"
click at [887, 303] on input "text" at bounding box center [998, 304] width 262 height 43
select select
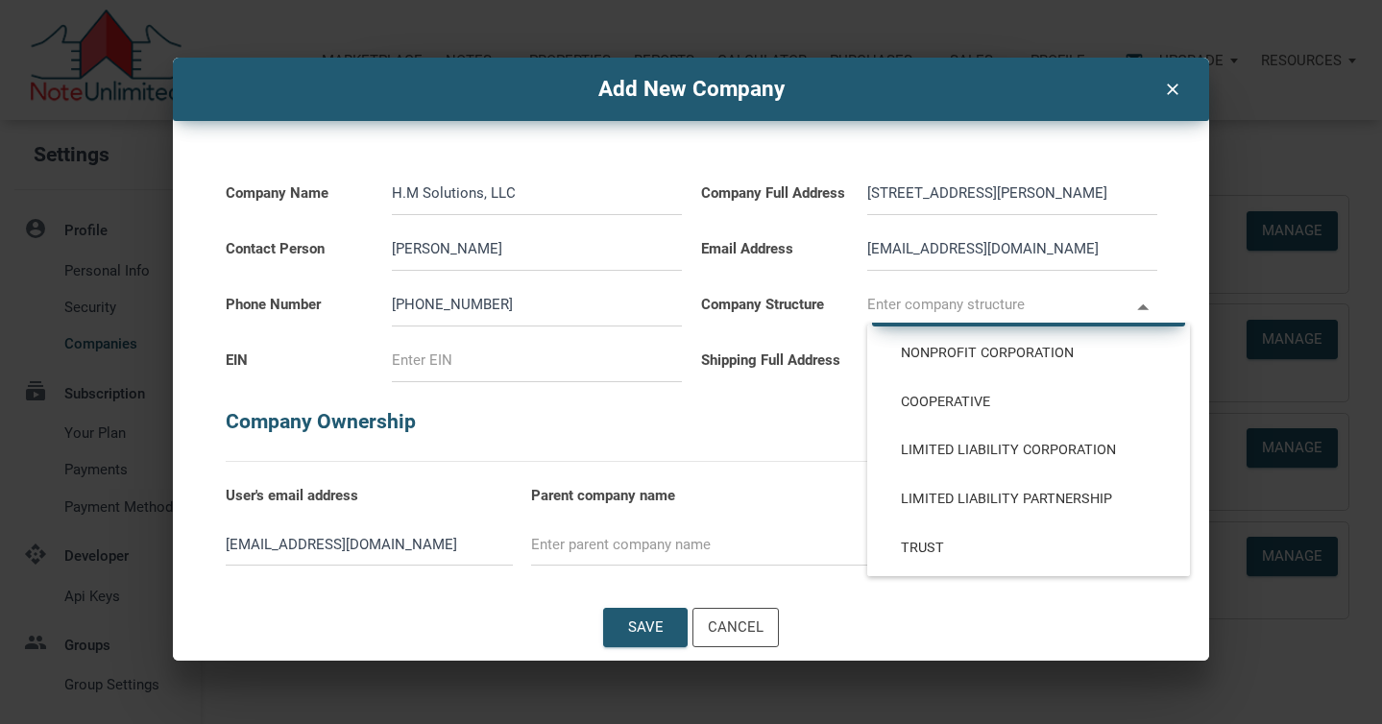
scroll to position [194, 0]
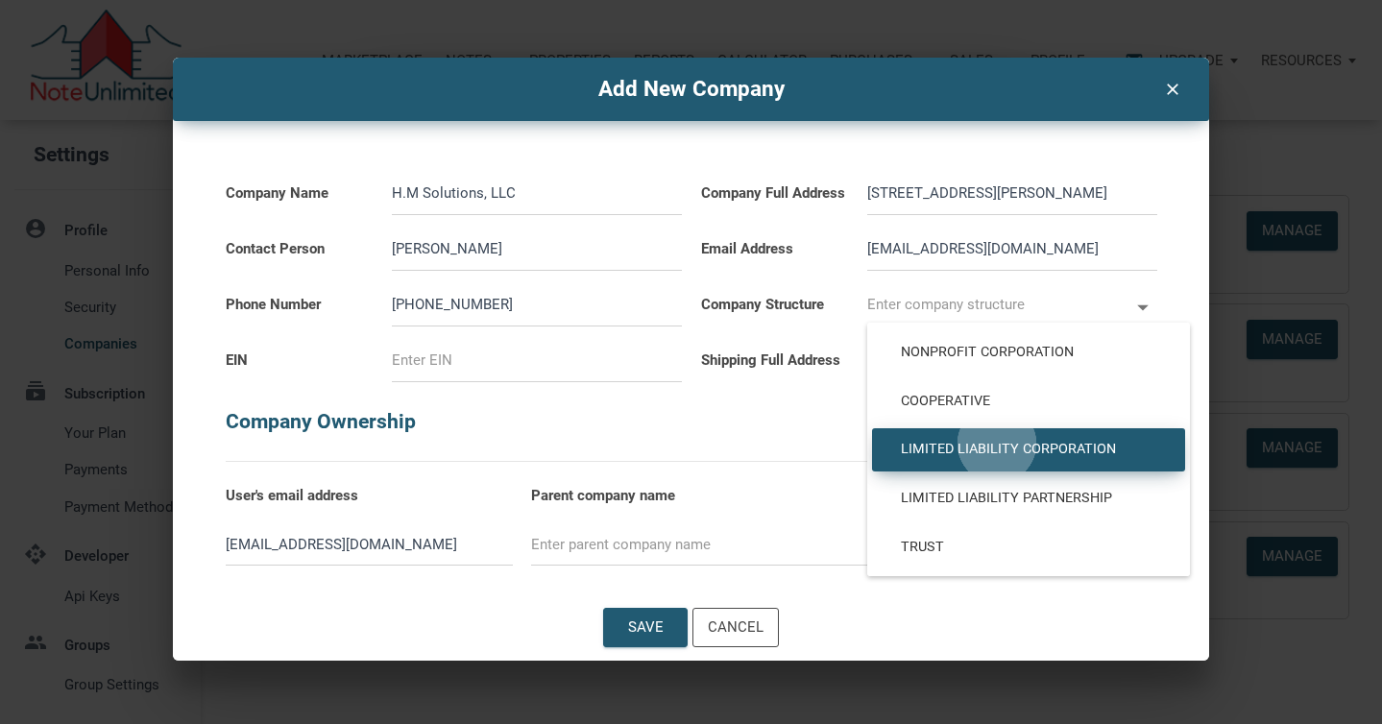
click at [997, 444] on span "Limited Liability Corporation" at bounding box center [1028, 449] width 284 height 17
type input "Limited Liability Corporation"
type input "LLC"
select select
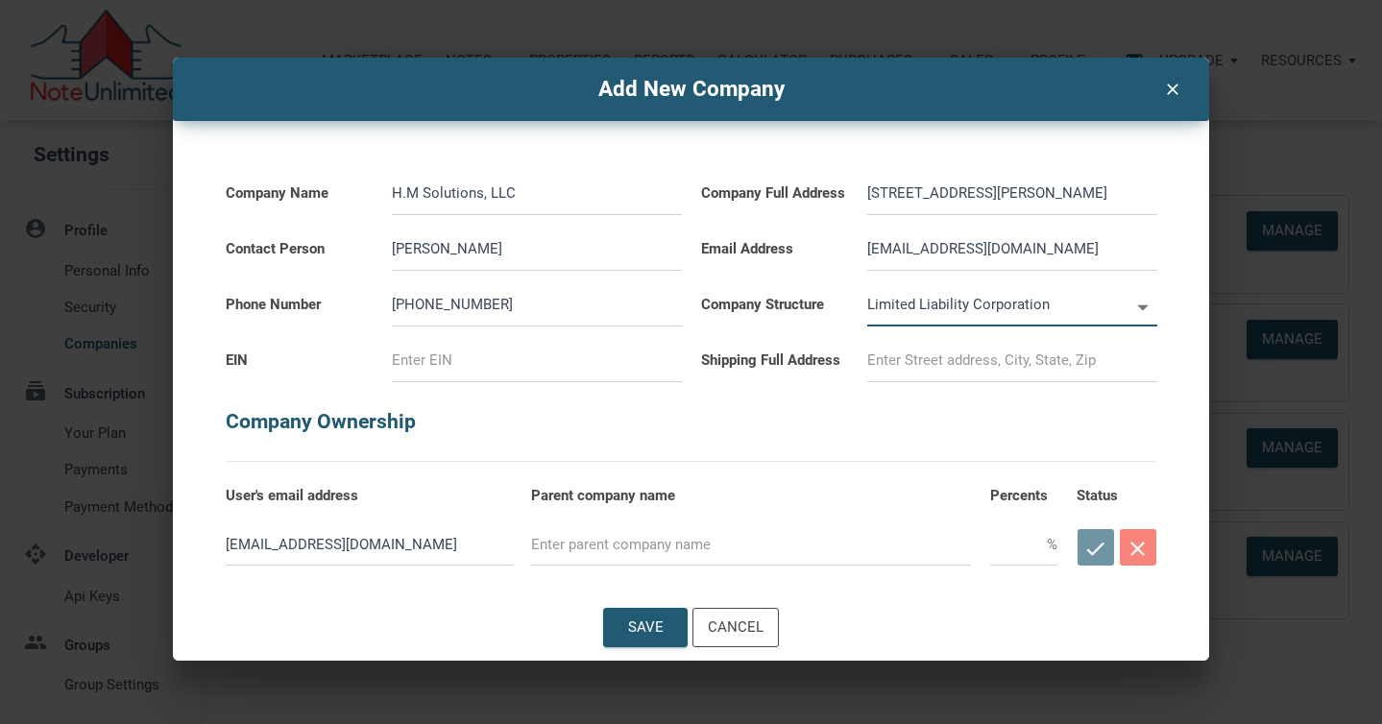
click at [460, 357] on input at bounding box center [537, 360] width 290 height 43
type input "3"
select select
type input "39"
select select
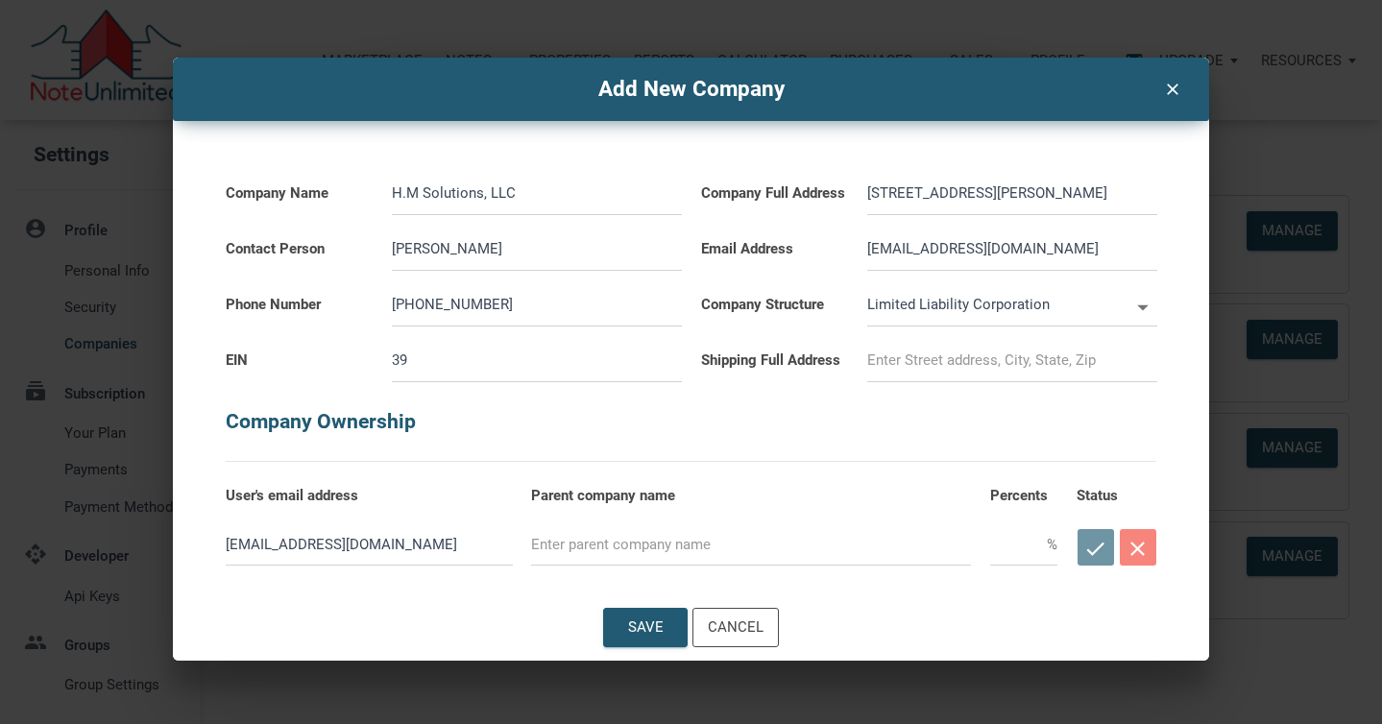
type input "39-"
select select
type input "39-4"
select select
type input "39-46"
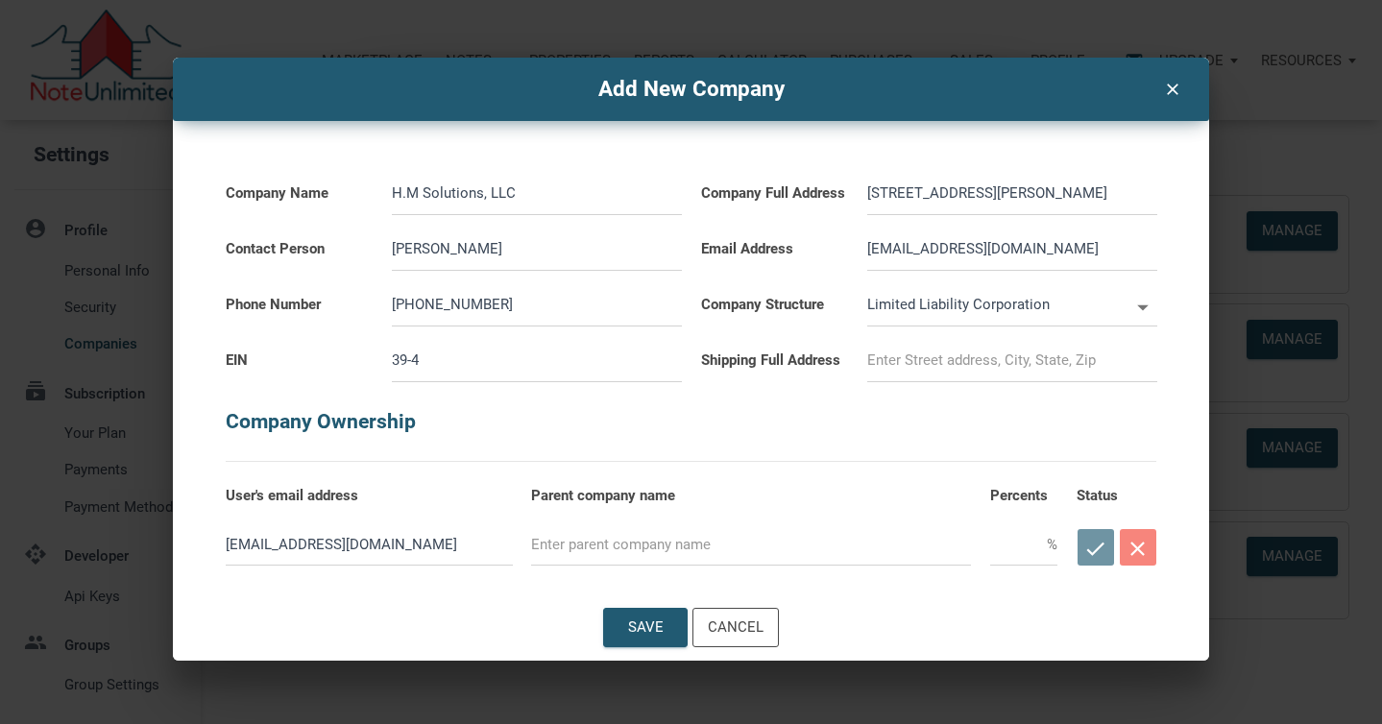
select select
type input "39-465"
select select
type input "39-4650"
select select
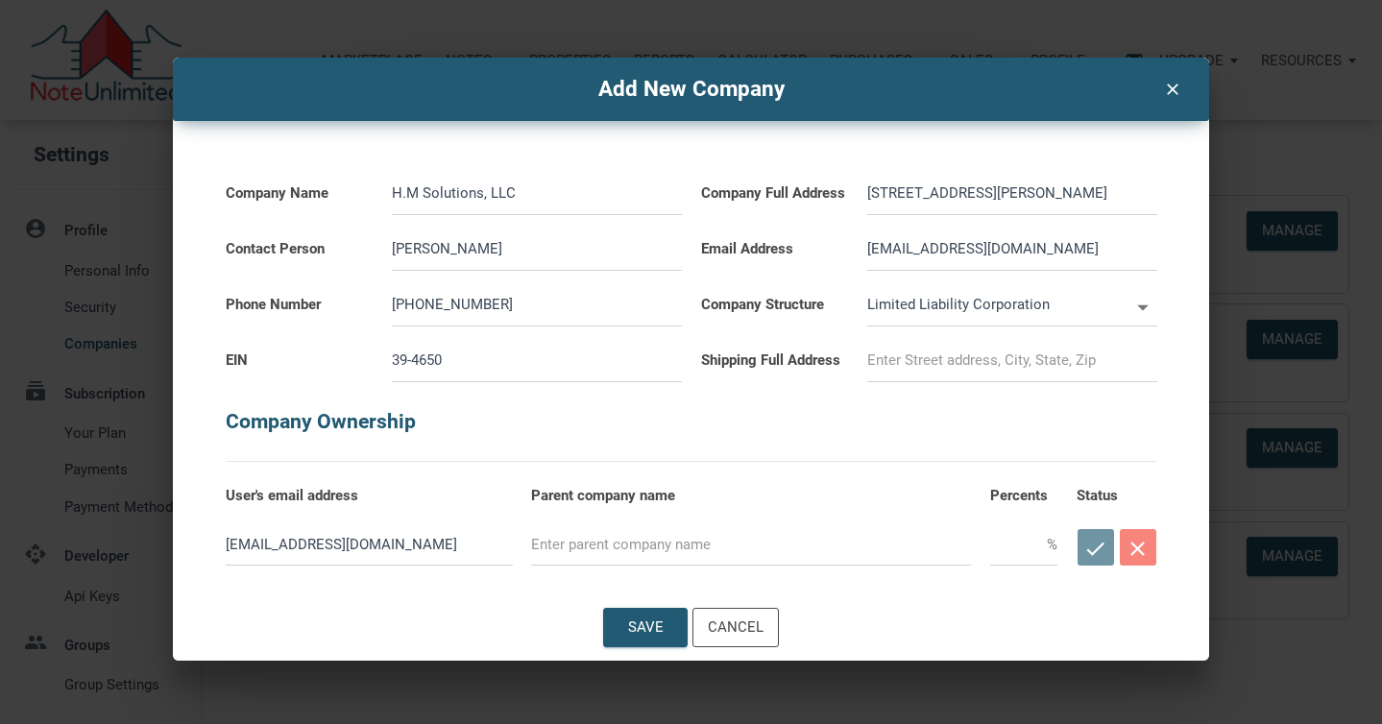
type input "39-46506"
select select
type input "39-465067"
select select
type input "39-4650671"
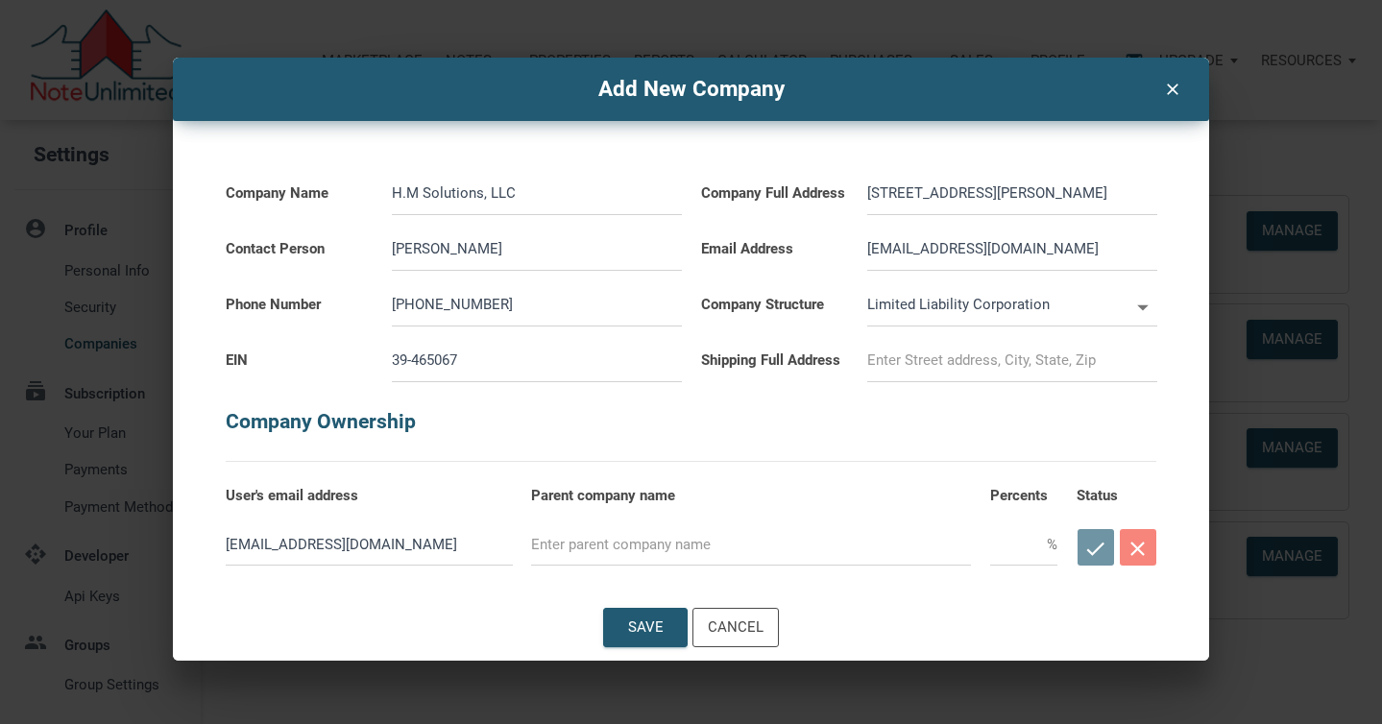
select select
type input "39-4650671"
click at [892, 357] on input at bounding box center [1012, 360] width 290 height 43
type input "10105 Gates Rd"
select select
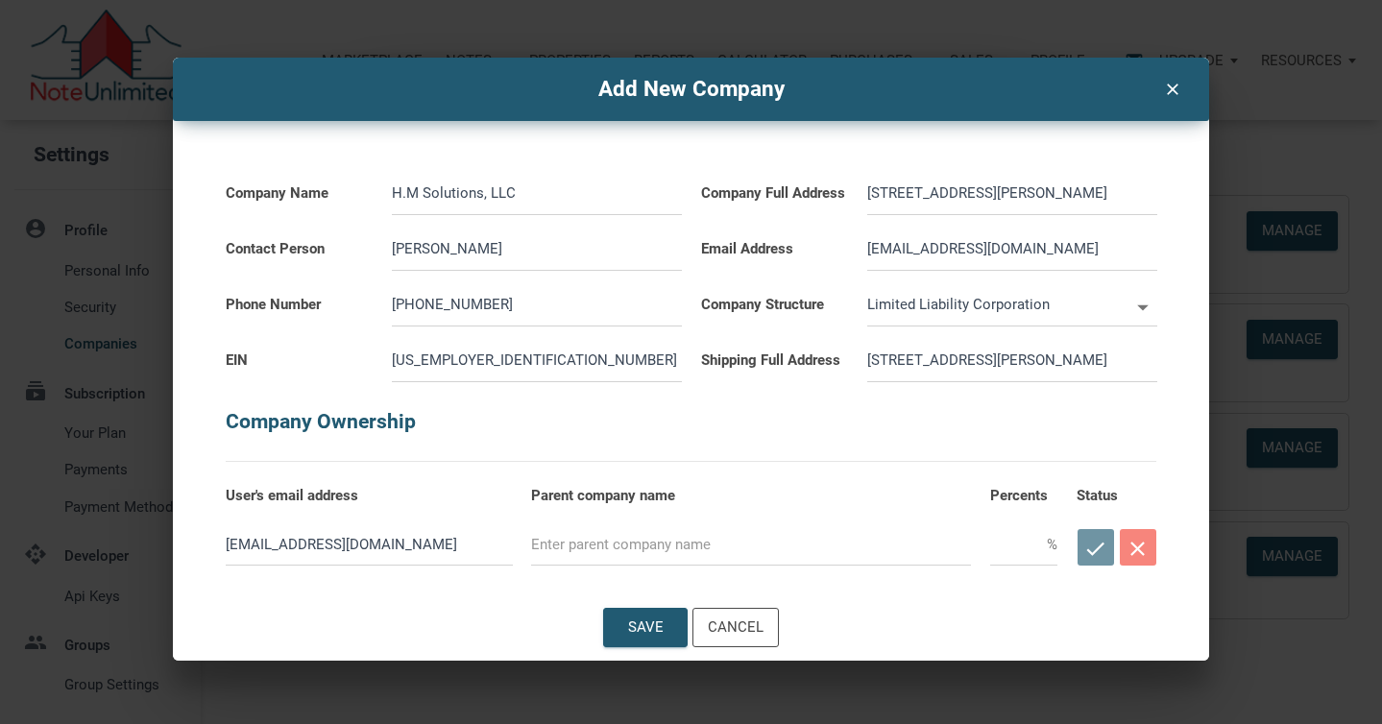
type input "10105 Gates Rd,"
select select
type input "10105 Gates Rd,"
select select
type input "10105 Gates Rd, C"
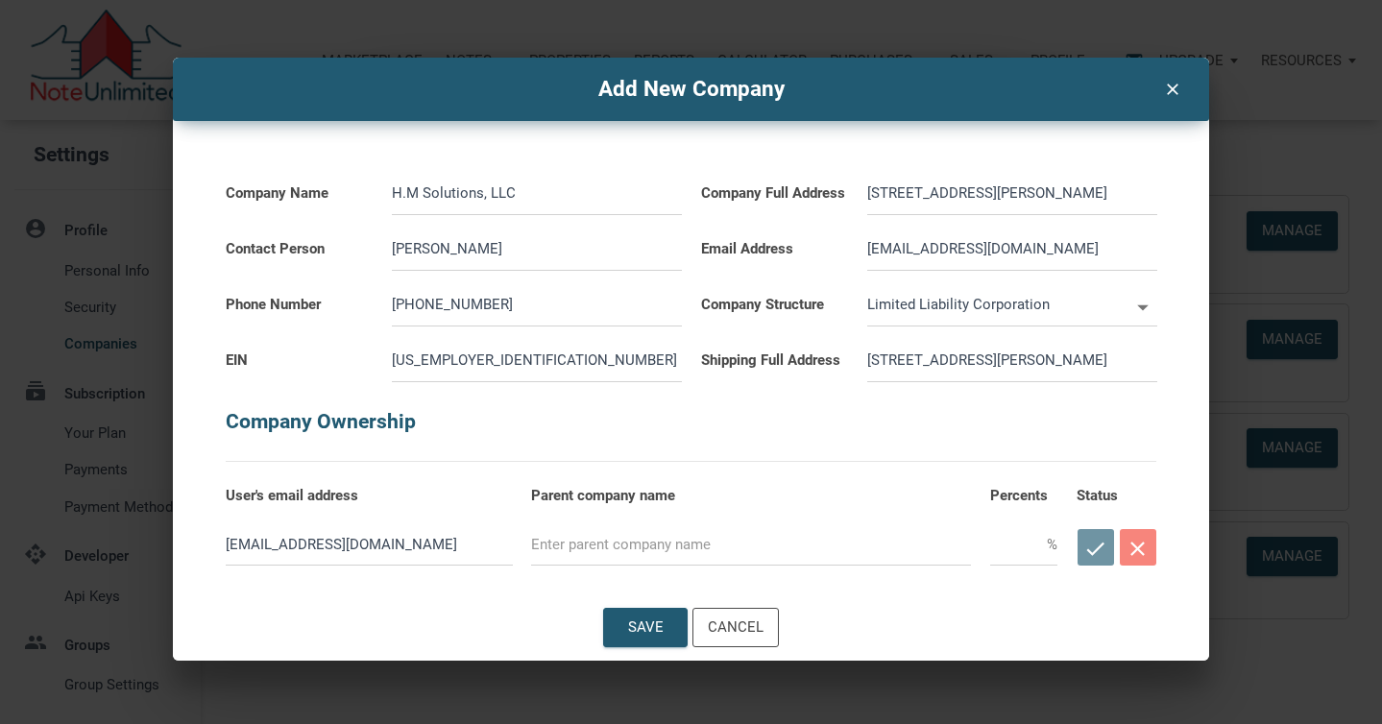
select select
type input "10105 Gates Rd, Cl"
select select
type input "10105 Gates Rd, Cla"
select select
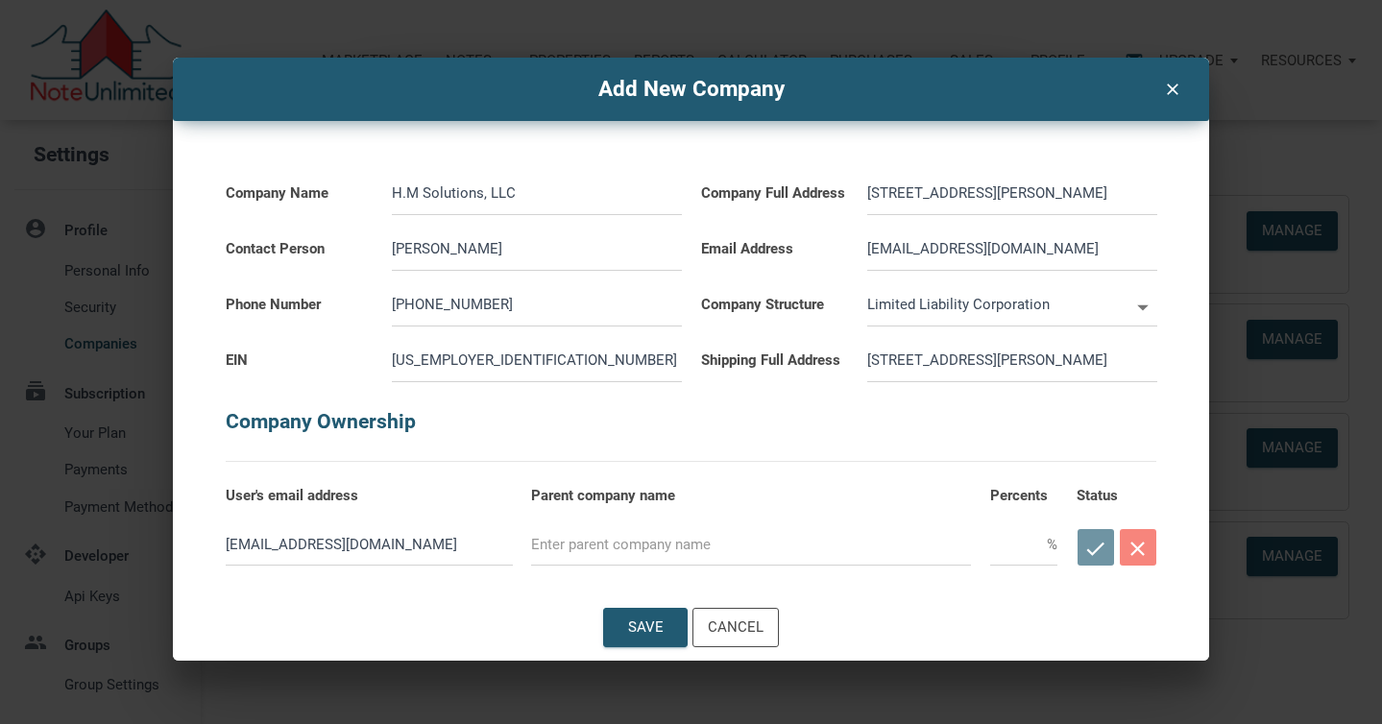
type input "10105 Gates Rd, Clar"
select select
type input "10105 Gates Rd, Clark"
select select
type input "10105 Gates Rd, Clarkl"
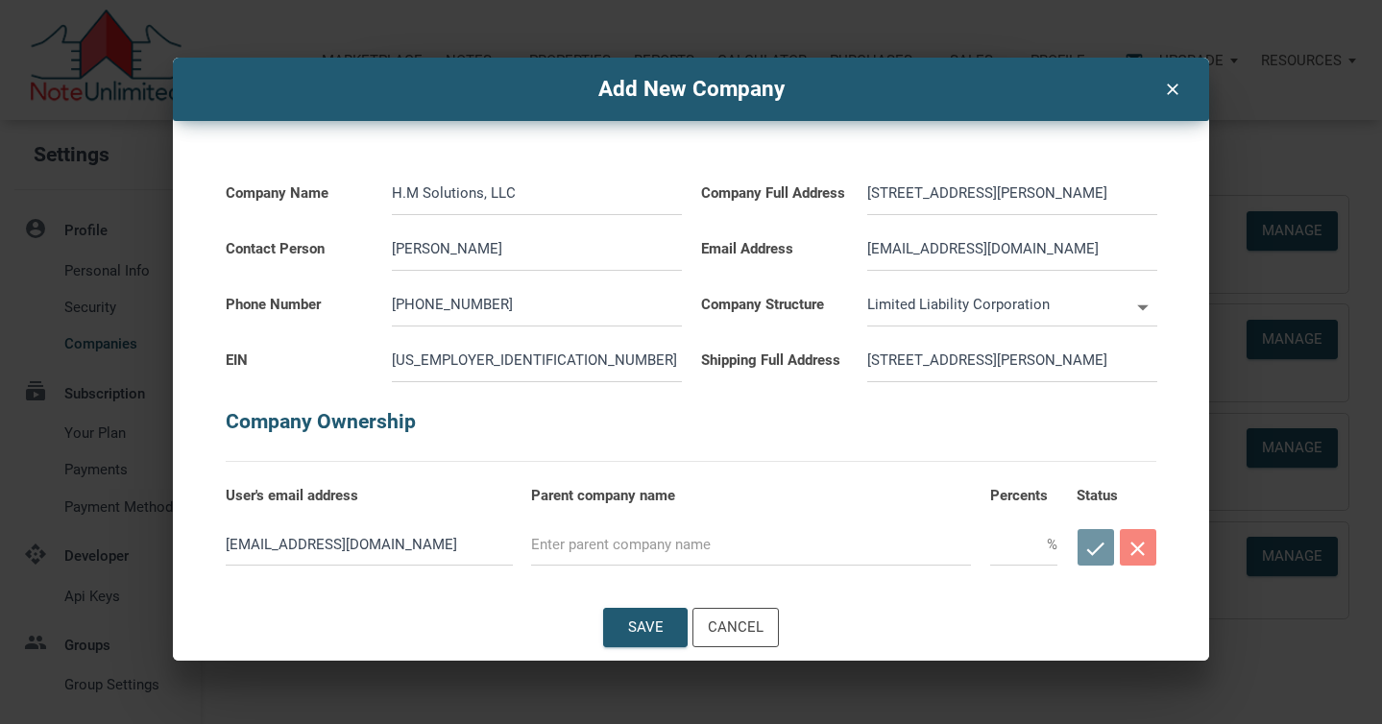
select select
type input "10105 Gates Rd, Clarkla"
select select
type input "10105 Gates Rd, Clarklak"
select select
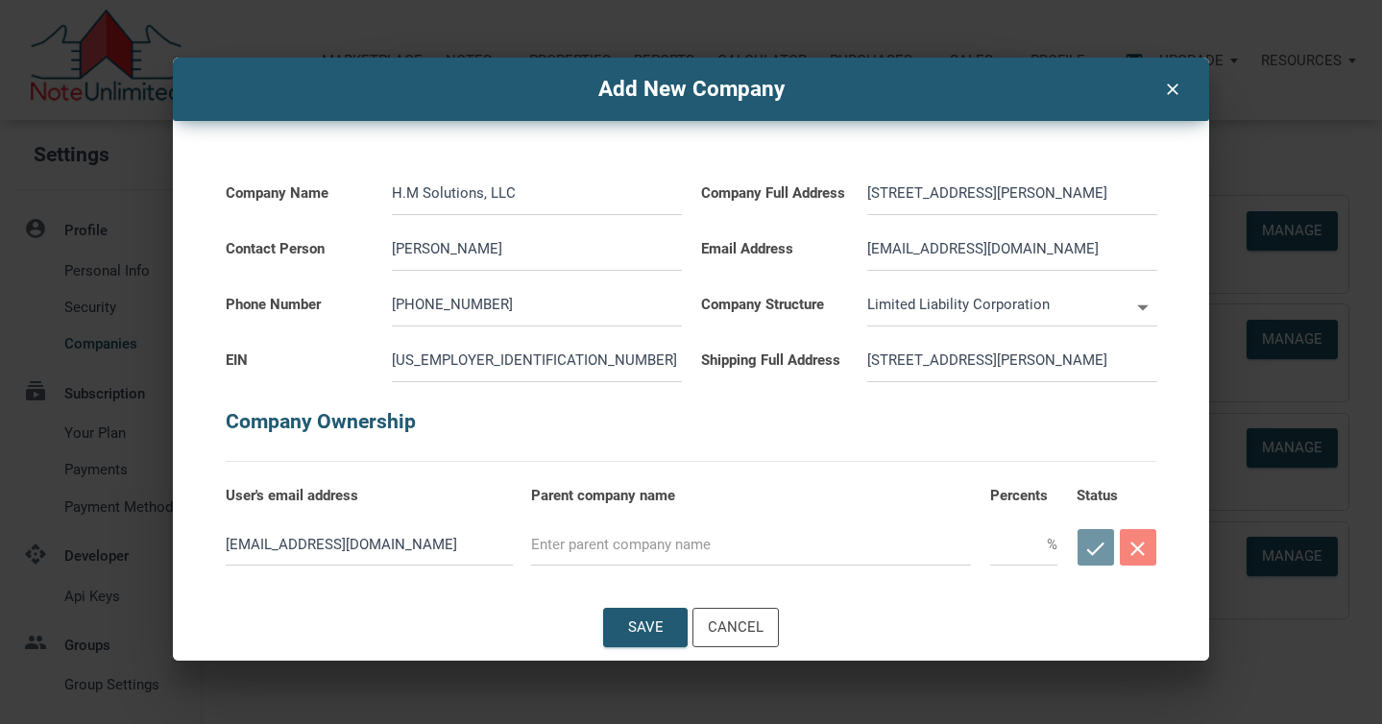
type input "10105 Gates Rd, Clarklake"
select select
type input "10105 Gates Rd, Clarklake,"
select select
type input "10105 Gates Rd, Clarklake,"
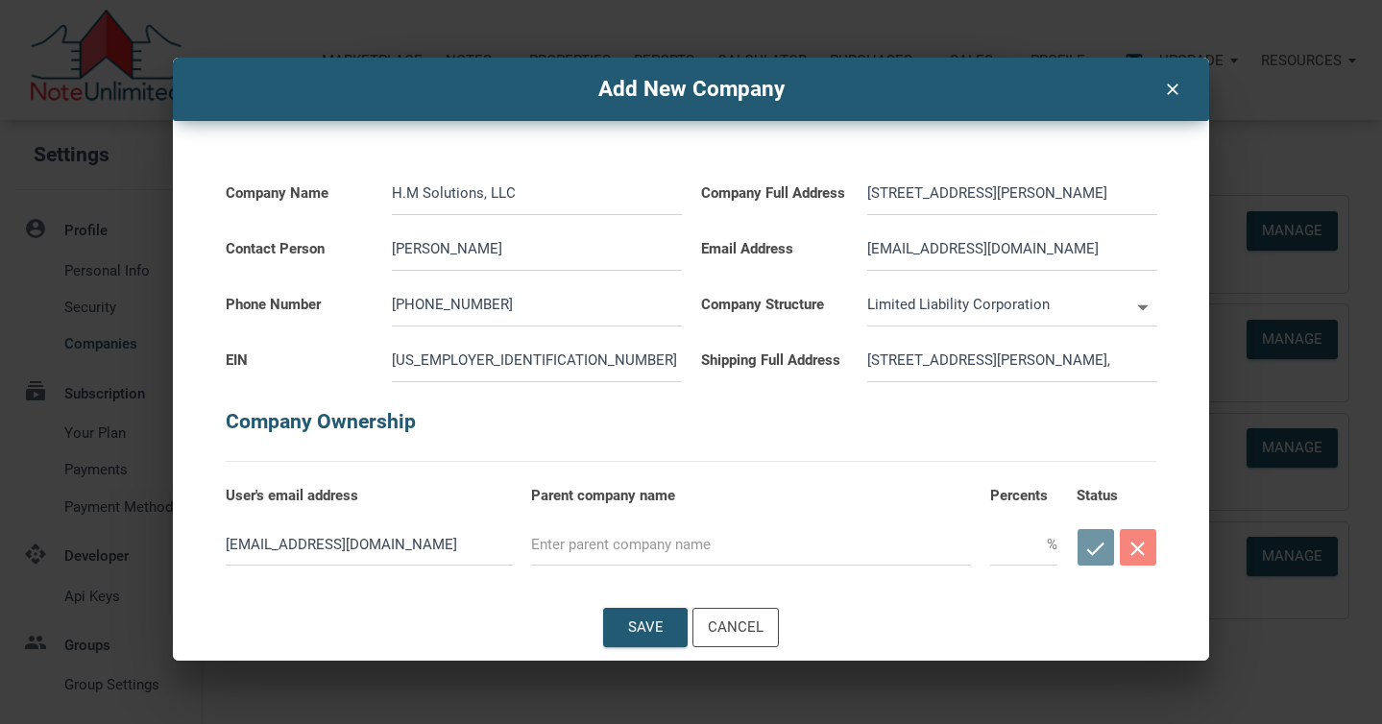
select select
type input "10105 Gates Rd, Clarklake, M"
select select
click at [547, 544] on input "text" at bounding box center [751, 543] width 440 height 43
click at [1006, 554] on input "text" at bounding box center [1018, 543] width 57 height 43
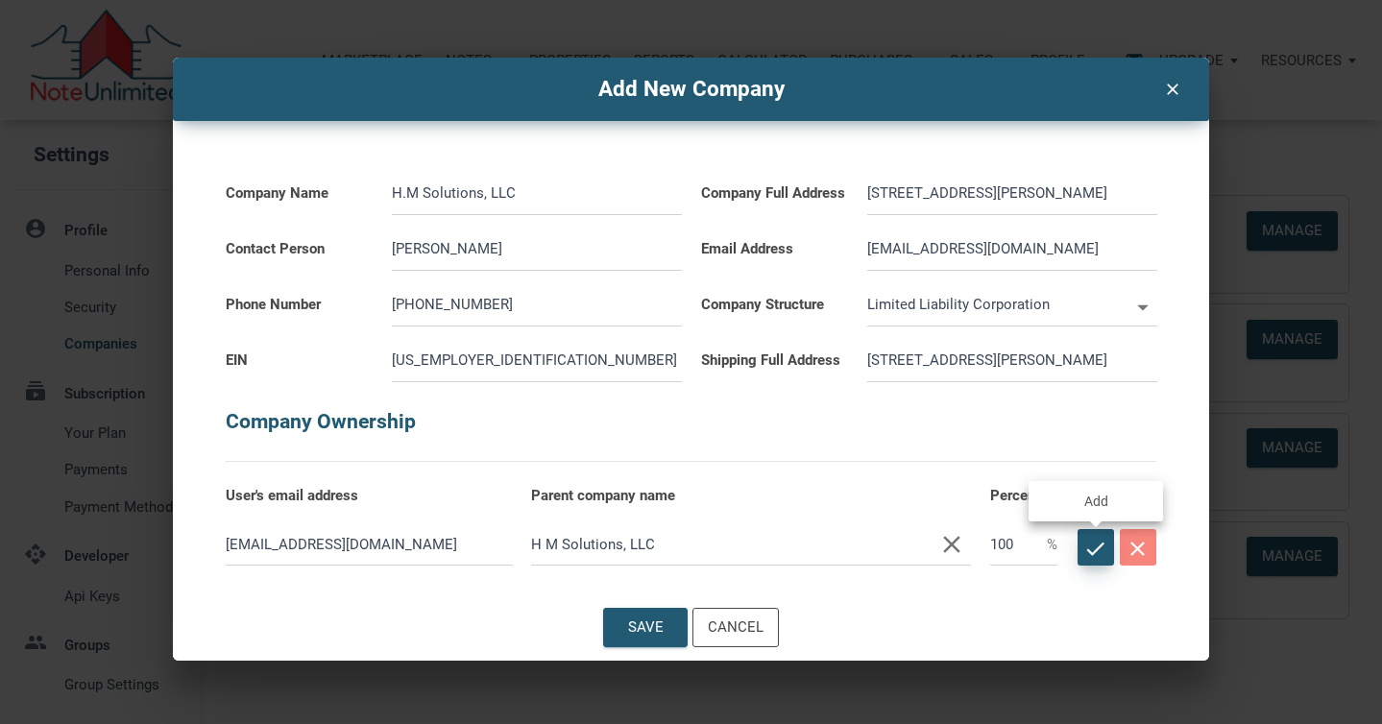
click at [1096, 551] on icon "check" at bounding box center [1096, 549] width 24 height 24
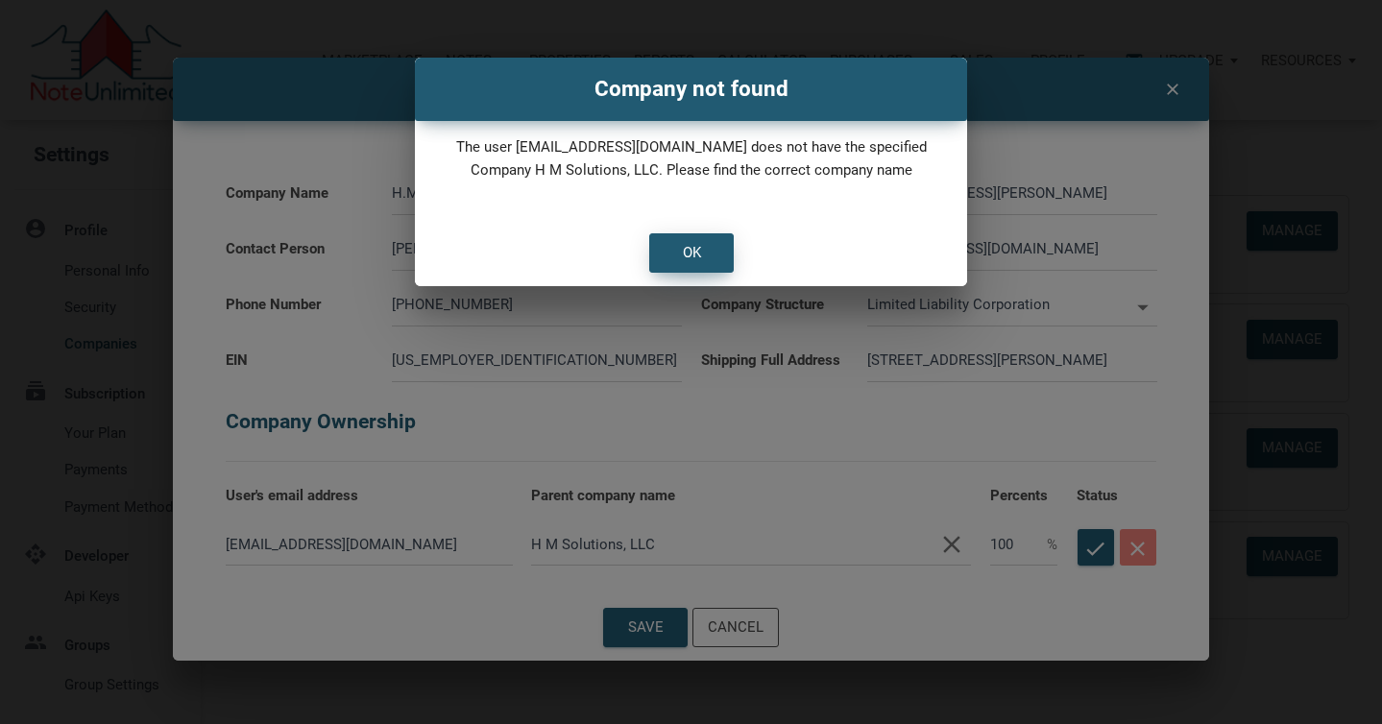
click at [702, 252] on div "OK" at bounding box center [691, 252] width 83 height 37
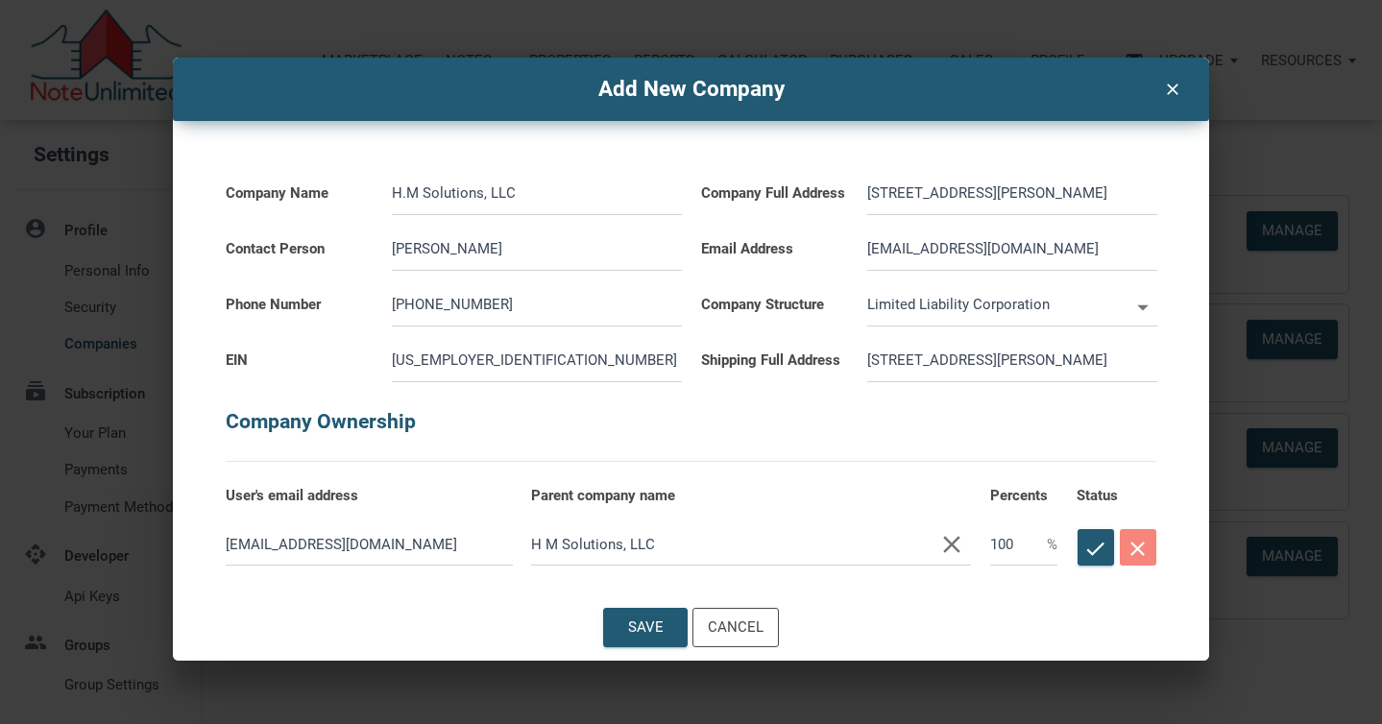
click at [664, 544] on input "H M Solutions, LLC" at bounding box center [751, 543] width 440 height 43
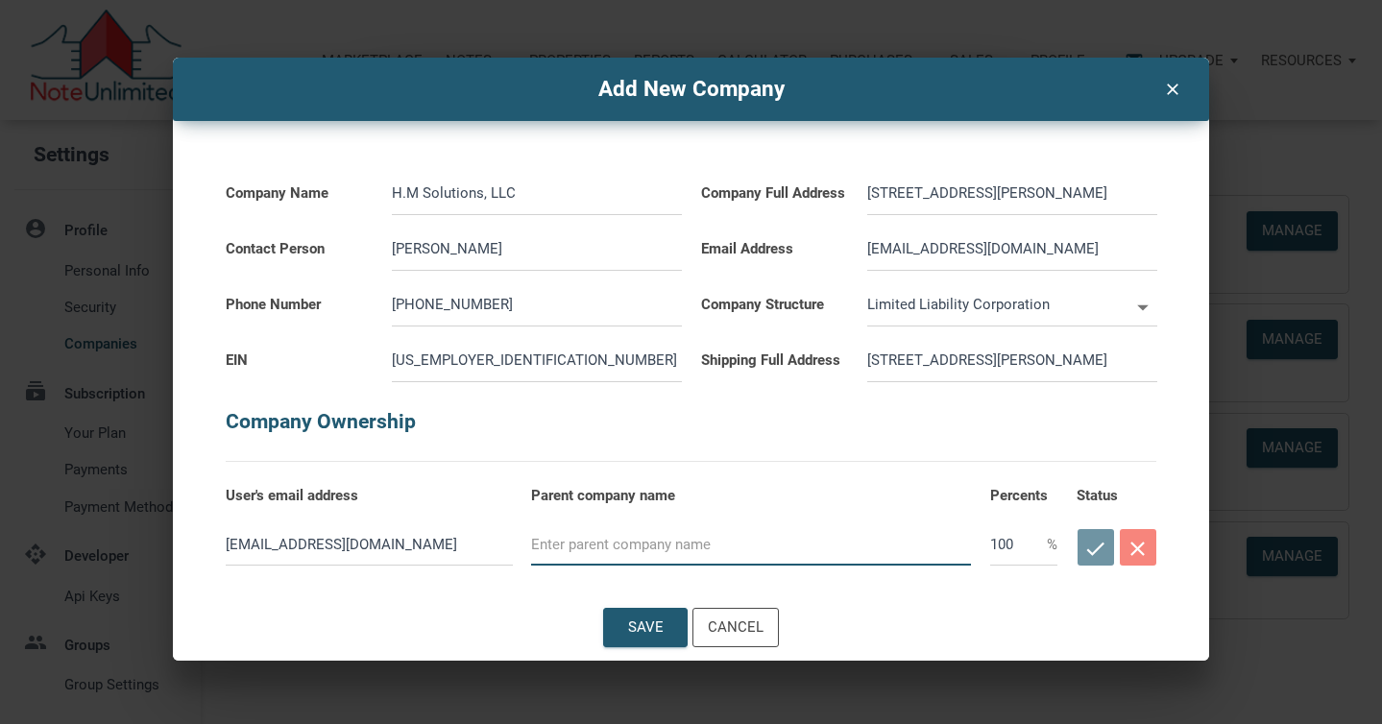
click at [1100, 547] on div "check close" at bounding box center [1117, 547] width 80 height 46
click at [635, 624] on div "Save" at bounding box center [646, 628] width 36 height 22
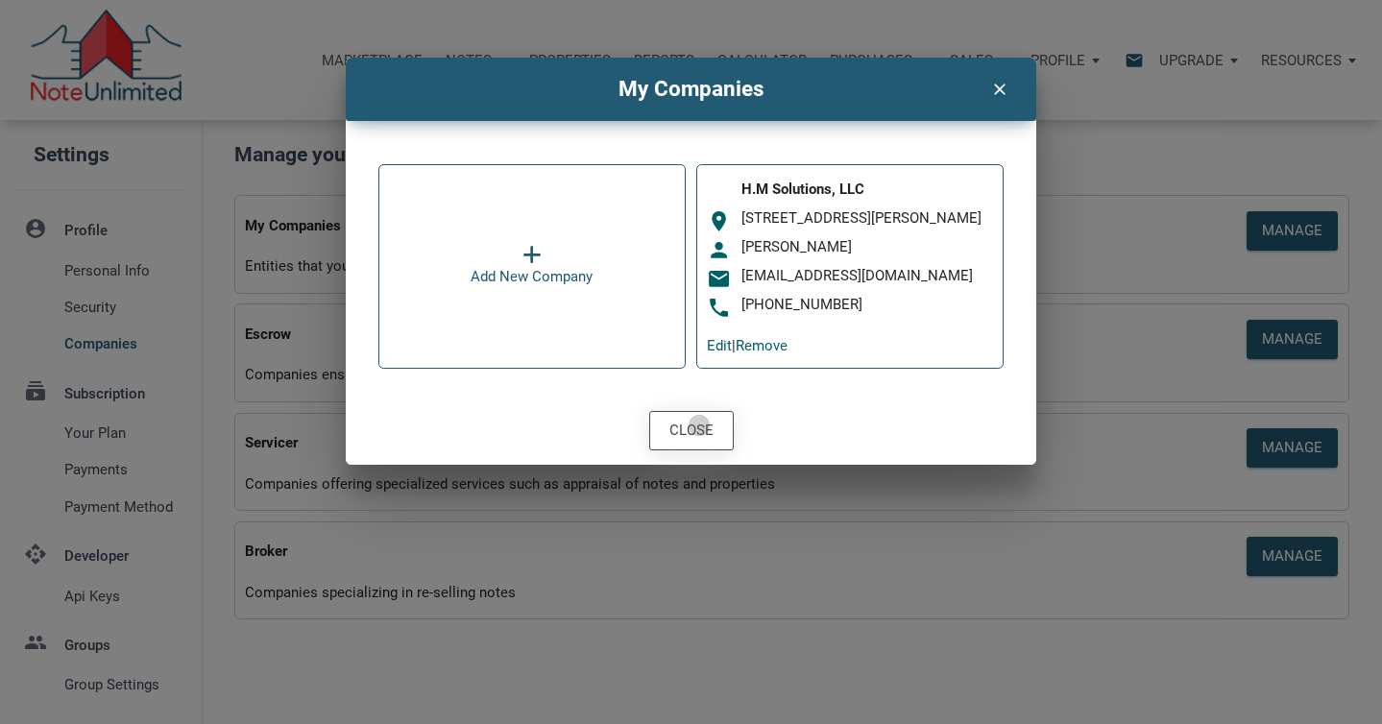
click at [698, 425] on div "Close" at bounding box center [691, 431] width 44 height 22
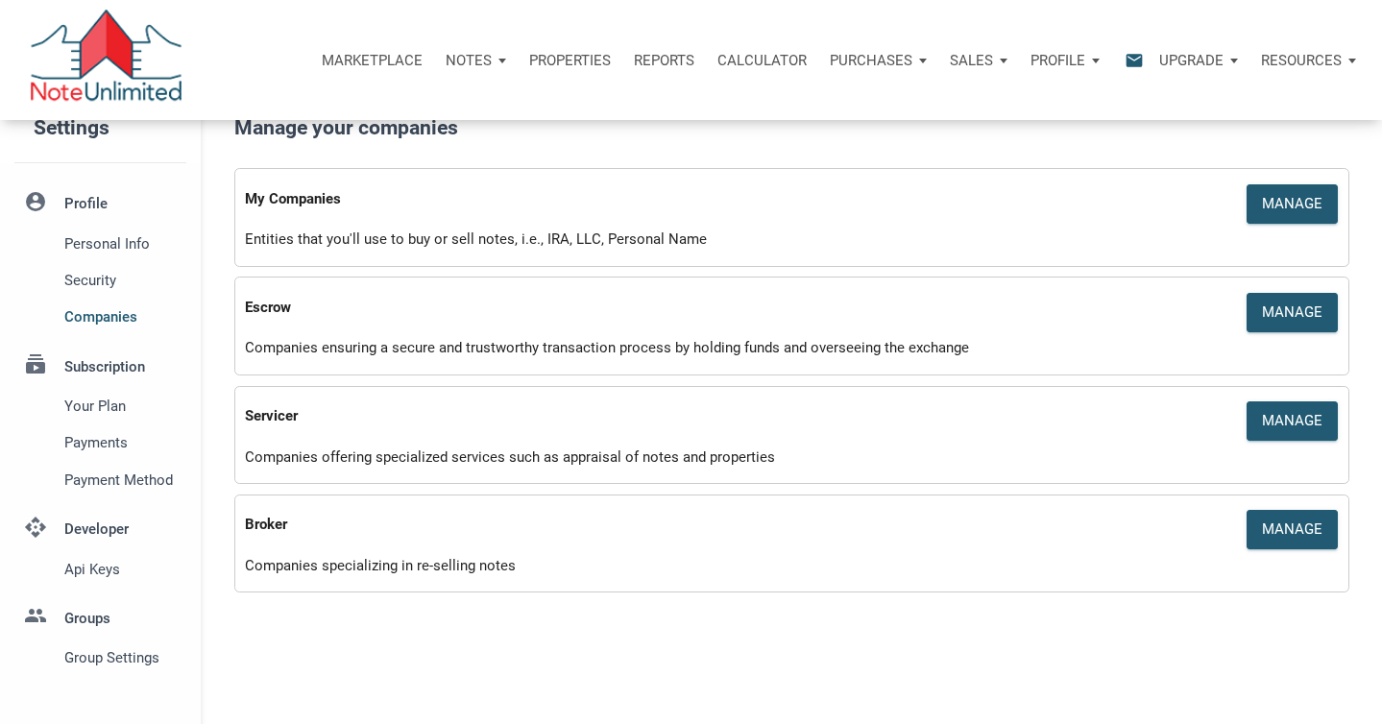
scroll to position [0, 0]
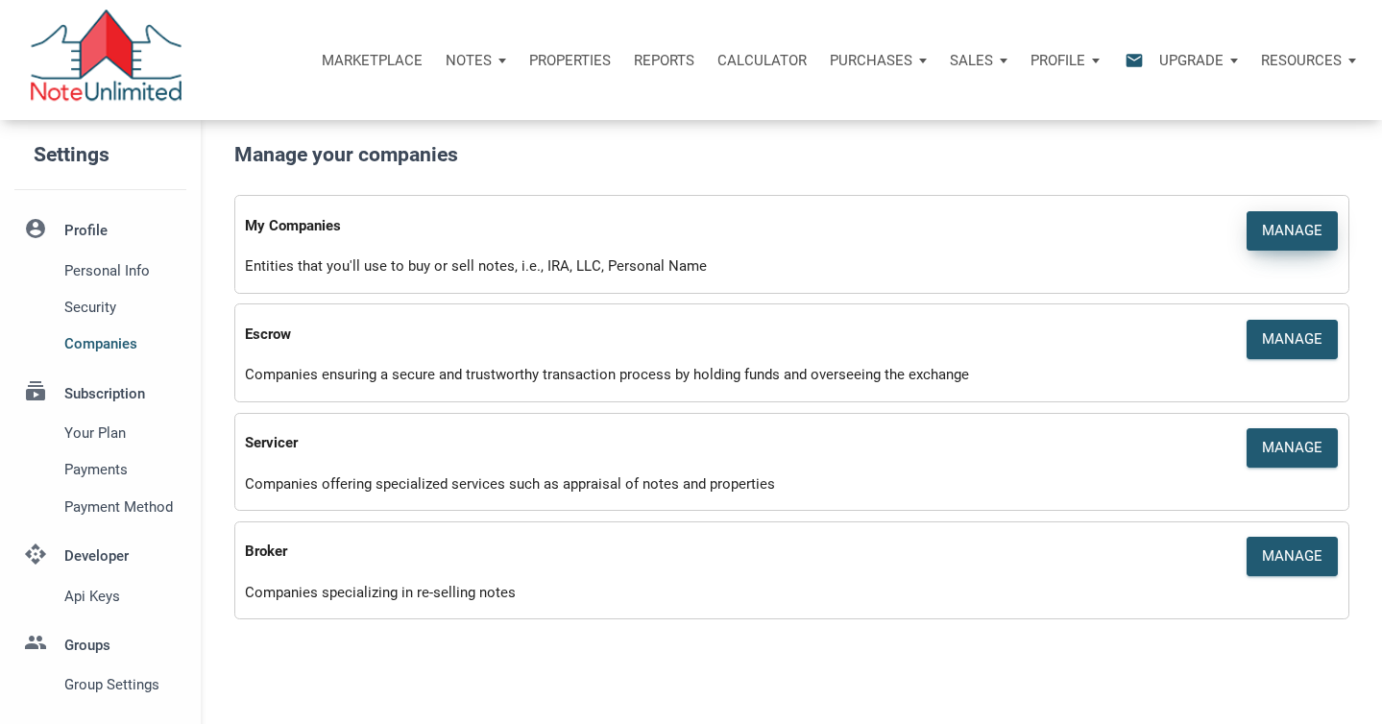
click at [1291, 224] on div "Manage" at bounding box center [1292, 231] width 61 height 22
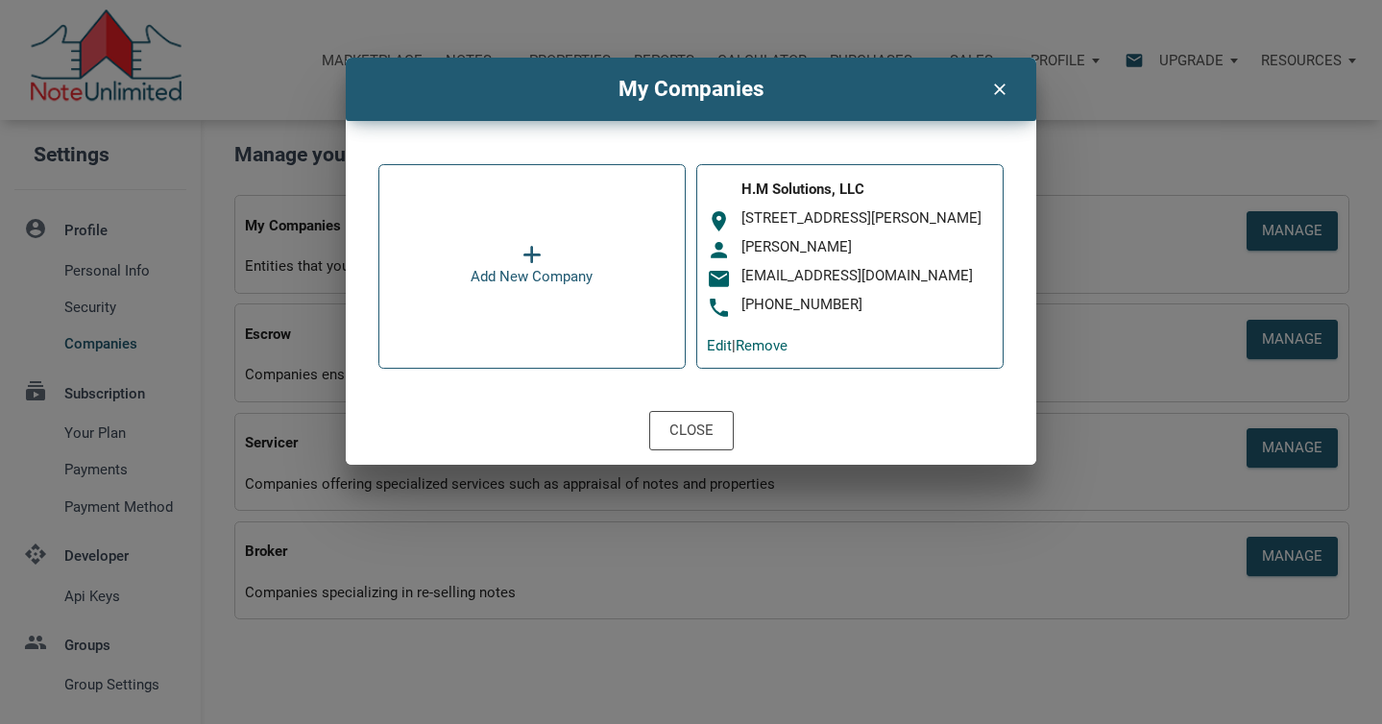
click at [529, 247] on icon at bounding box center [531, 255] width 19 height 21
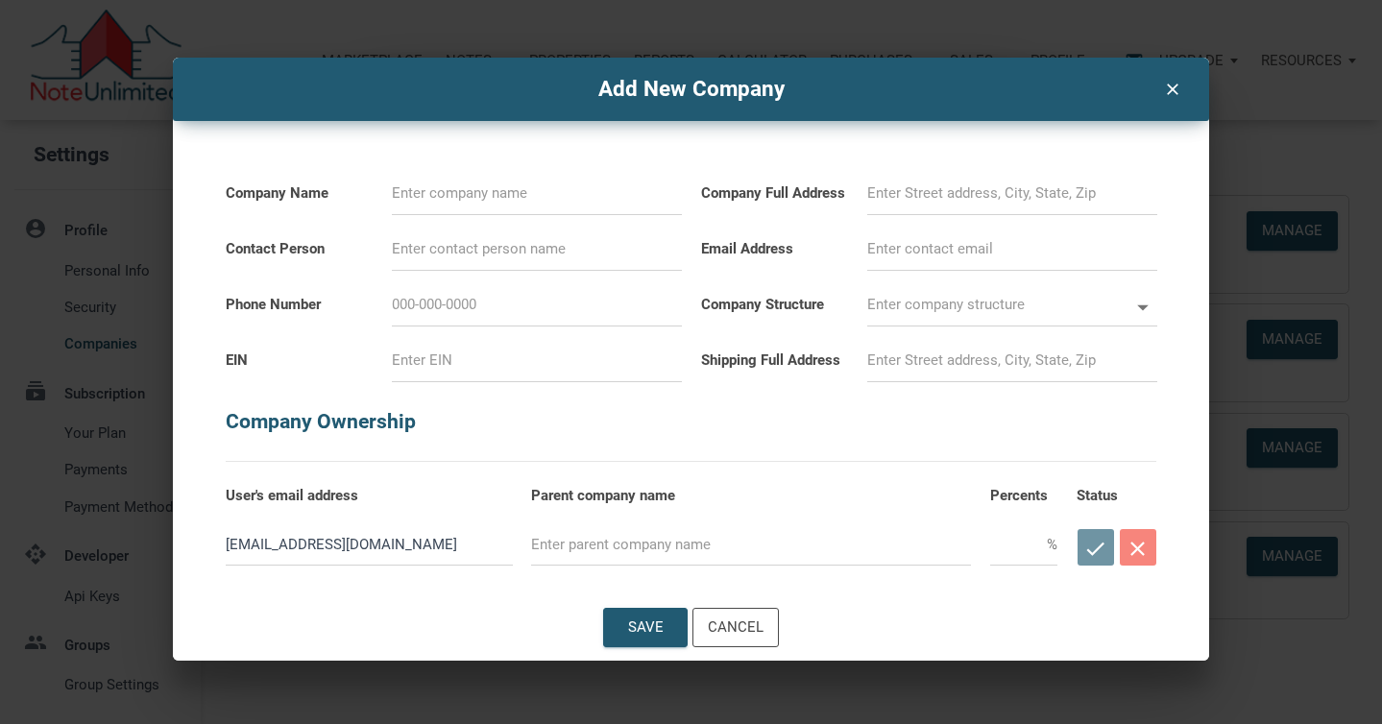
click at [463, 196] on input at bounding box center [537, 193] width 290 height 43
click at [897, 186] on input at bounding box center [1012, 193] width 290 height 43
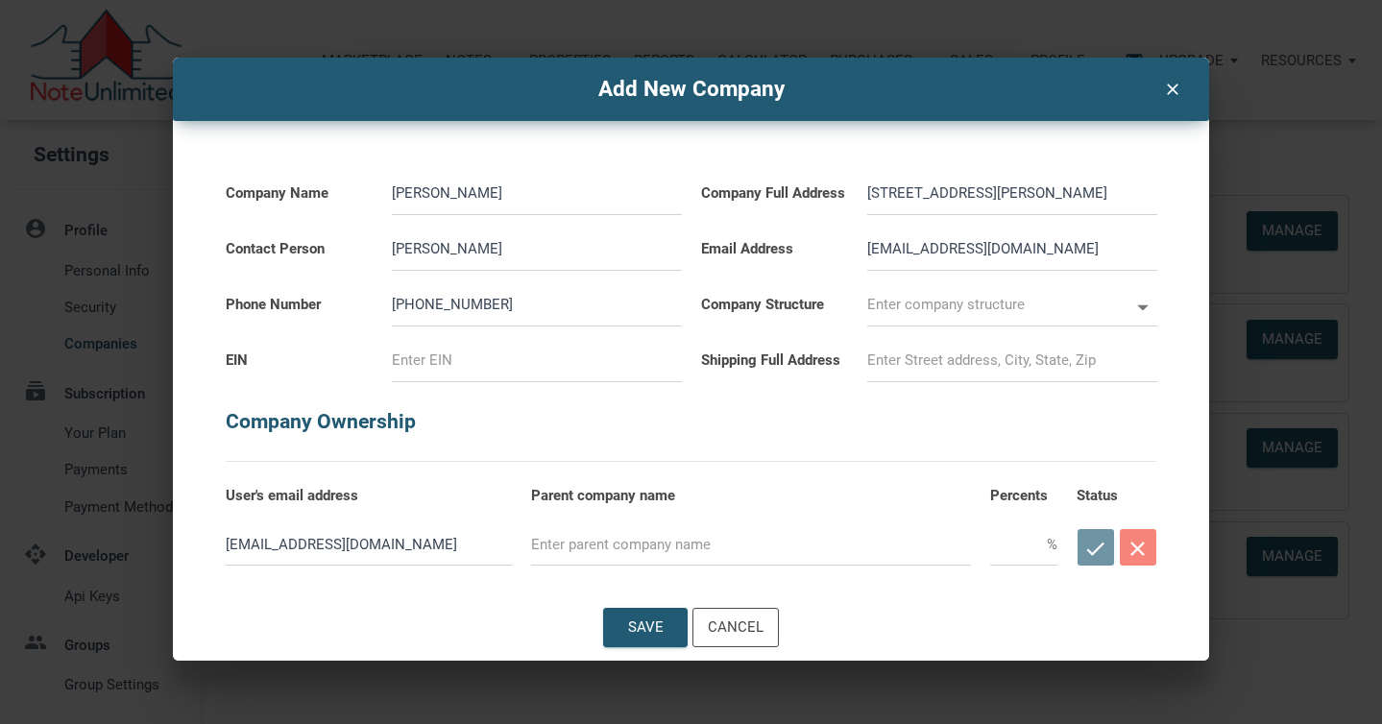
drag, startPoint x: 890, startPoint y: 248, endPoint x: 773, endPoint y: 250, distance: 117.2
click at [775, 252] on div "Email Address debwaz22@gmail.com" at bounding box center [928, 243] width 475 height 56
click at [908, 246] on input "waz22@gmail.com" at bounding box center [1012, 249] width 290 height 43
drag, startPoint x: 993, startPoint y: 248, endPoint x: 924, endPoint y: 244, distance: 69.2
click at [924, 244] on input "waz66@gmail.com" at bounding box center [1012, 249] width 290 height 43
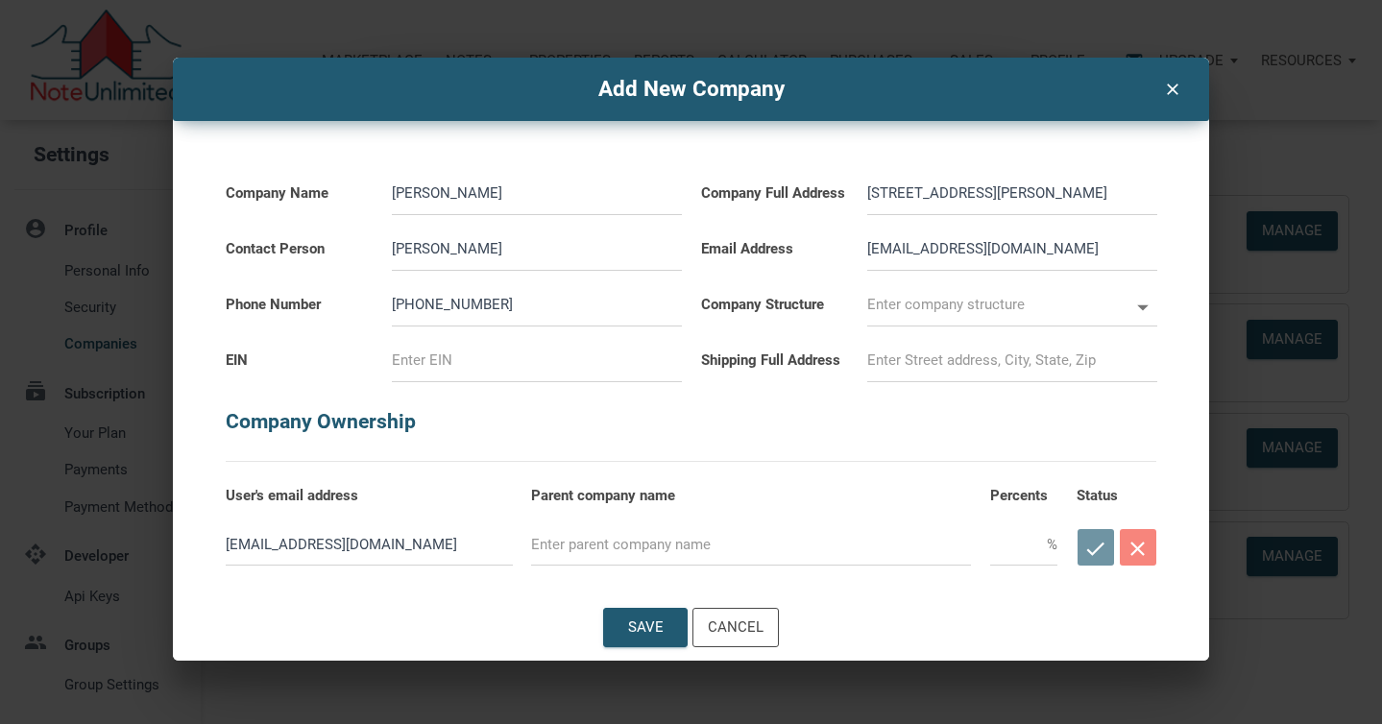
click at [1143, 307] on icon at bounding box center [1143, 308] width 12 height 6
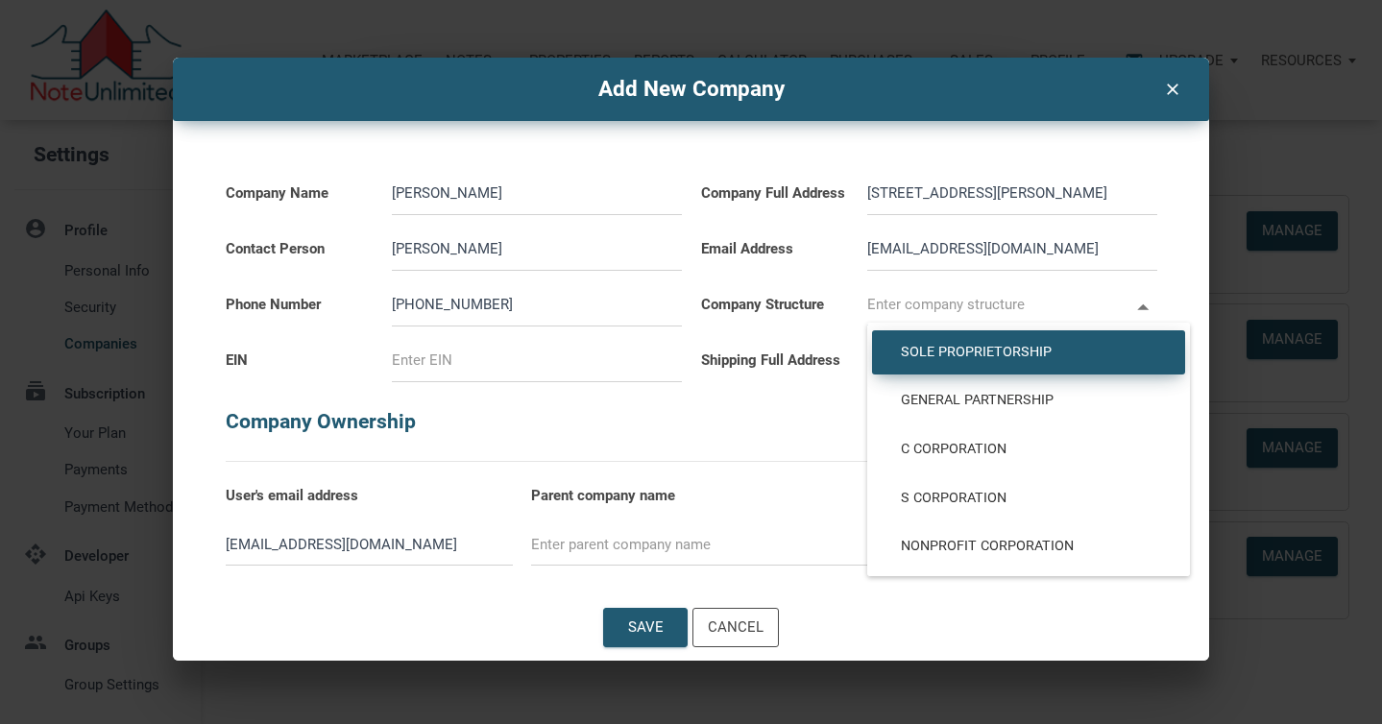
click at [1029, 355] on span "Sole Proprietorship" at bounding box center [1028, 352] width 284 height 17
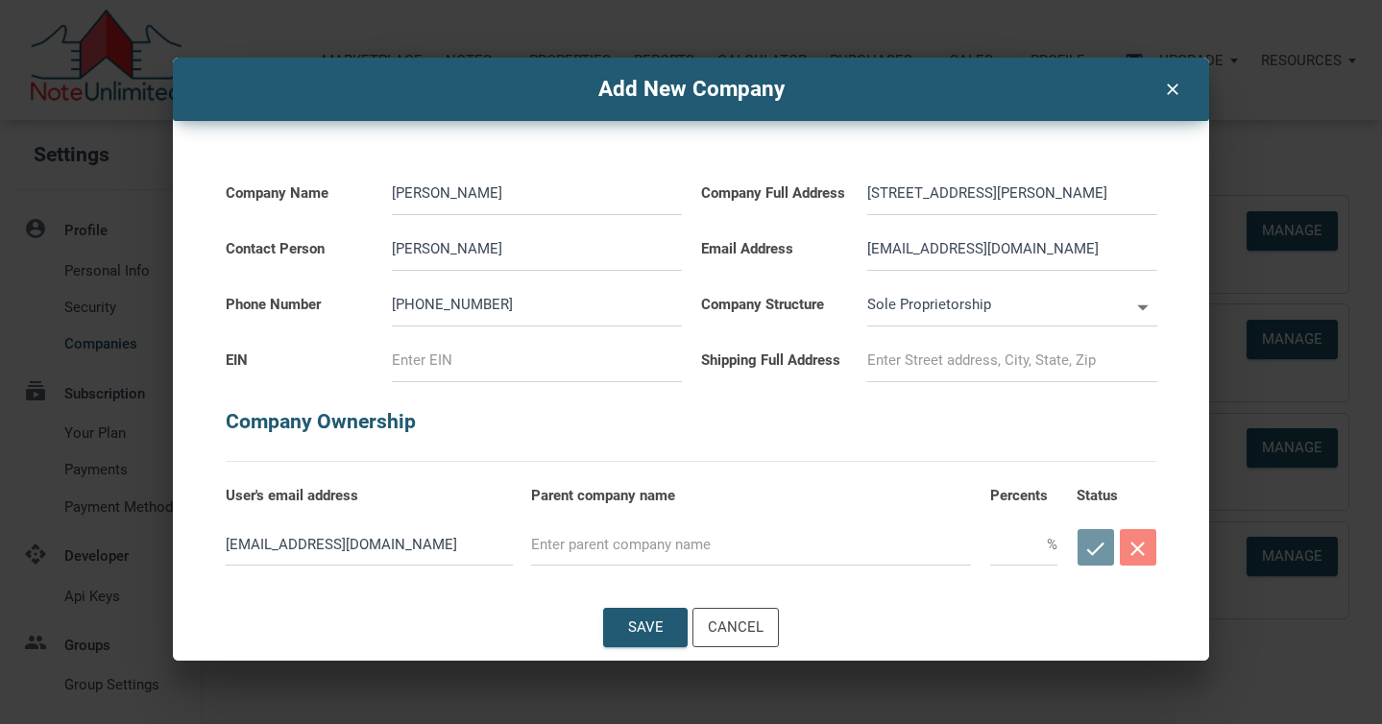
click at [906, 365] on input at bounding box center [1012, 360] width 290 height 43
drag, startPoint x: 389, startPoint y: 544, endPoint x: 214, endPoint y: 524, distance: 175.8
click at [214, 525] on div "Company Name Debra L. Wisniewski Contact Person Debra L. Wisniewski Phone Numbe…" at bounding box center [691, 345] width 1001 height 449
click at [644, 620] on div "Save" at bounding box center [646, 628] width 36 height 22
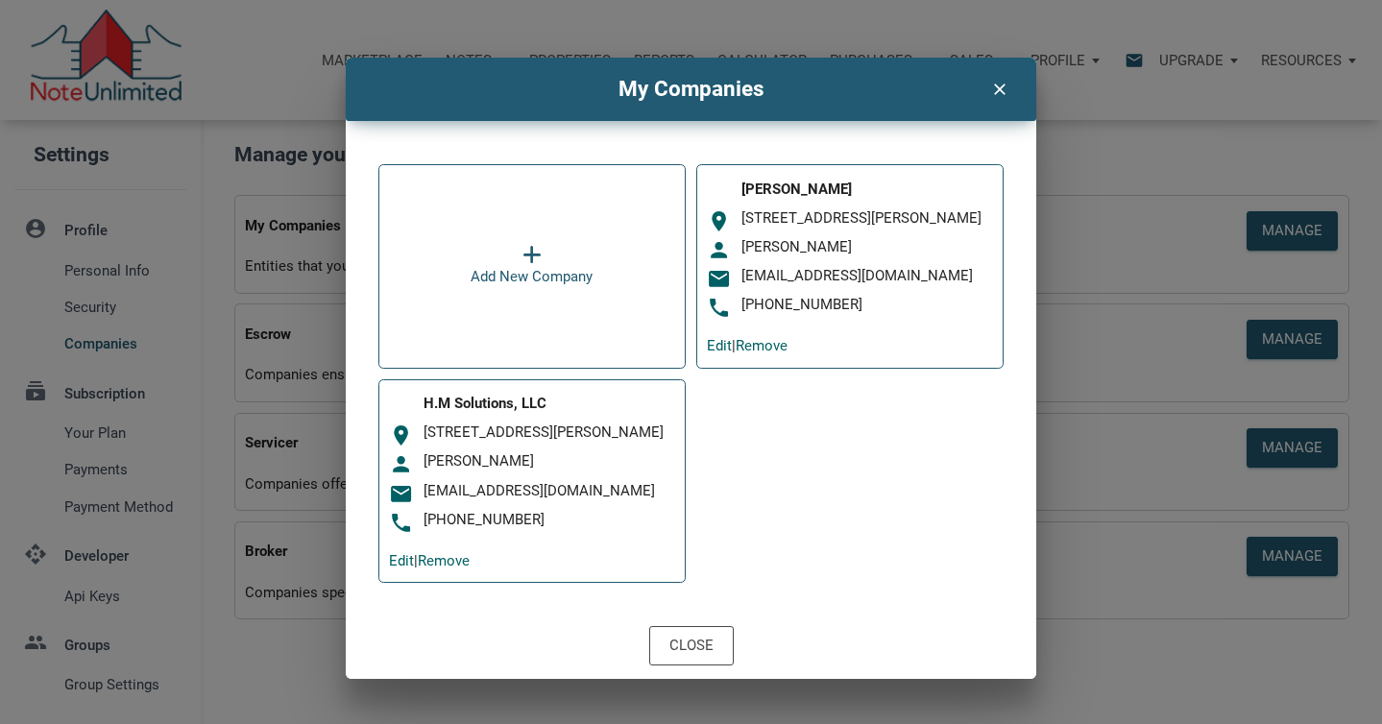
click at [532, 252] on icon at bounding box center [531, 255] width 19 height 21
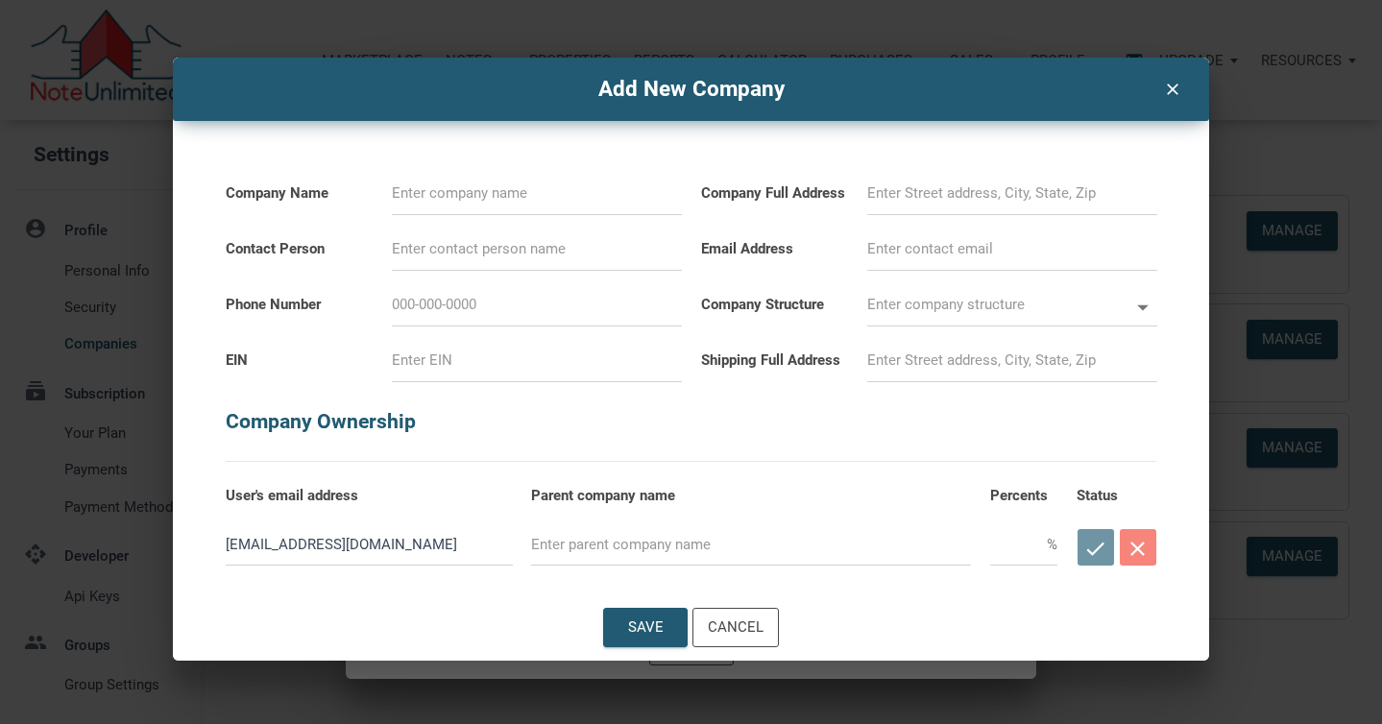
click at [532, 195] on input at bounding box center [537, 193] width 290 height 43
click at [902, 190] on input at bounding box center [1012, 193] width 290 height 43
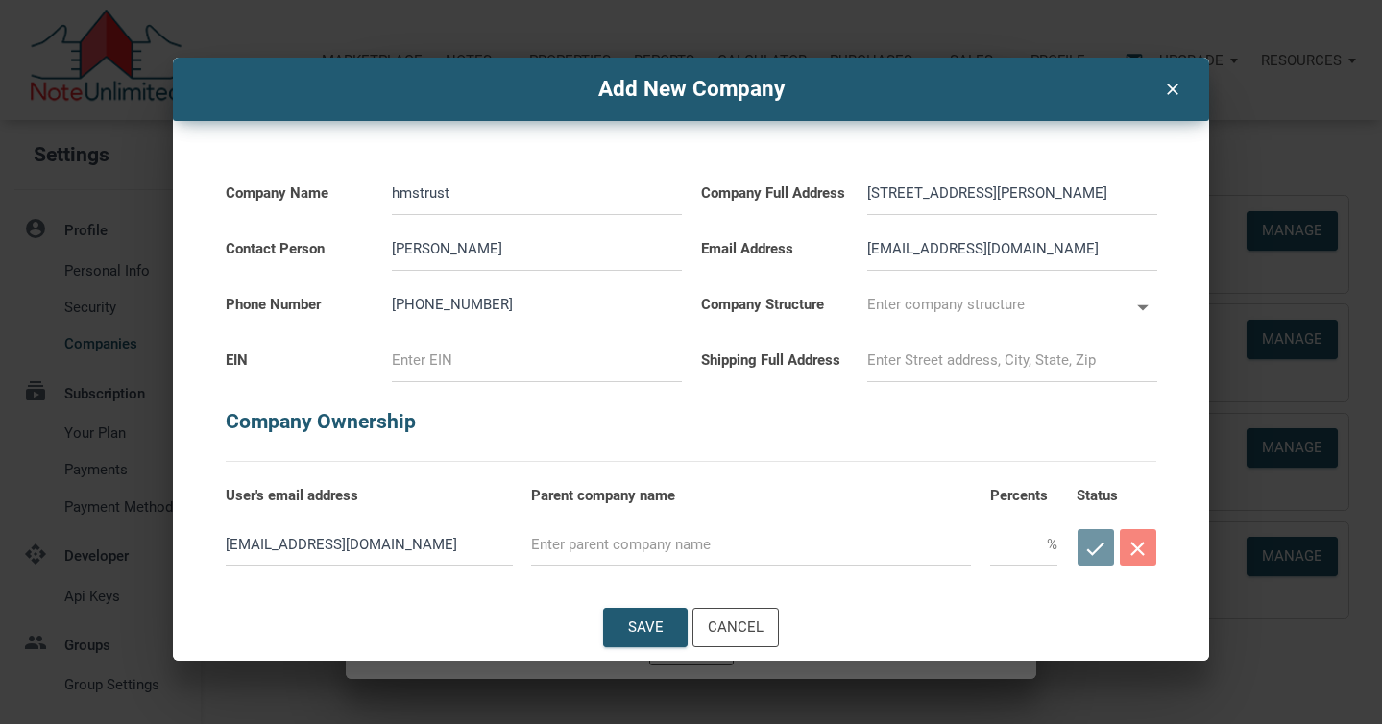
drag, startPoint x: 1021, startPoint y: 248, endPoint x: 823, endPoint y: 245, distance: 197.8
click at [823, 245] on div "Email Address debwaz22@gmail.com" at bounding box center [928, 243] width 475 height 56
click at [631, 359] on input at bounding box center [537, 360] width 290 height 43
click at [1141, 307] on icon at bounding box center [1143, 308] width 12 height 6
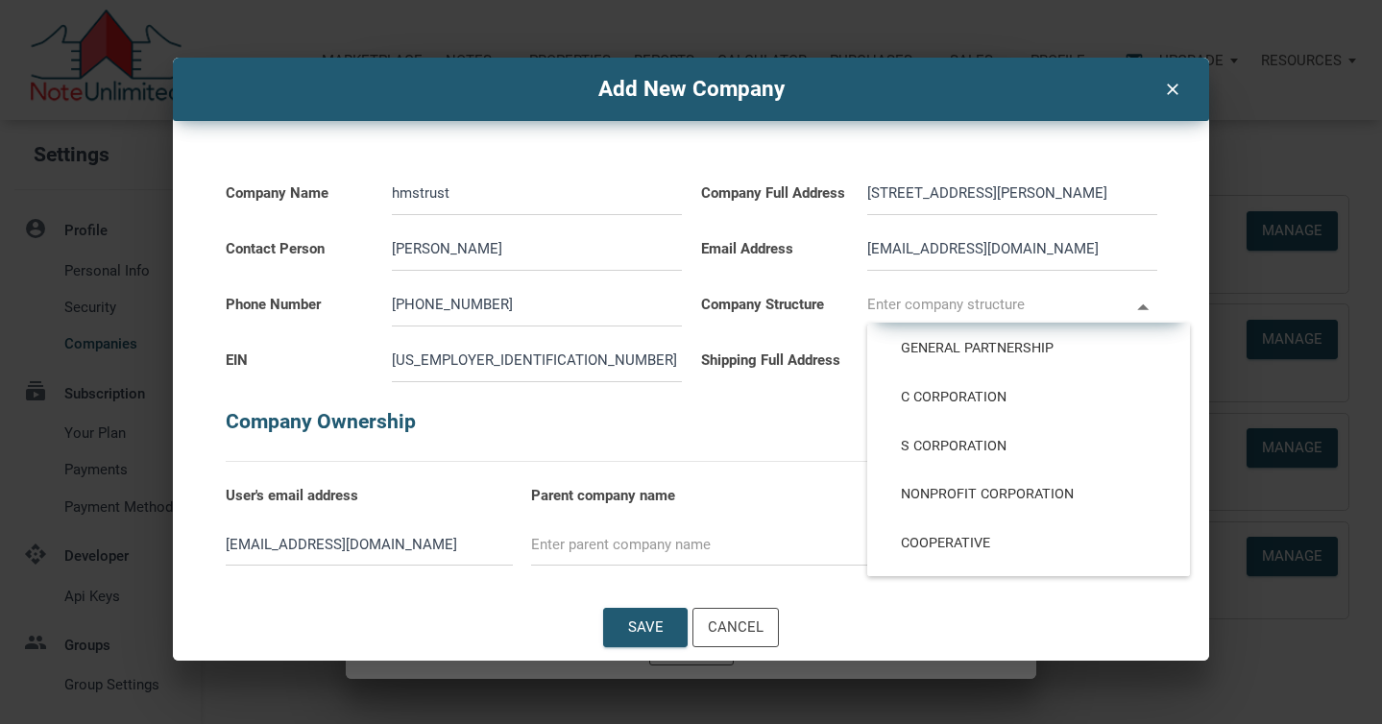
scroll to position [194, 0]
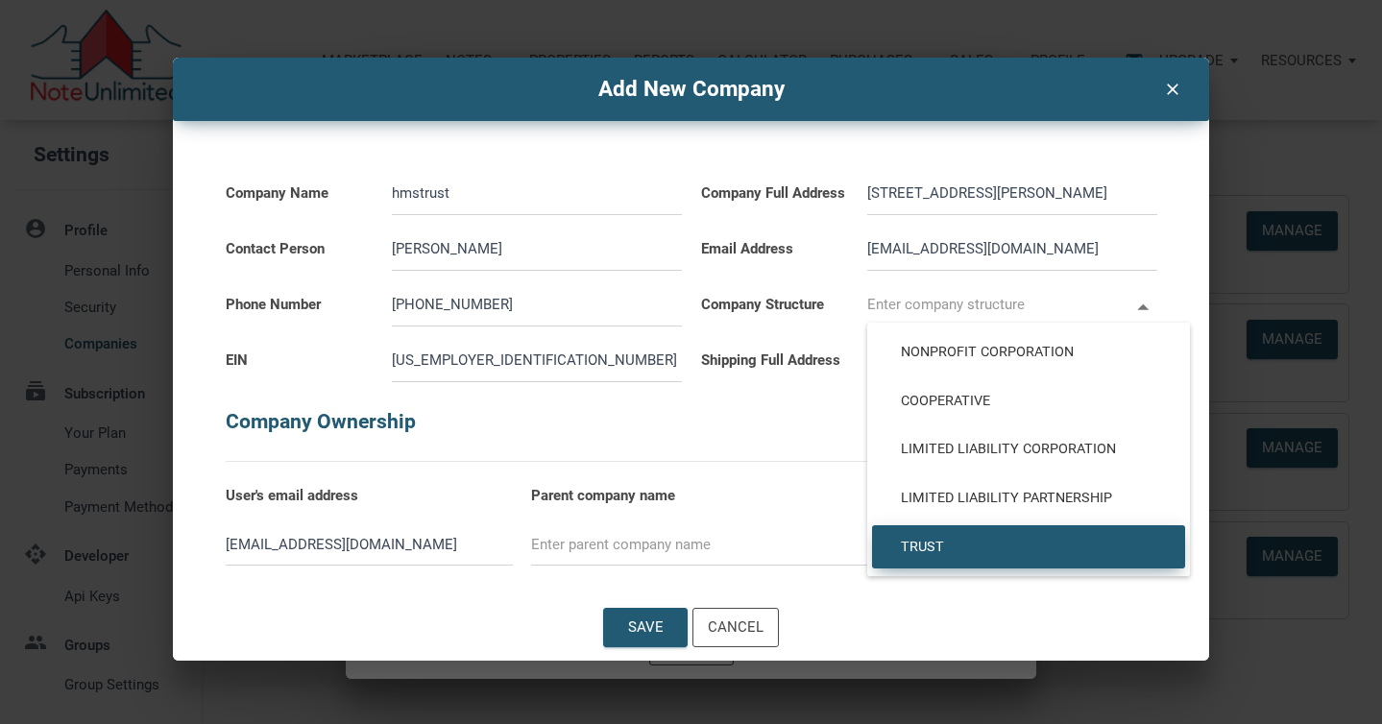
click at [932, 541] on span "Trust" at bounding box center [1028, 547] width 284 height 17
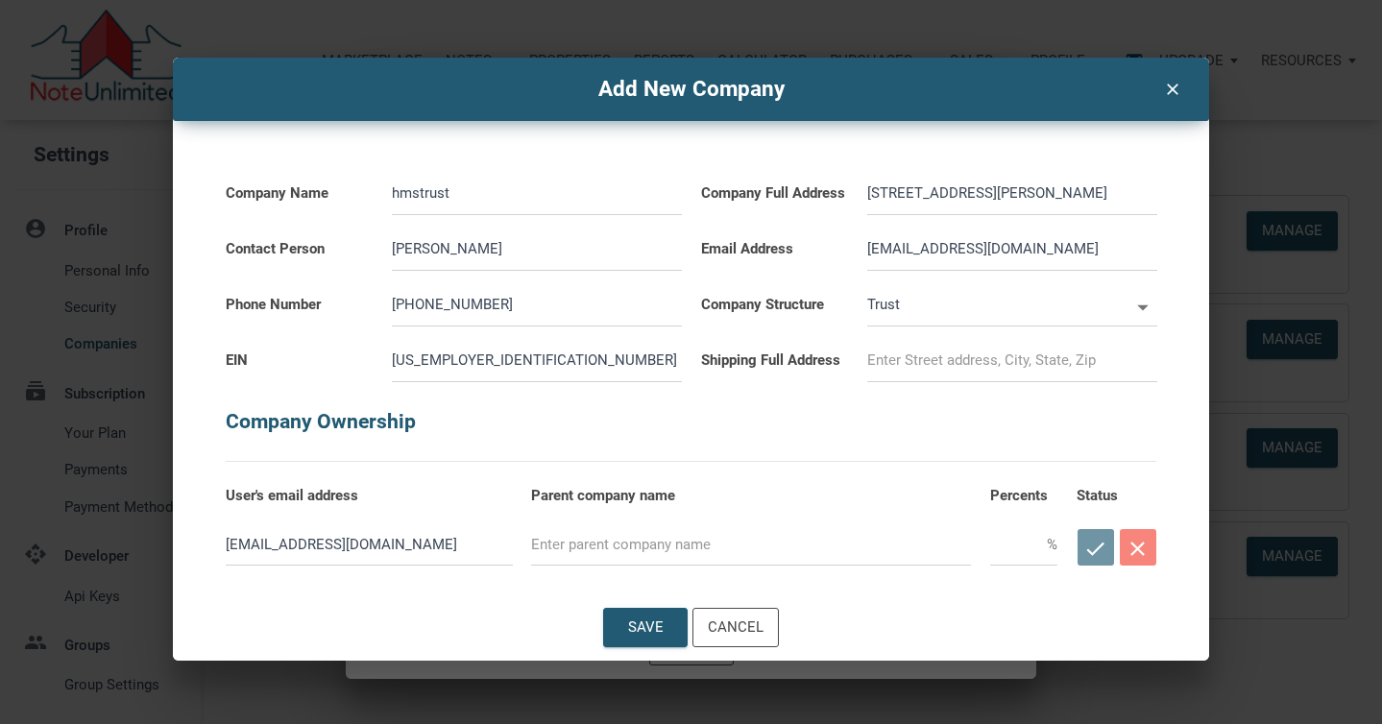
click at [962, 363] on input at bounding box center [1012, 360] width 290 height 43
click at [1101, 544] on div "check close" at bounding box center [1117, 547] width 80 height 46
click at [643, 617] on div "Save" at bounding box center [646, 628] width 36 height 22
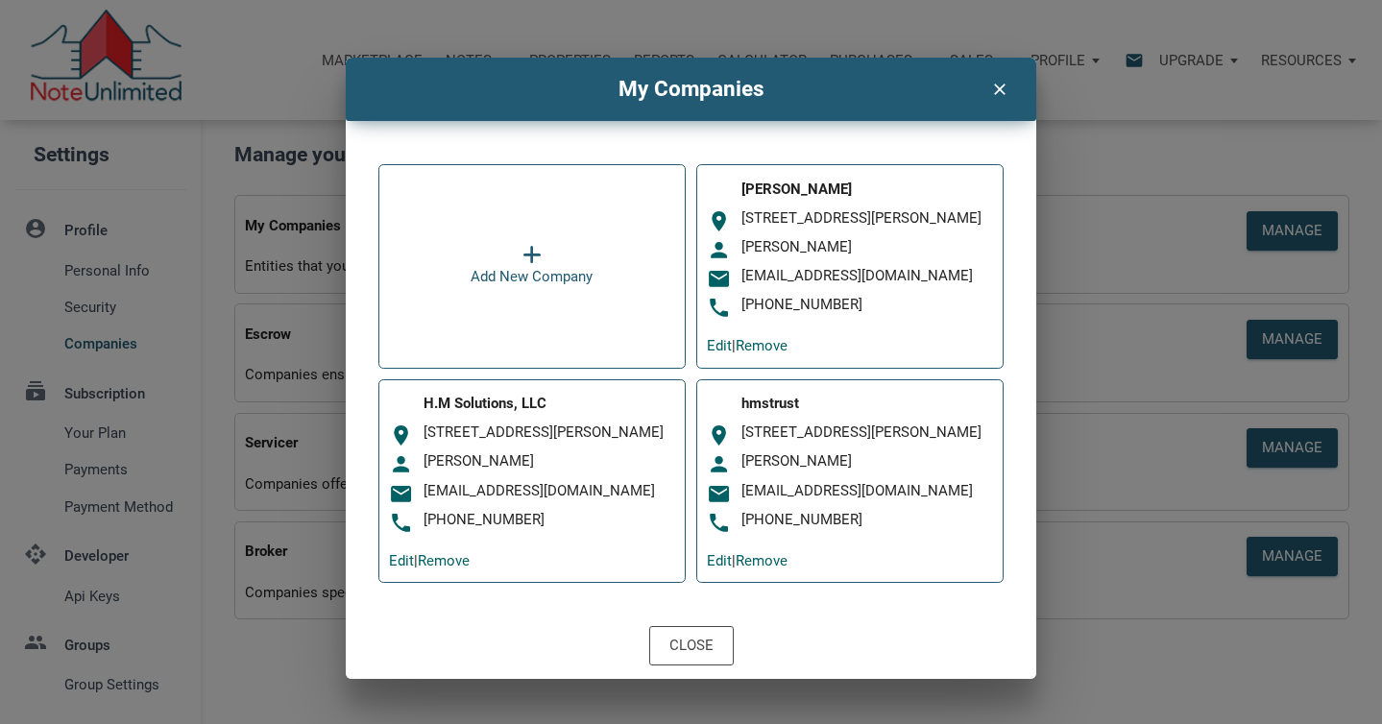
click at [998, 85] on icon "clear" at bounding box center [999, 87] width 23 height 24
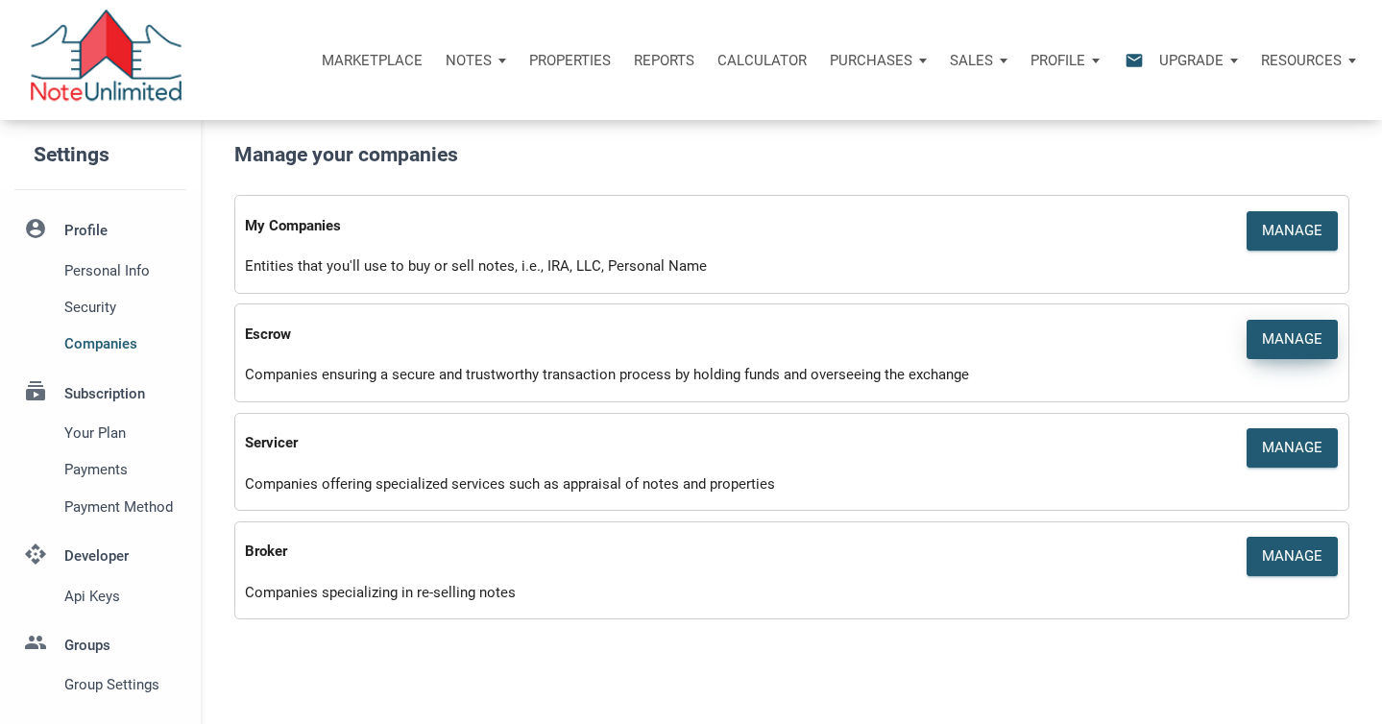
click at [1276, 332] on div "Manage" at bounding box center [1292, 339] width 61 height 22
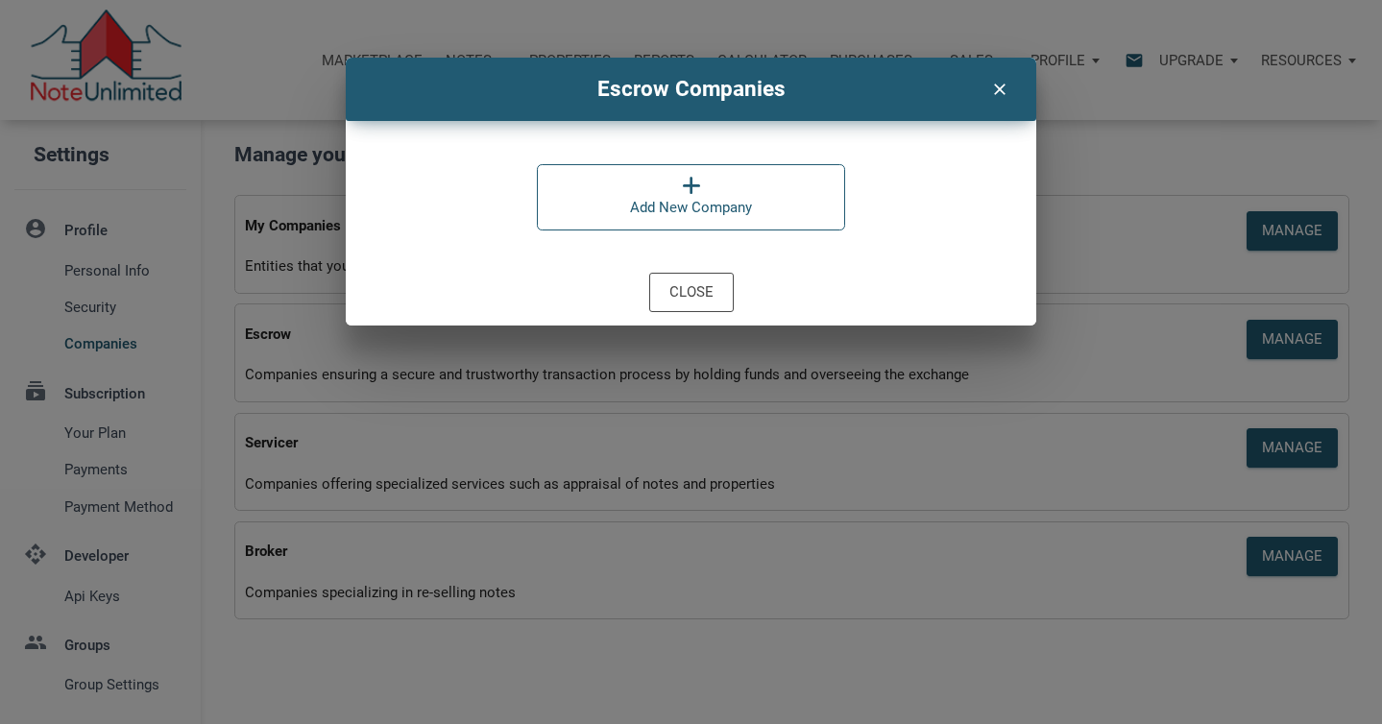
click at [999, 85] on icon "clear" at bounding box center [999, 87] width 23 height 24
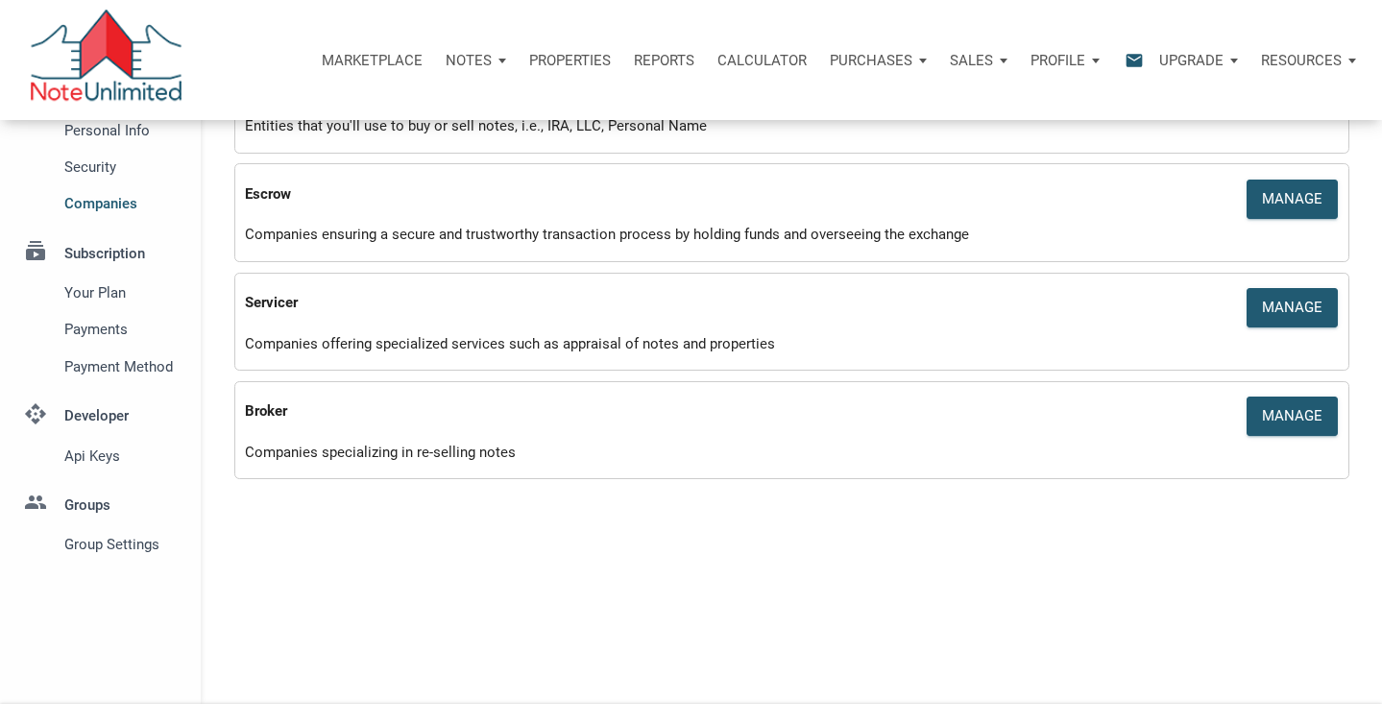
scroll to position [0, 0]
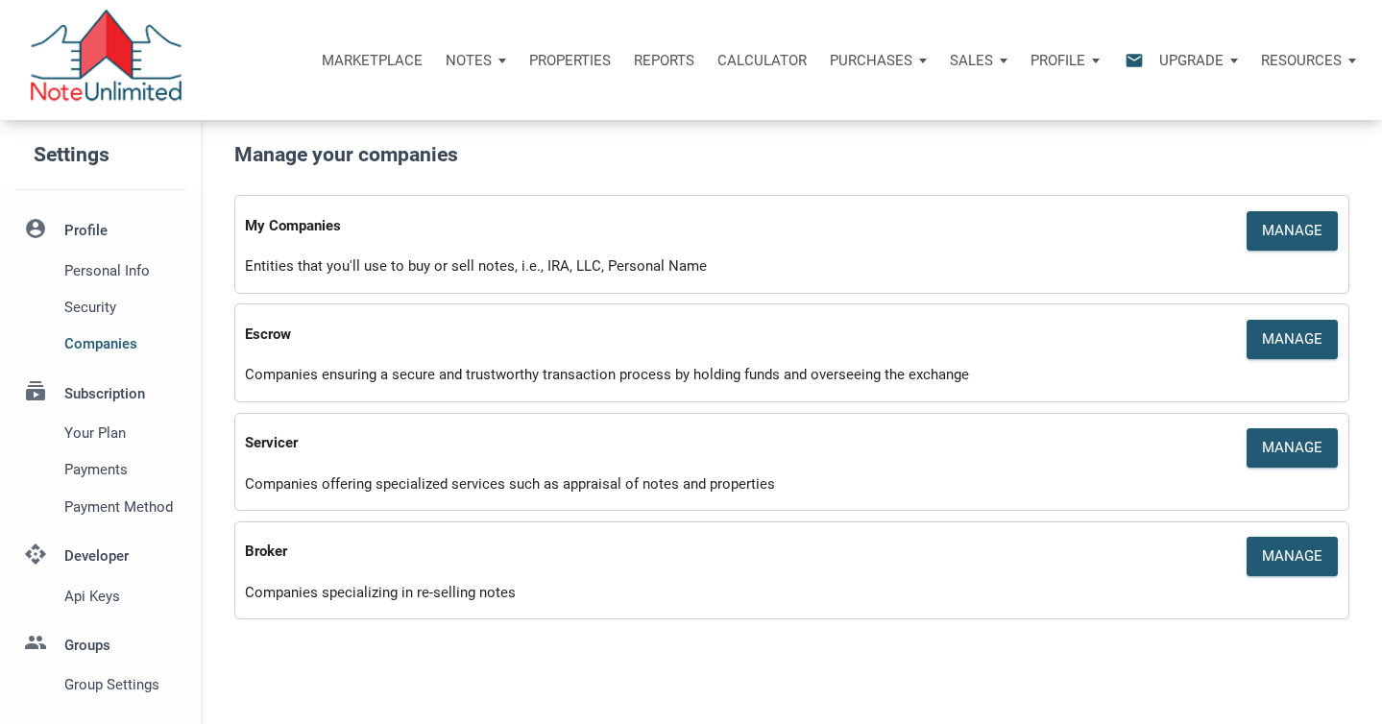
click at [1095, 61] on div "Profile" at bounding box center [1065, 61] width 92 height 58
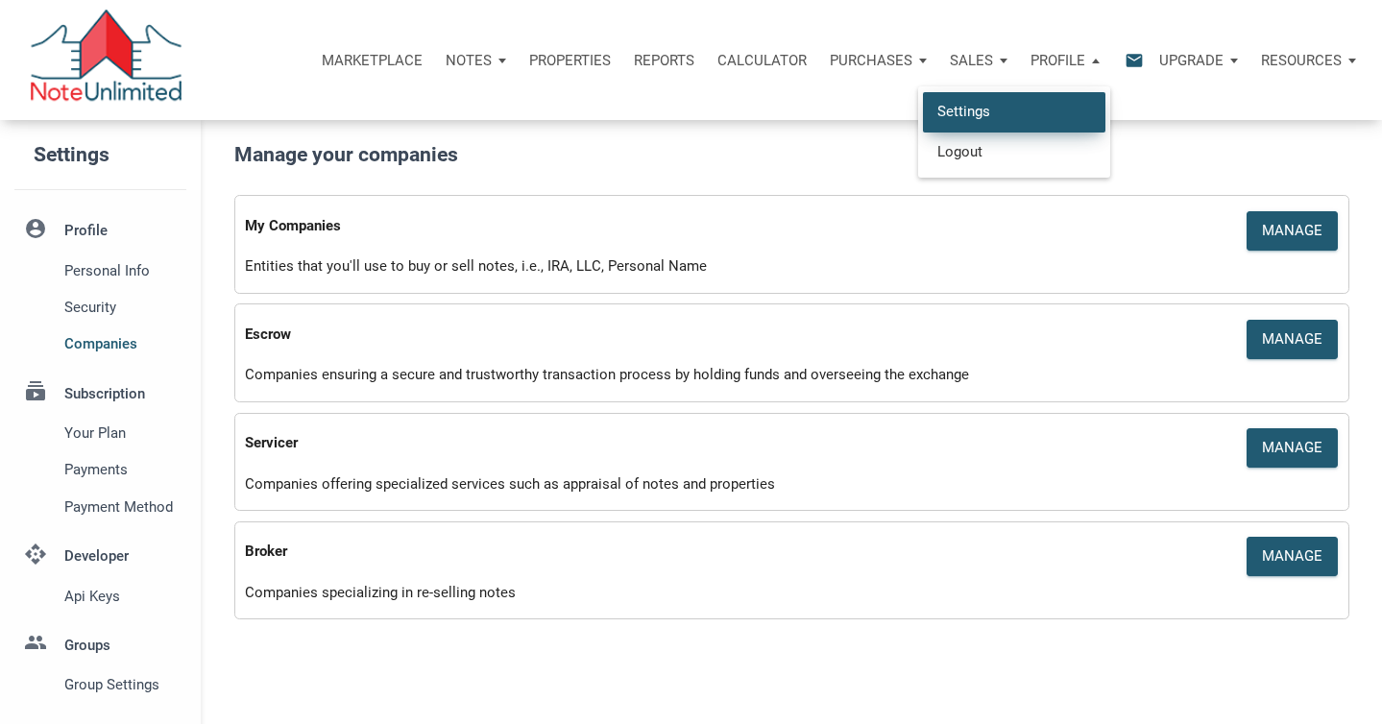
click at [962, 112] on link "Settings" at bounding box center [1014, 111] width 182 height 39
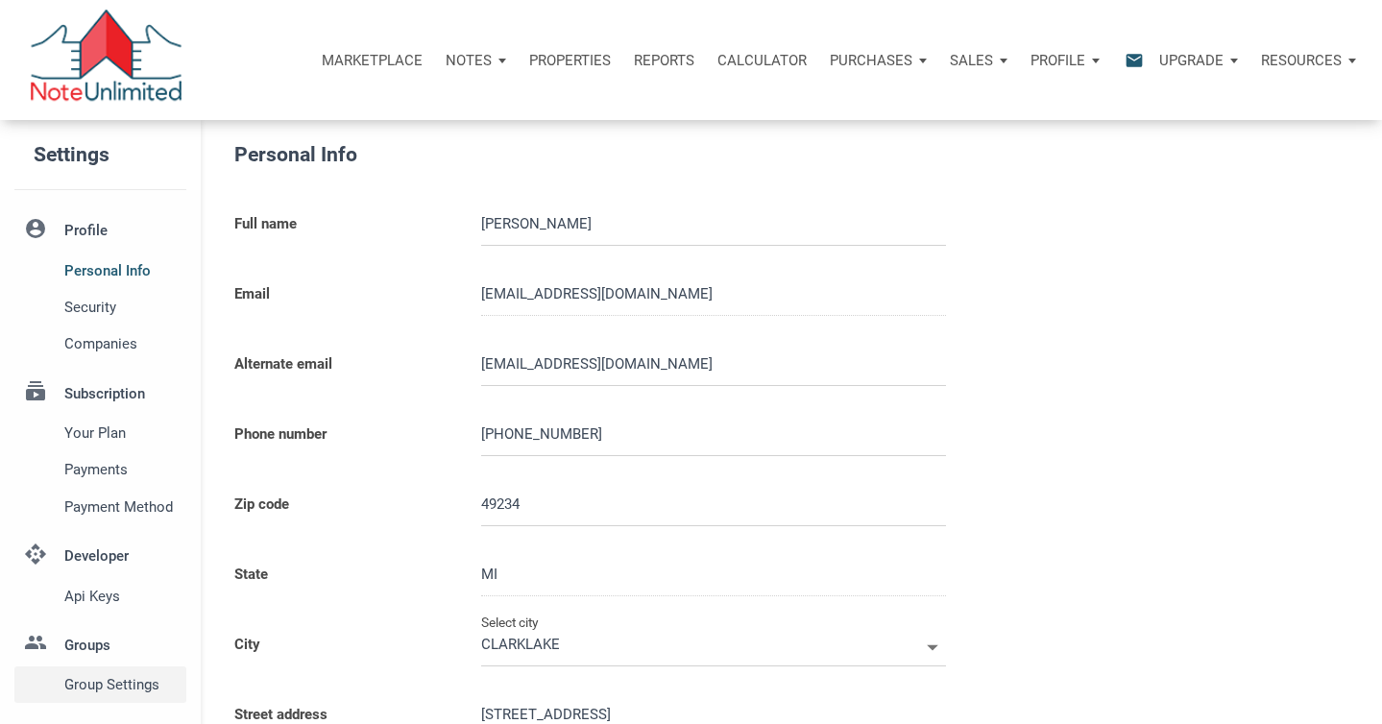
click at [124, 681] on span "Group Settings" at bounding box center [121, 684] width 114 height 23
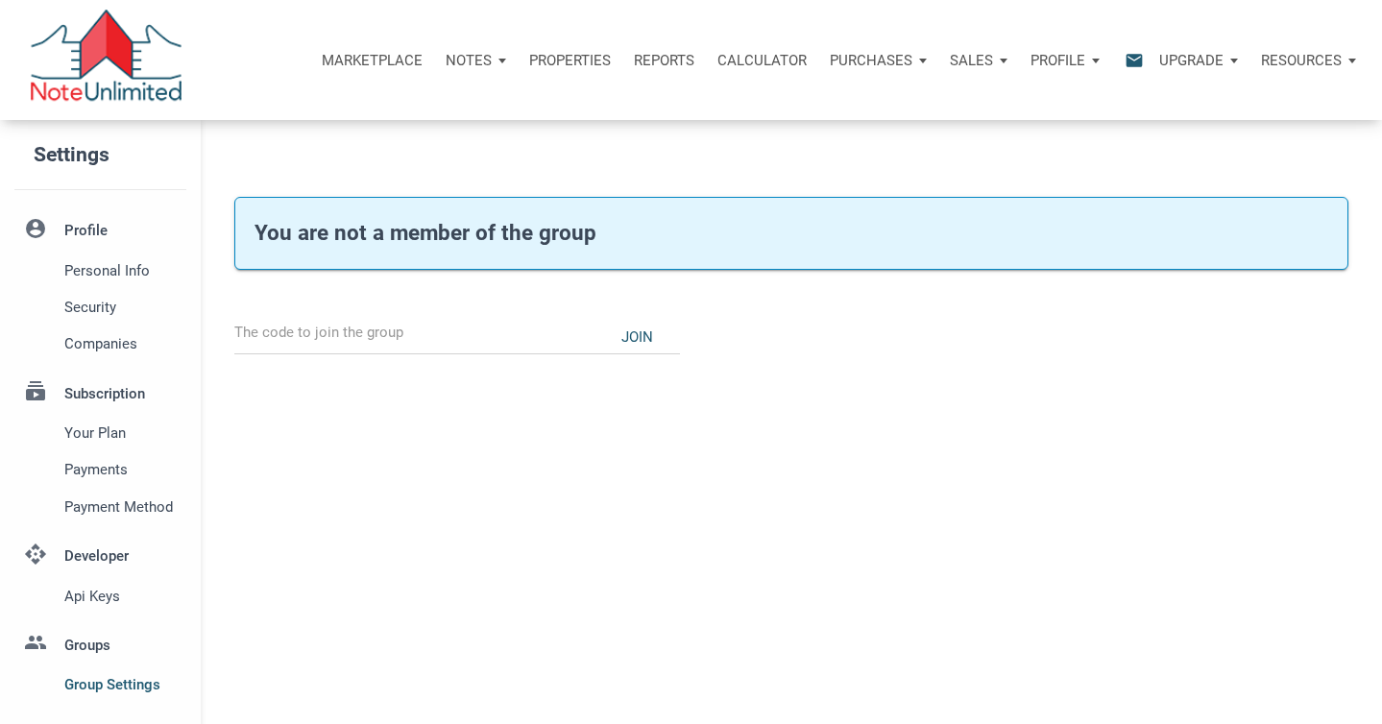
click at [82, 231] on li "account_circle Profile Personal Info Security Companies" at bounding box center [100, 286] width 201 height 154
click at [82, 230] on li "account_circle Profile Personal Info Security Companies" at bounding box center [100, 286] width 201 height 154
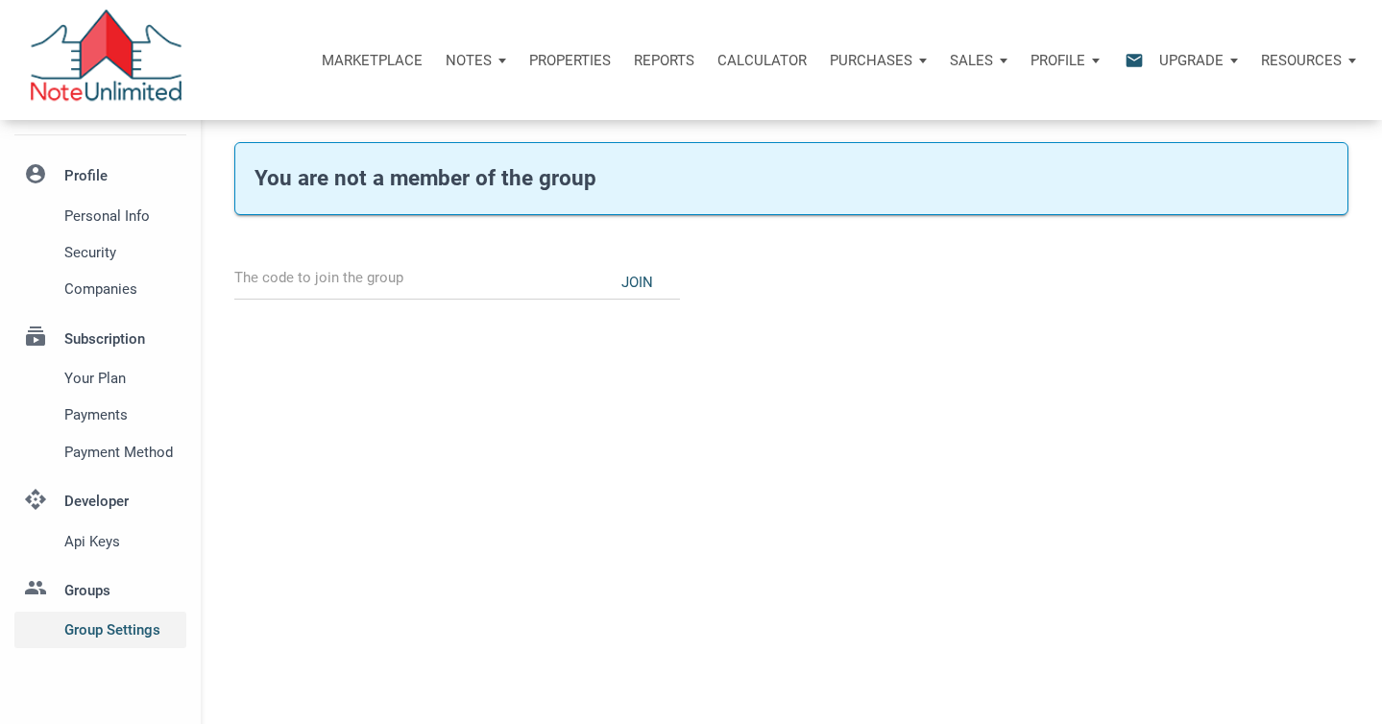
click at [103, 637] on span "Group Settings" at bounding box center [121, 629] width 114 height 23
